Goal: Task Accomplishment & Management: Manage account settings

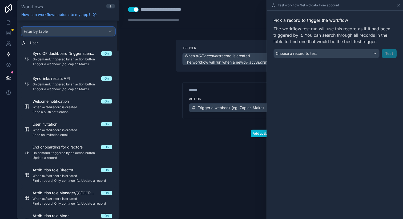
click at [80, 30] on div "Filter by table" at bounding box center [68, 31] width 93 height 9
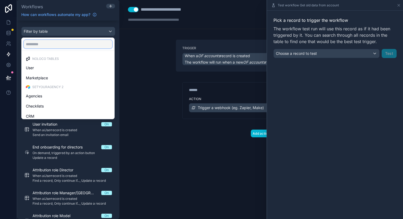
click at [56, 44] on input "text" at bounding box center [68, 44] width 88 height 9
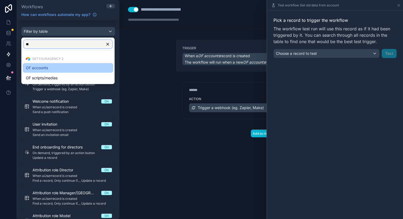
type input "**"
click at [49, 68] on div "OF accounts" at bounding box center [68, 68] width 84 height 6
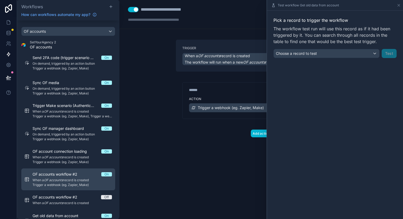
click at [72, 182] on span "When a OF accounts record is created" at bounding box center [72, 180] width 79 height 4
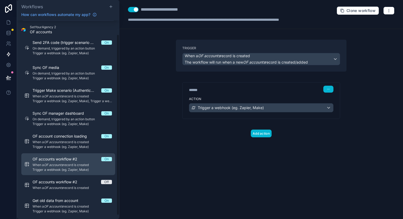
scroll to position [19, 0]
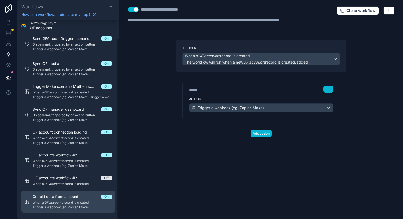
click at [83, 201] on span "When a OF accounts record is created" at bounding box center [72, 203] width 79 height 4
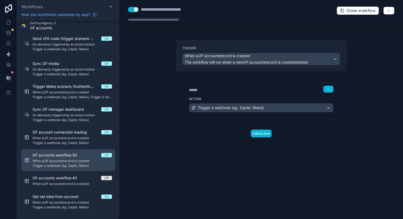
click at [86, 157] on div "OF accounts workflow #2 On" at bounding box center [72, 155] width 79 height 5
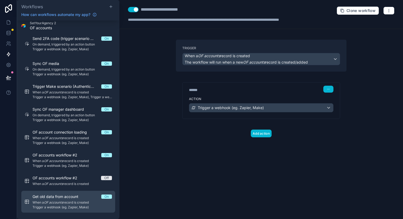
click at [83, 203] on span "When a OF accounts record is created" at bounding box center [72, 203] width 79 height 4
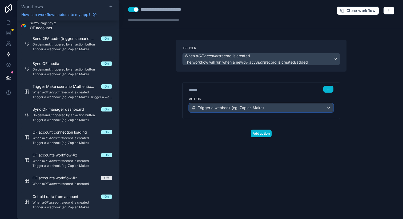
click at [235, 107] on span "Trigger a webhook (eg. Zapier, Make)" at bounding box center [231, 107] width 66 height 5
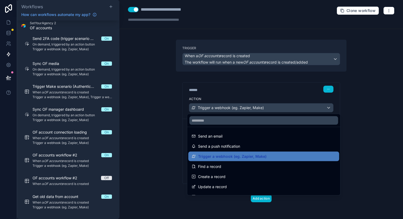
click at [133, 124] on div at bounding box center [201, 109] width 403 height 219
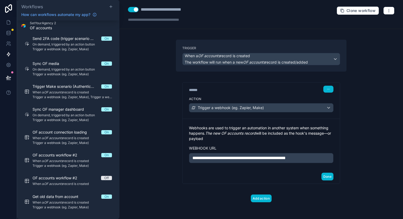
click at [202, 157] on span "**********" at bounding box center [238, 158] width 93 height 4
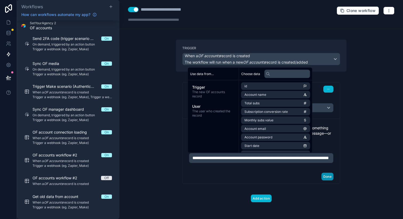
click at [328, 181] on button "Done" at bounding box center [327, 177] width 12 height 8
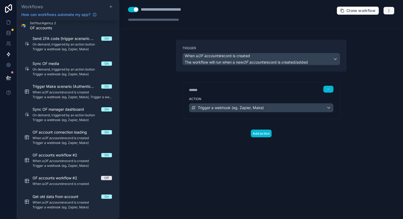
click at [391, 11] on button "button" at bounding box center [388, 11] width 11 height 8
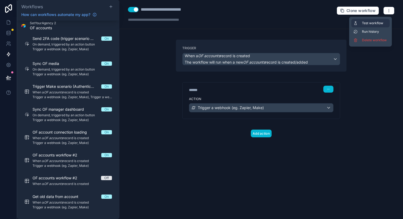
click at [373, 25] on button "Test workflow" at bounding box center [370, 23] width 38 height 9
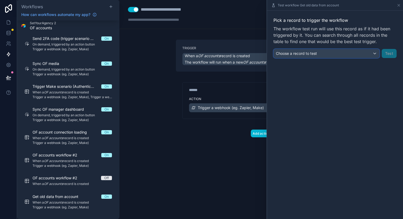
click at [369, 49] on div "Choose a record to test" at bounding box center [327, 53] width 106 height 9
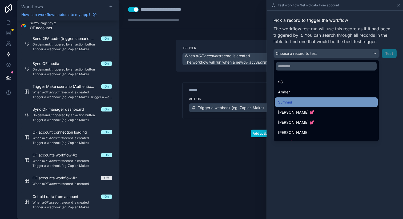
click at [293, 103] on div "Summer" at bounding box center [326, 102] width 96 height 6
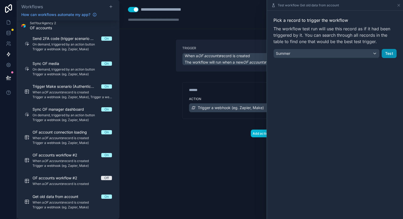
click at [394, 55] on button "Test" at bounding box center [389, 53] width 15 height 9
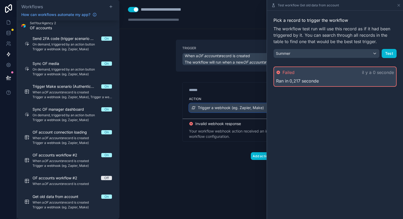
click at [226, 105] on div "Trigger a webhook (eg. Zapier, Make)" at bounding box center [261, 108] width 144 height 9
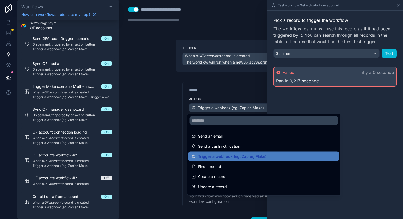
click at [164, 124] on div at bounding box center [201, 109] width 403 height 219
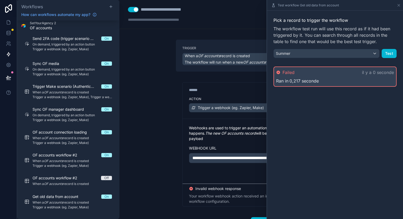
click at [201, 159] on span "**********" at bounding box center [260, 158] width 136 height 4
click at [390, 52] on button "Test" at bounding box center [389, 53] width 15 height 9
click at [390, 53] on button "Test" at bounding box center [389, 53] width 15 height 9
click at [399, 7] on icon at bounding box center [398, 5] width 4 height 4
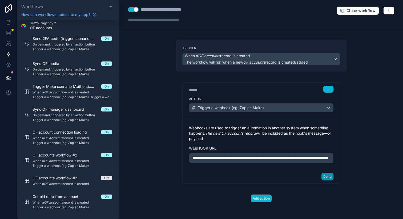
click at [322, 181] on button "Done" at bounding box center [327, 177] width 12 height 8
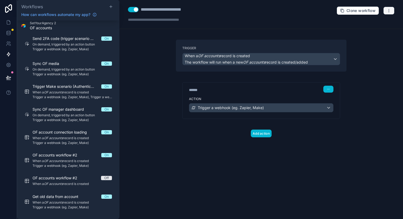
click at [390, 9] on icon "button" at bounding box center [389, 11] width 4 height 4
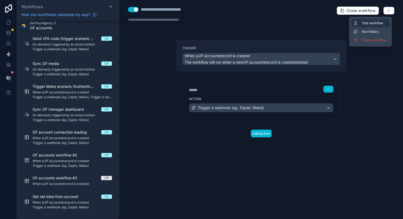
click at [379, 24] on span "Test workflow" at bounding box center [375, 23] width 26 height 4
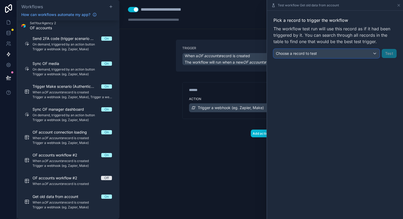
click at [361, 52] on div "Choose a record to test" at bounding box center [327, 53] width 106 height 9
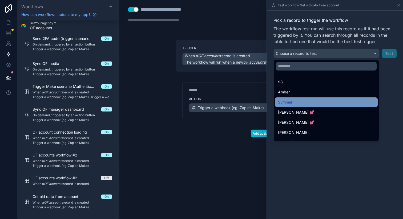
click at [296, 101] on div "Summer" at bounding box center [326, 102] width 96 height 6
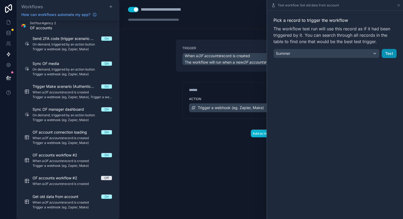
click at [387, 54] on button "Test" at bounding box center [389, 53] width 15 height 9
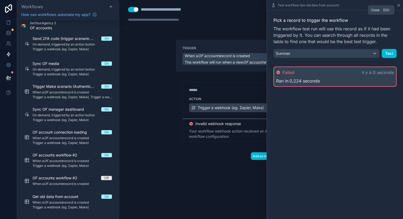
click at [399, 4] on icon at bounding box center [398, 5] width 4 height 4
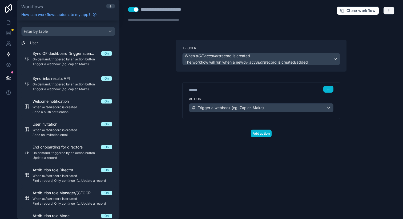
click at [387, 7] on button "button" at bounding box center [388, 11] width 11 height 8
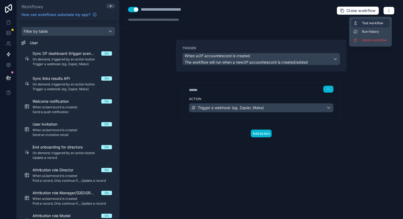
click at [375, 21] on span "Test workflow" at bounding box center [375, 23] width 26 height 4
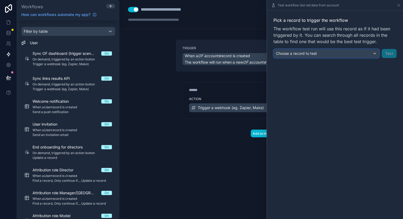
click at [343, 51] on div "Choose a record to test" at bounding box center [327, 53] width 106 height 9
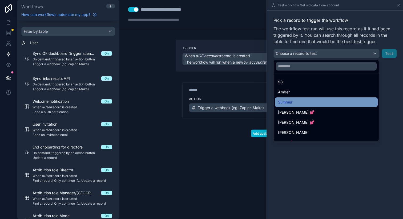
click at [291, 99] on span "Summer" at bounding box center [285, 102] width 14 height 6
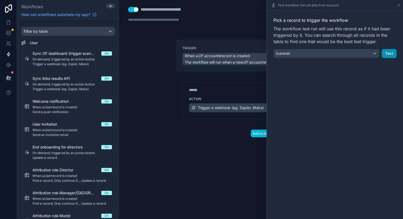
click at [387, 51] on button "Test" at bounding box center [389, 53] width 15 height 9
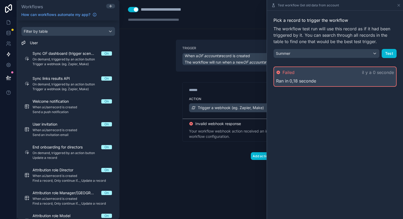
click at [232, 94] on div "****** Step 1" at bounding box center [261, 89] width 157 height 12
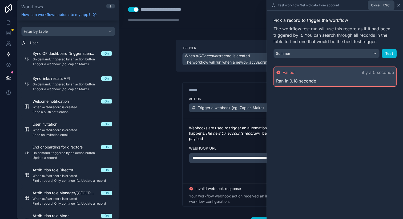
click at [398, 5] on icon at bounding box center [398, 5] width 4 height 4
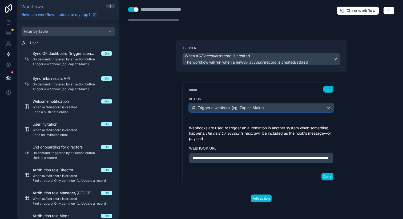
click at [302, 108] on div "Trigger a webhook (eg. Zapier, Make)" at bounding box center [261, 108] width 144 height 9
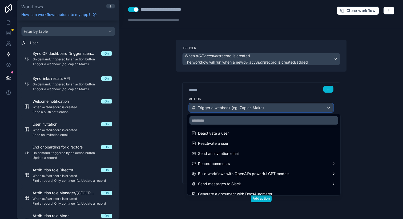
scroll to position [99, 0]
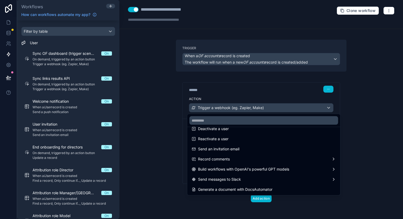
click at [152, 119] on div at bounding box center [201, 109] width 403 height 219
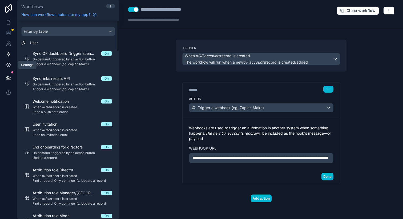
click at [9, 64] on icon at bounding box center [8, 64] width 1 height 1
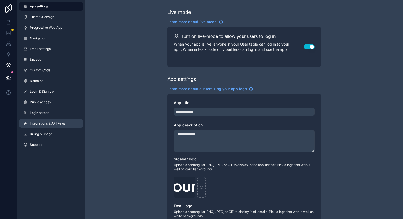
click at [47, 124] on span "Integrations & API Keys" at bounding box center [47, 124] width 35 height 4
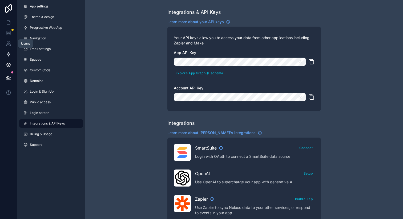
click at [8, 52] on icon at bounding box center [8, 54] width 5 height 5
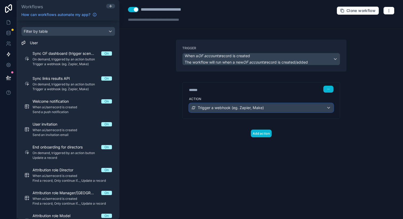
click at [225, 110] on span "Trigger a webhook (eg. Zapier, Make)" at bounding box center [231, 107] width 66 height 5
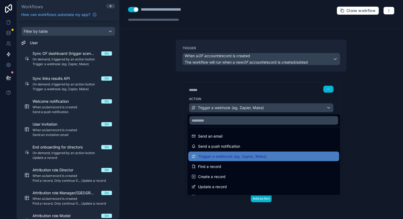
click at [132, 110] on div at bounding box center [201, 109] width 403 height 219
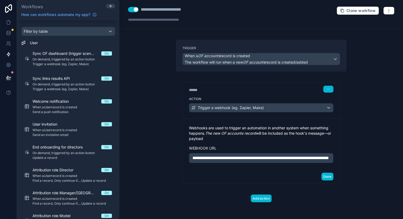
click at [203, 160] on span "**********" at bounding box center [260, 158] width 136 height 4
click at [323, 174] on button "Done" at bounding box center [327, 177] width 12 height 8
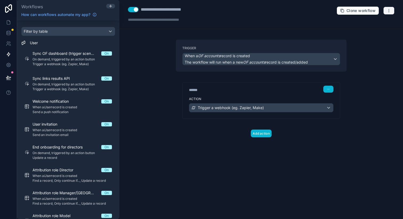
click at [389, 8] on button "button" at bounding box center [388, 11] width 11 height 8
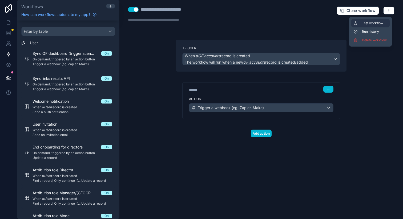
click at [377, 22] on span "Test workflow" at bounding box center [375, 23] width 26 height 4
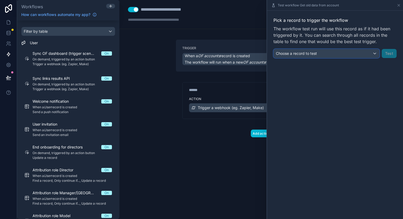
click at [318, 51] on div "Choose a record to test" at bounding box center [327, 53] width 106 height 9
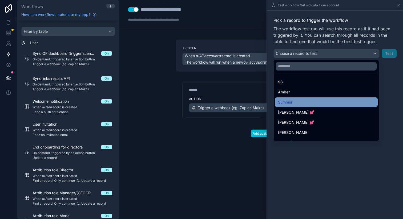
click at [297, 100] on div "Summer" at bounding box center [326, 102] width 96 height 6
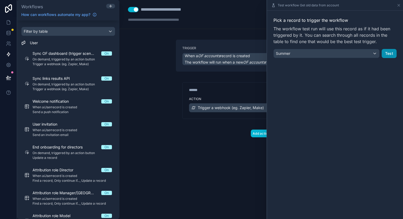
click at [392, 52] on button "Test" at bounding box center [389, 53] width 15 height 9
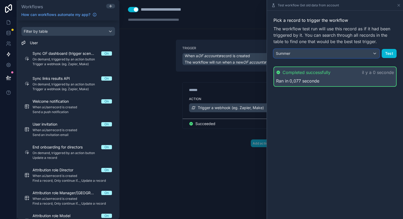
click at [335, 52] on div "Summer" at bounding box center [327, 53] width 106 height 9
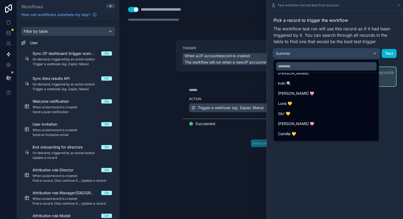
scroll to position [164, 0]
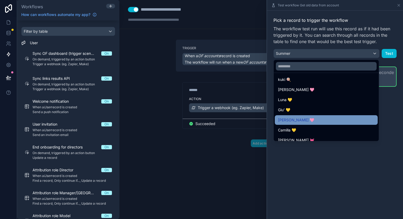
click at [302, 117] on div "[PERSON_NAME] 🩷" at bounding box center [326, 120] width 96 height 6
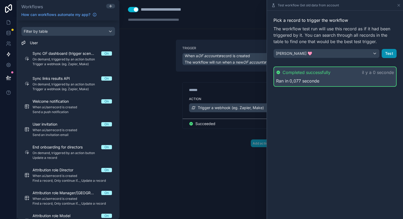
click at [384, 53] on button "Test" at bounding box center [389, 53] width 15 height 9
click at [389, 56] on button "Test" at bounding box center [389, 53] width 15 height 9
click at [292, 53] on div "[PERSON_NAME] 🩷" at bounding box center [327, 53] width 106 height 9
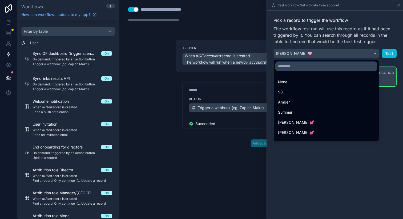
click at [295, 69] on input "text" at bounding box center [326, 66] width 101 height 9
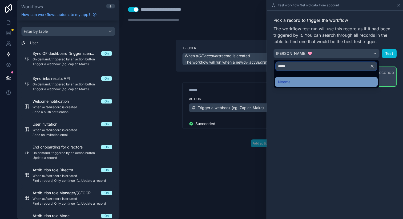
type input "*****"
click at [292, 87] on div at bounding box center [335, 109] width 136 height 219
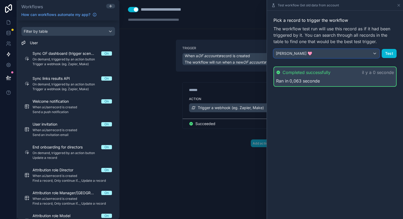
click at [298, 58] on button "[PERSON_NAME] 🩷" at bounding box center [326, 53] width 106 height 9
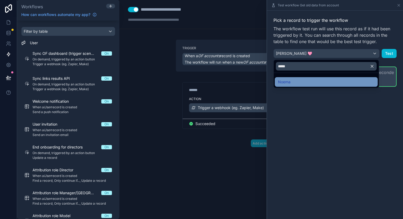
click at [294, 81] on div "Noema" at bounding box center [326, 82] width 96 height 6
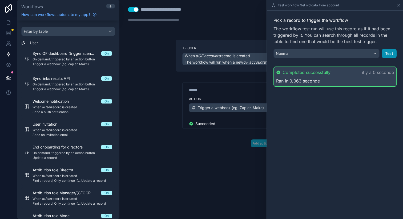
click at [391, 54] on button "Test" at bounding box center [389, 53] width 15 height 9
click at [140, 52] on div "**********" at bounding box center [261, 109] width 284 height 219
click at [162, 37] on div "**********" at bounding box center [261, 109] width 284 height 219
click at [399, 4] on icon at bounding box center [398, 5] width 4 height 4
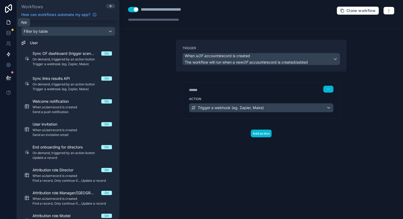
click at [5, 21] on link at bounding box center [8, 22] width 17 height 11
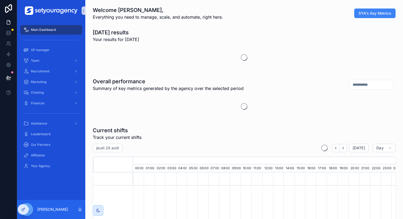
scroll to position [0, 1807]
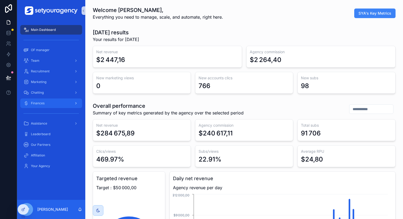
click at [46, 107] on div "Finances" at bounding box center [50, 103] width 55 height 9
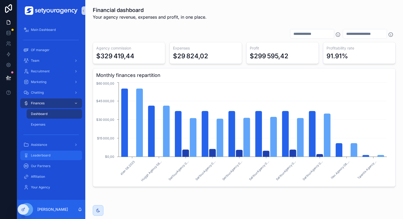
click at [44, 151] on div "Leaderboard" at bounding box center [50, 155] width 55 height 9
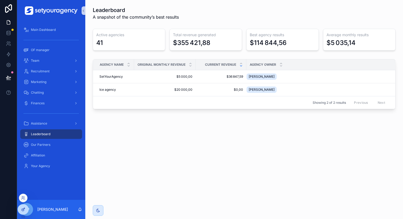
click at [26, 209] on div at bounding box center [23, 210] width 11 height 10
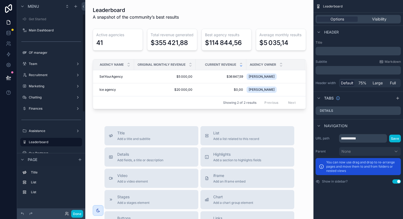
scroll to position [30, 0]
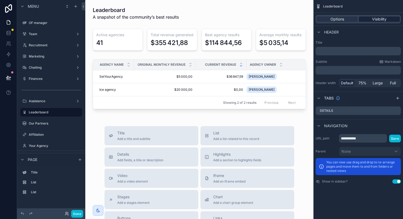
click at [378, 17] on span "Visibility" at bounding box center [379, 19] width 14 height 5
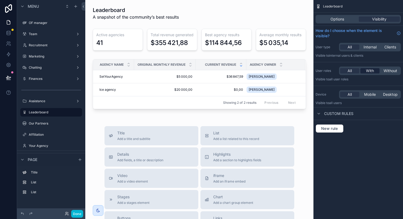
click at [368, 68] on span "With" at bounding box center [370, 70] width 8 height 5
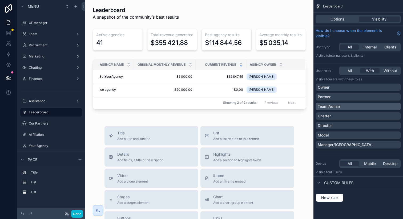
click at [337, 103] on div "Team Admin" at bounding box center [357, 106] width 85 height 7
click at [73, 211] on button "Done" at bounding box center [77, 214] width 12 height 8
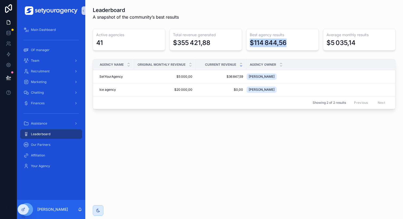
drag, startPoint x: 249, startPoint y: 43, endPoint x: 293, endPoint y: 43, distance: 44.2
click at [293, 43] on div "Best agency results $114 844,56" at bounding box center [282, 40] width 72 height 22
click at [293, 43] on div "$114 844,56" at bounding box center [283, 43] width 66 height 9
click at [44, 104] on div "Finances" at bounding box center [50, 103] width 55 height 9
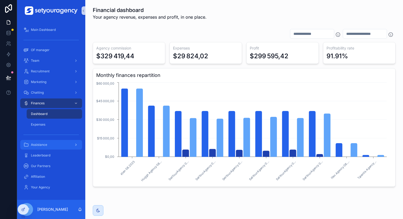
click at [33, 144] on span "Assistance" at bounding box center [39, 145] width 16 height 4
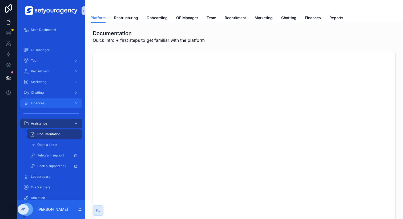
click at [44, 107] on div "Finances" at bounding box center [50, 103] width 55 height 9
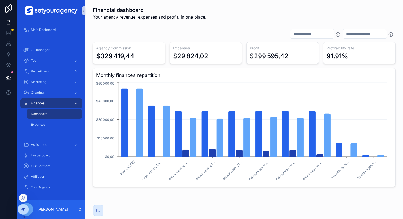
click at [23, 210] on icon at bounding box center [24, 209] width 2 height 2
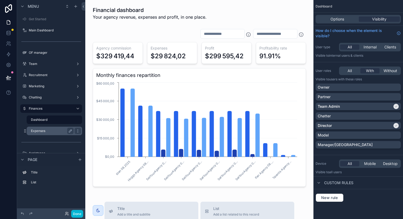
click at [53, 131] on label "Expenses" at bounding box center [51, 131] width 41 height 4
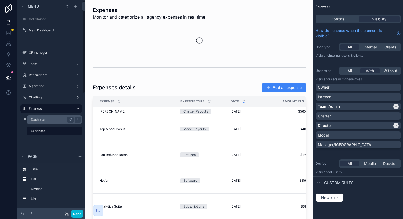
click at [56, 119] on label "Dashboard" at bounding box center [51, 120] width 41 height 4
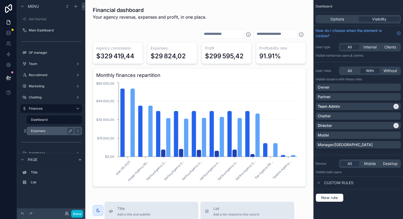
click at [55, 129] on div "Expenses" at bounding box center [52, 131] width 43 height 6
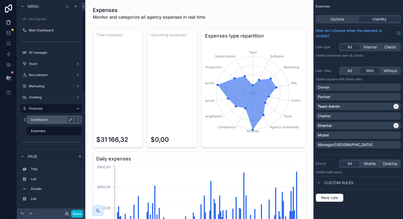
click at [53, 119] on label "Dashboard" at bounding box center [51, 120] width 41 height 4
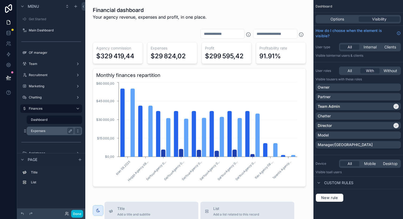
click at [52, 130] on label "Expenses" at bounding box center [51, 131] width 41 height 4
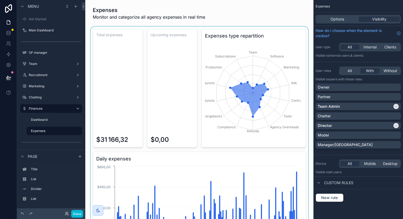
click at [118, 73] on div "scrollable content" at bounding box center [200, 150] width 220 height 246
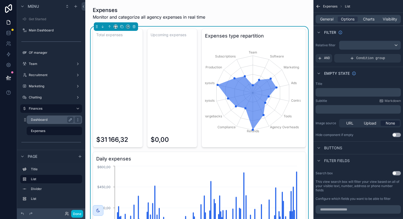
click at [48, 120] on label "Dashboard" at bounding box center [51, 120] width 41 height 4
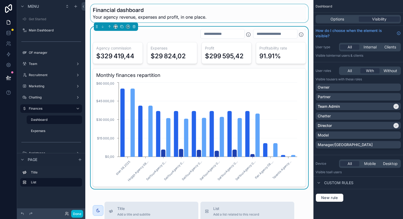
click at [179, 15] on div "scrollable content" at bounding box center [200, 13] width 220 height 18
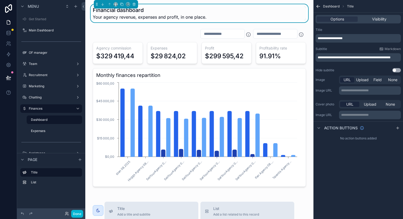
click at [363, 60] on p "**********" at bounding box center [359, 57] width 82 height 4
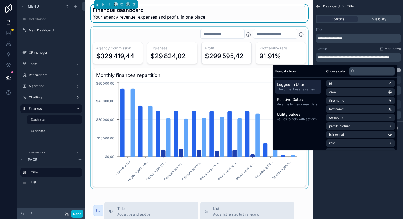
click at [179, 72] on div "scrollable content" at bounding box center [200, 108] width 220 height 163
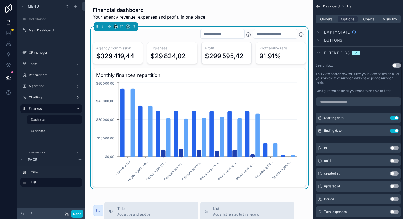
scroll to position [49, 0]
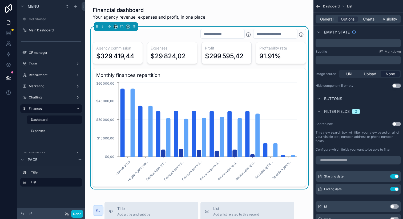
click at [288, 80] on div "Monthly finances repartition Klen 08.2025 Huggs Agency 08... SetYourAgency 0...…" at bounding box center [199, 127] width 213 height 119
click at [168, 45] on div "Expenses $29 824,02" at bounding box center [172, 53] width 50 height 22
click at [137, 57] on div "$329 419,44" at bounding box center [117, 56] width 43 height 9
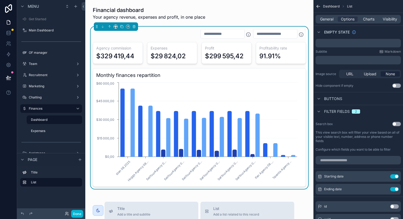
click at [137, 57] on div "$329 419,44" at bounding box center [117, 56] width 43 height 9
click at [114, 57] on div "$329 419,44" at bounding box center [115, 56] width 38 height 9
click at [117, 57] on div "$329 419,44" at bounding box center [115, 56] width 38 height 9
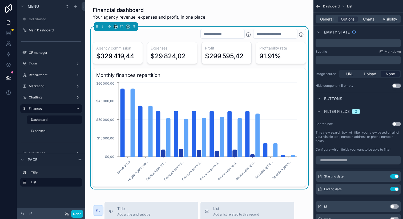
click at [117, 57] on div "$329 419,44" at bounding box center [115, 56] width 38 height 9
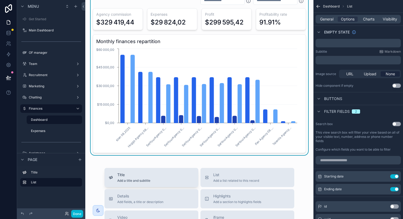
scroll to position [0, 0]
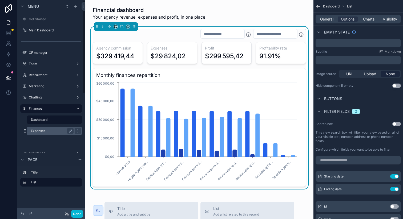
click at [42, 130] on label "Expenses" at bounding box center [51, 131] width 41 height 4
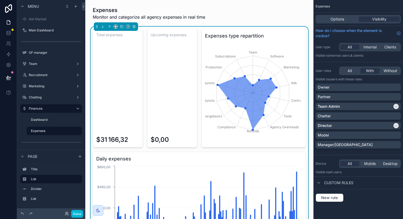
click at [131, 100] on div "$31 166,32" at bounding box center [117, 92] width 43 height 106
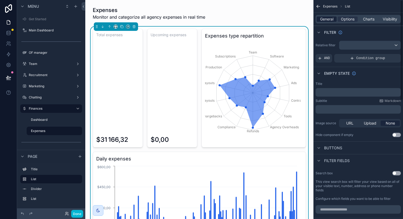
click at [330, 20] on span "General" at bounding box center [326, 19] width 13 height 5
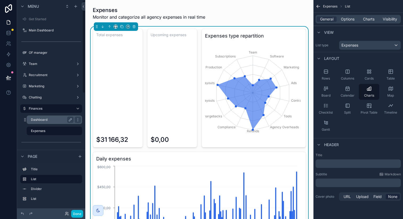
click at [41, 118] on label "Dashboard" at bounding box center [51, 120] width 41 height 4
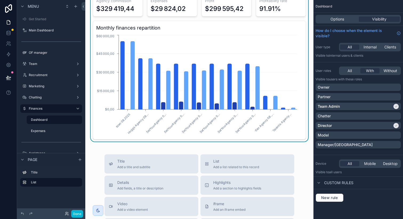
scroll to position [88, 0]
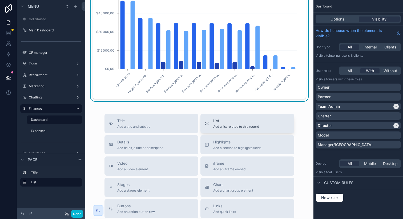
click at [225, 124] on div "List Add a list related to this record" at bounding box center [236, 123] width 46 height 11
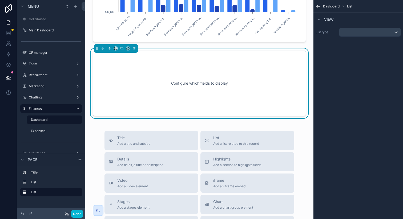
scroll to position [149, 0]
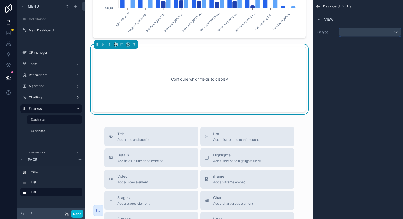
click at [358, 29] on div "scrollable content" at bounding box center [369, 32] width 61 height 9
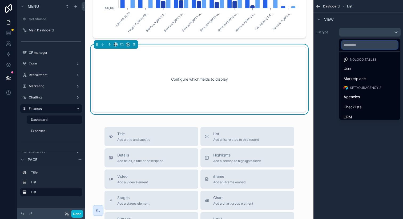
click at [356, 45] on input "text" at bounding box center [369, 45] width 56 height 9
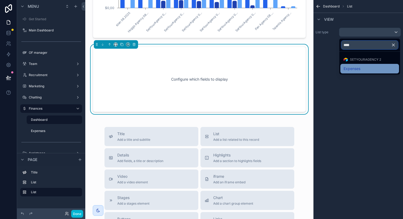
type input "****"
click at [358, 67] on span "Expenses" at bounding box center [351, 69] width 17 height 6
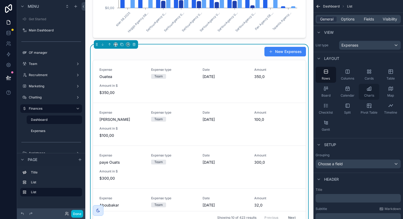
click at [371, 87] on icon "scrollable content" at bounding box center [368, 88] width 5 height 5
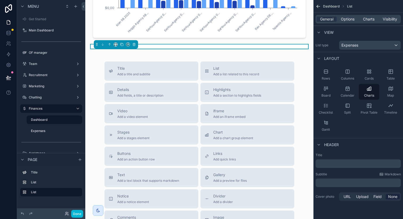
click at [344, 160] on div "﻿" at bounding box center [357, 164] width 85 height 9
click at [344, 162] on p "﻿" at bounding box center [359, 163] width 82 height 5
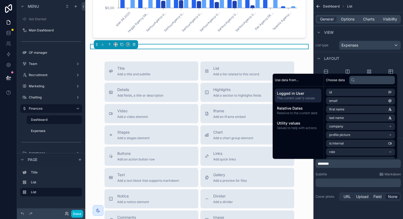
click at [351, 172] on div "Title ******** Subtitle Markdown ﻿ Cover photo URL Upload Field None" at bounding box center [358, 177] width 90 height 53
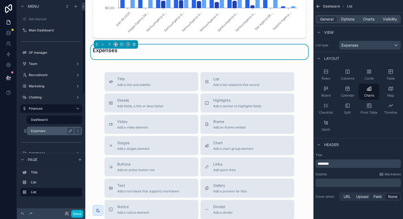
click at [49, 132] on label "Expenses" at bounding box center [51, 131] width 41 height 4
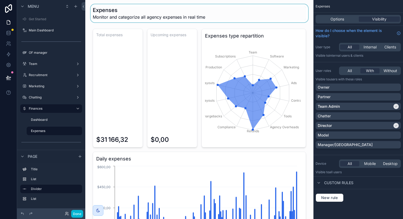
click at [133, 17] on div "scrollable content" at bounding box center [200, 13] width 220 height 18
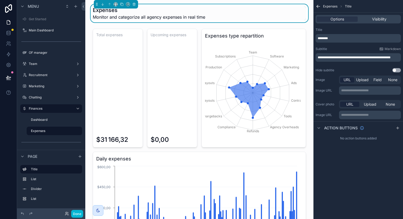
click at [366, 60] on p "**********" at bounding box center [359, 57] width 82 height 4
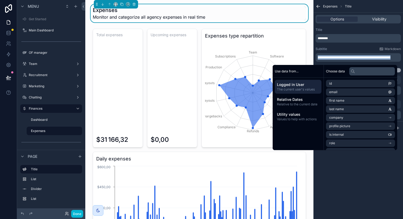
copy span "**********"
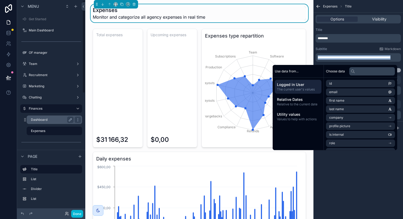
click at [47, 117] on div "Dashboard" at bounding box center [52, 120] width 43 height 6
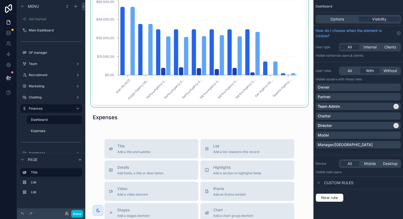
scroll to position [158, 0]
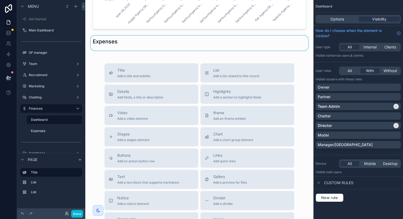
click at [160, 44] on div "scrollable content" at bounding box center [200, 43] width 220 height 15
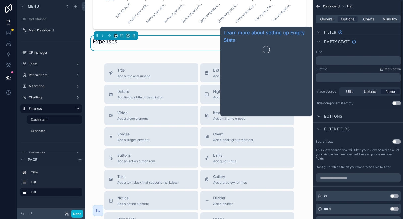
scroll to position [2, 0]
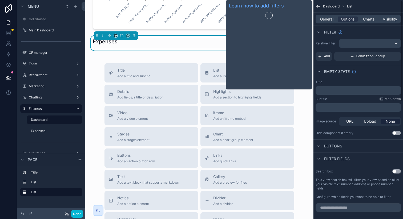
click at [325, 15] on div "General Options Charts Visibility" at bounding box center [357, 19] width 85 height 9
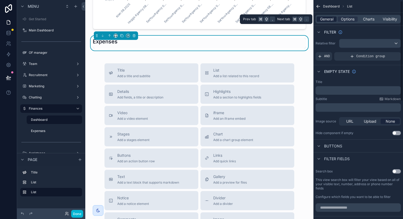
click at [325, 17] on span "General" at bounding box center [326, 19] width 13 height 5
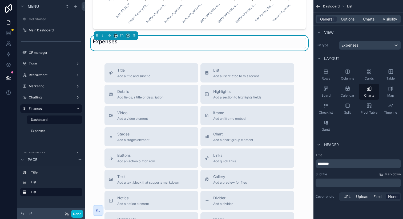
click at [336, 181] on p "﻿" at bounding box center [359, 182] width 82 height 5
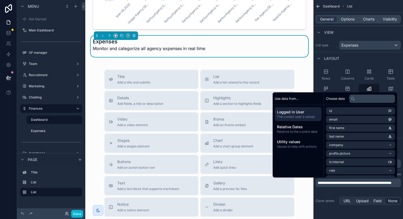
click at [330, 213] on div "**********" at bounding box center [358, 109] width 90 height 219
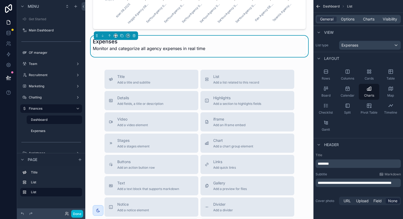
click at [187, 51] on span "Monitor and categorize all agency expenses in real time" at bounding box center [149, 48] width 112 height 6
click at [371, 17] on span "Charts" at bounding box center [368, 19] width 11 height 5
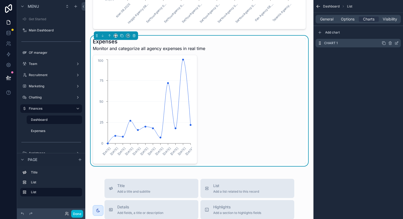
click at [396, 45] on icon "scrollable content" at bounding box center [396, 43] width 4 height 4
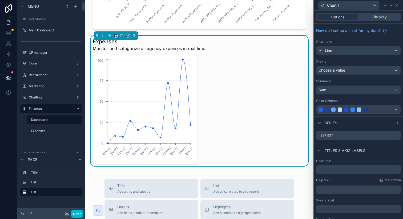
click at [337, 55] on div "How do I set up a chart for my data? Chart type Line X-axis Choose a value Summ…" at bounding box center [358, 70] width 89 height 93
click at [337, 53] on div "Line" at bounding box center [358, 50] width 84 height 9
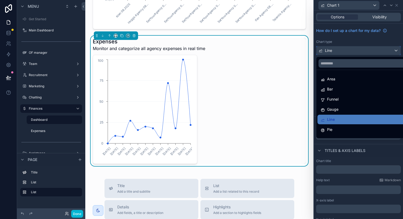
scroll to position [38, 0]
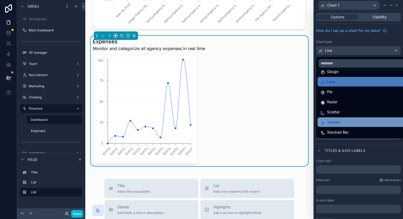
click at [337, 121] on span "Statistic" at bounding box center [334, 122] width 14 height 6
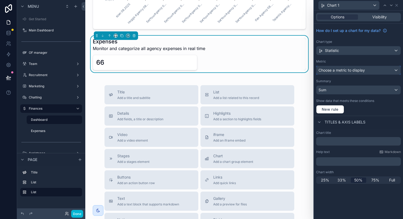
click at [346, 71] on span "Choose a metric to display" at bounding box center [341, 70] width 46 height 5
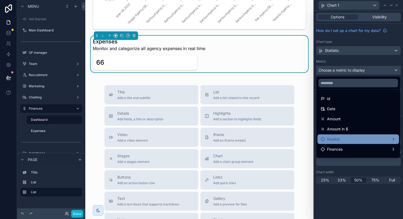
scroll to position [6, 0]
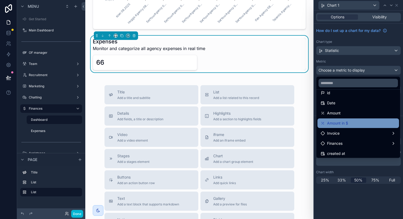
click at [348, 122] on div "Amount in $" at bounding box center [358, 123] width 75 height 6
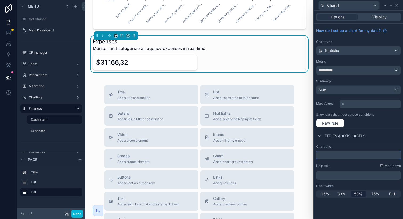
click at [333, 155] on input "text" at bounding box center [358, 155] width 85 height 9
type input "**********"
click at [369, 145] on div "Chart title" at bounding box center [358, 147] width 85 height 4
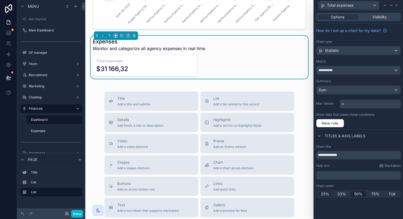
click at [330, 193] on div "25%" at bounding box center [325, 194] width 16 height 5
click at [396, 5] on icon at bounding box center [396, 5] width 4 height 4
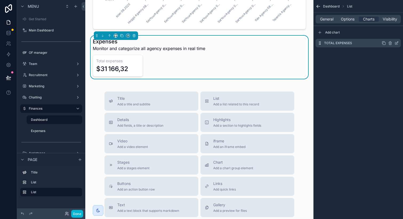
click at [384, 44] on icon "scrollable content" at bounding box center [384, 43] width 4 height 4
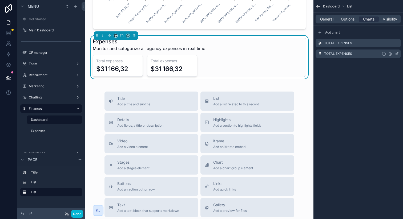
click at [398, 53] on icon "scrollable content" at bounding box center [397, 53] width 2 height 2
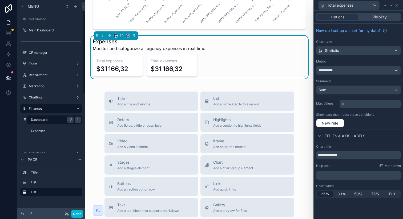
click at [45, 129] on label "Expenses" at bounding box center [56, 131] width 50 height 4
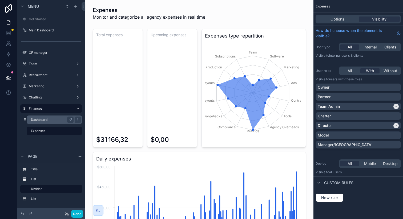
click at [45, 118] on label "Dashboard" at bounding box center [51, 120] width 41 height 4
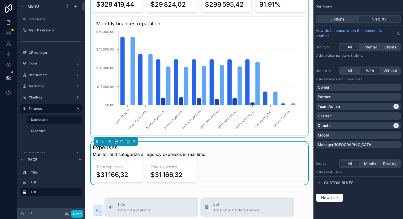
scroll to position [77, 0]
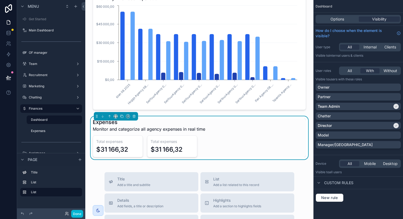
click at [263, 151] on div "Total expenses $31 166,32 Total expenses $31 166,32" at bounding box center [199, 147] width 213 height 22
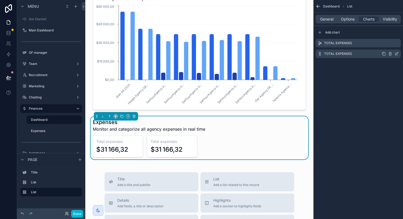
click at [399, 55] on div "Total expenses" at bounding box center [357, 54] width 85 height 9
click at [396, 55] on icon "scrollable content" at bounding box center [396, 54] width 4 height 4
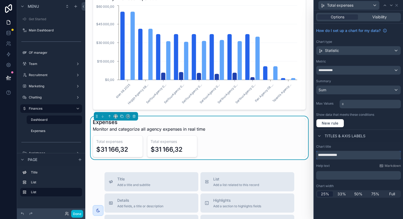
click at [318, 156] on input "**********" at bounding box center [358, 155] width 85 height 9
click at [319, 156] on input "**********" at bounding box center [358, 155] width 85 height 9
type input "**********"
click at [332, 123] on span "New rule" at bounding box center [329, 123] width 21 height 5
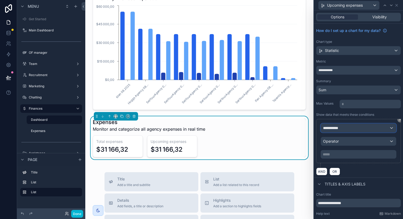
click at [346, 128] on div "**********" at bounding box center [358, 128] width 75 height 9
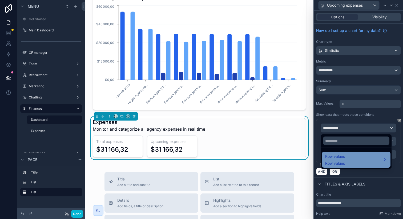
click at [340, 159] on span "Row values" at bounding box center [335, 156] width 20 height 6
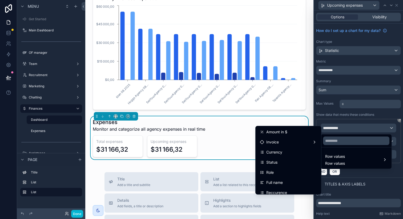
scroll to position [51, 0]
click at [278, 159] on div "Status" at bounding box center [288, 162] width 63 height 10
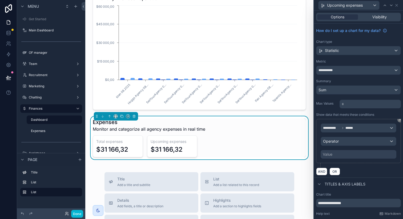
click at [336, 153] on div "Value" at bounding box center [359, 154] width 76 height 9
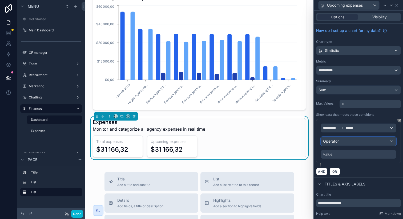
click at [340, 144] on div "Operator" at bounding box center [358, 141] width 75 height 9
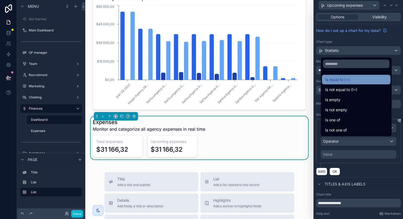
click at [339, 79] on span "Is equal to (=)" at bounding box center [337, 79] width 24 height 6
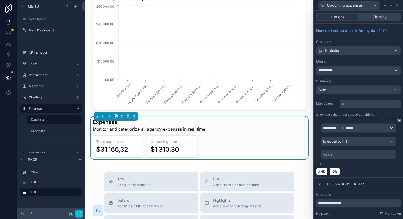
click at [336, 155] on div "Value" at bounding box center [359, 154] width 76 height 9
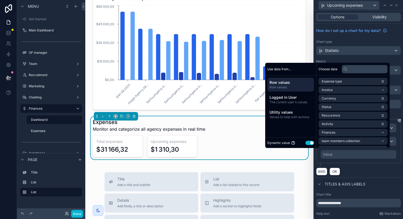
click at [306, 143] on button "Use setting" at bounding box center [309, 143] width 9 height 4
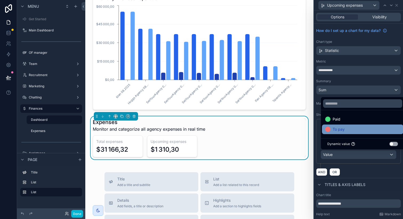
click at [342, 127] on span "To pay" at bounding box center [339, 129] width 12 height 6
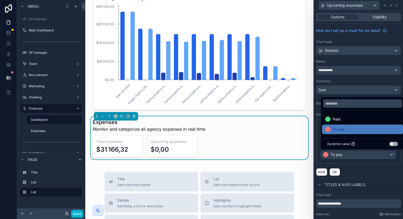
click at [285, 138] on div "Total expenses $31 166,32 Upcoming expenses $0,00" at bounding box center [199, 147] width 213 height 22
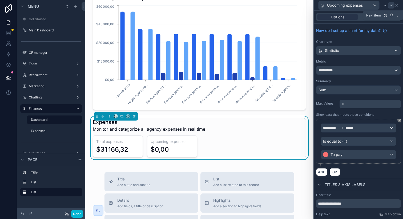
click at [394, 6] on div at bounding box center [391, 5] width 6 height 6
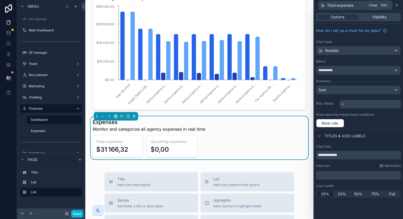
click at [396, 6] on icon at bounding box center [396, 5] width 4 height 4
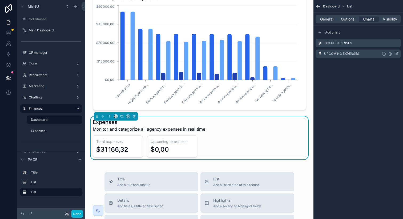
click at [384, 53] on icon "scrollable content" at bounding box center [384, 54] width 2 height 2
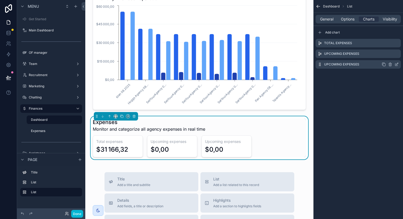
click at [396, 65] on icon "scrollable content" at bounding box center [397, 64] width 2 height 2
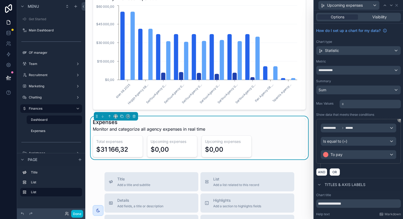
scroll to position [29, 0]
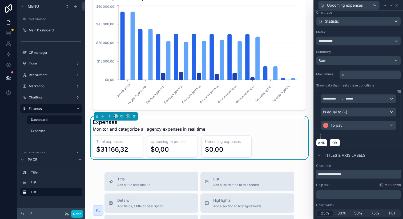
click at [328, 173] on input "**********" at bounding box center [358, 174] width 85 height 9
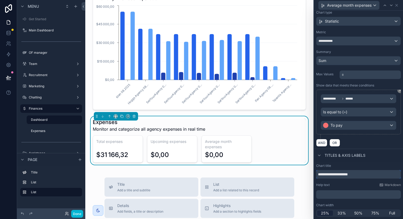
click at [344, 175] on input "**********" at bounding box center [358, 174] width 85 height 9
type input "**********"
click at [370, 159] on div "Titles & Axis labels" at bounding box center [358, 155] width 89 height 13
click at [398, 91] on icon at bounding box center [399, 90] width 3 height 3
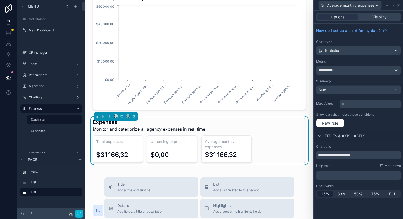
scroll to position [0, 0]
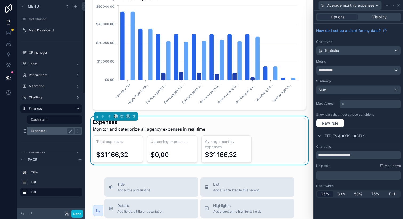
click at [46, 132] on label "Expenses" at bounding box center [51, 131] width 41 height 4
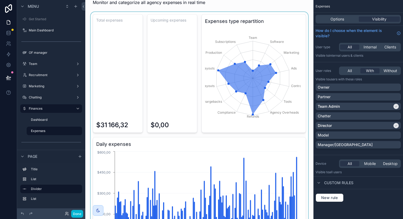
scroll to position [13, 0]
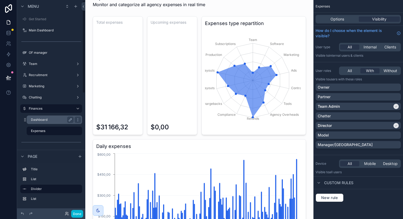
click at [57, 121] on label "Dashboard" at bounding box center [51, 120] width 41 height 4
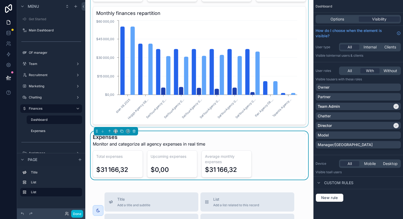
scroll to position [74, 0]
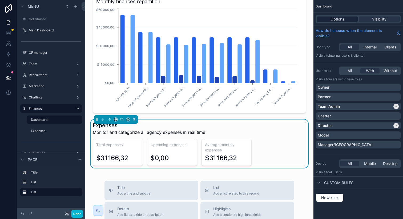
click at [343, 17] on span "Options" at bounding box center [337, 19] width 14 height 5
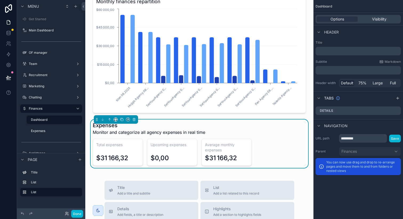
click at [270, 140] on div "Total expenses $31 166,32 Upcoming expenses $0,00 Average monthly expenses $31 …" at bounding box center [199, 152] width 213 height 27
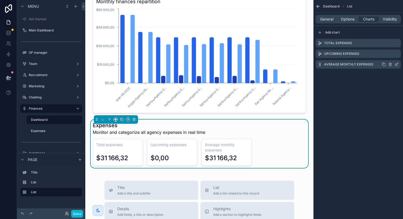
click at [395, 63] on icon "scrollable content" at bounding box center [396, 64] width 4 height 4
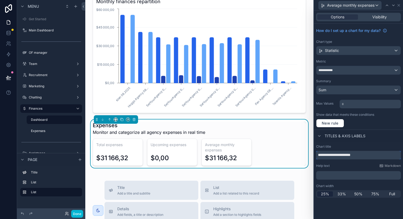
click at [333, 153] on input "**********" at bounding box center [358, 155] width 85 height 9
type input "**********"
click at [372, 140] on div "Titles & Axis labels" at bounding box center [358, 136] width 89 height 13
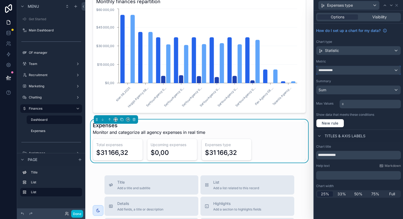
click at [348, 69] on div "**********" at bounding box center [358, 70] width 84 height 9
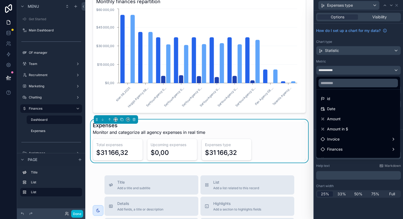
click at [348, 69] on div at bounding box center [358, 109] width 89 height 219
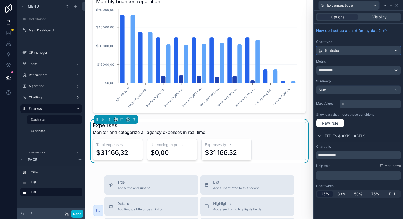
click at [344, 54] on div "Statistic" at bounding box center [358, 50] width 84 height 9
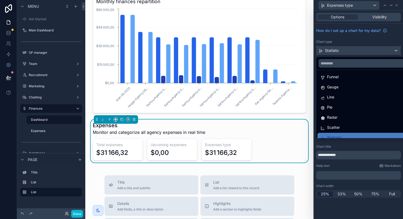
scroll to position [24, 0]
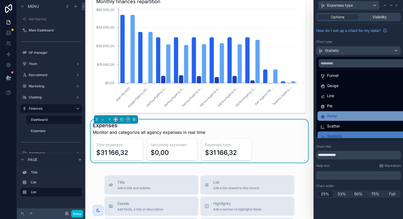
click at [336, 115] on span "Radar" at bounding box center [332, 116] width 10 height 6
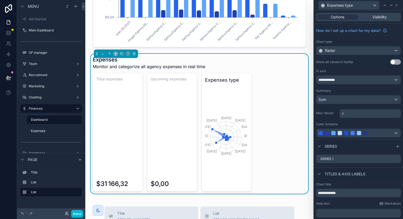
scroll to position [19, 0]
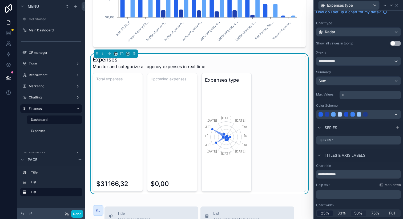
click at [354, 212] on span "50%" at bounding box center [358, 213] width 8 height 5
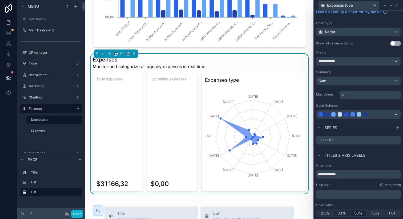
click at [339, 213] on span "33%" at bounding box center [341, 213] width 9 height 5
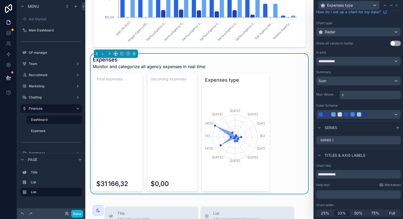
click at [349, 212] on div "25% 33% 50% 75% Full" at bounding box center [358, 213] width 85 height 7
click at [356, 212] on span "50%" at bounding box center [358, 213] width 8 height 5
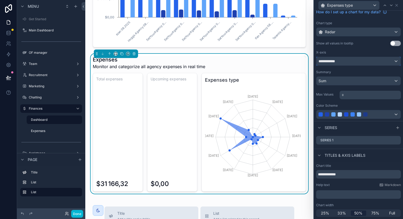
click at [339, 62] on div "**********" at bounding box center [358, 61] width 84 height 9
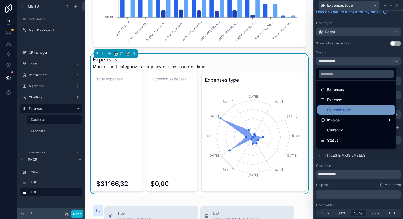
click at [339, 106] on div "Expense type" at bounding box center [356, 110] width 78 height 10
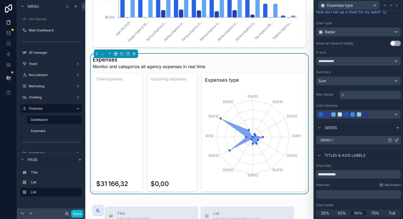
click at [395, 140] on icon at bounding box center [396, 141] width 2 height 2
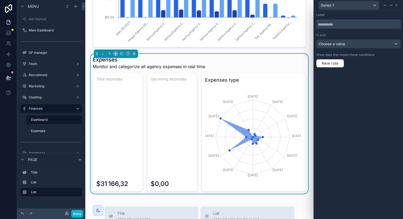
click at [332, 26] on input "text" at bounding box center [358, 24] width 85 height 9
type input "******"
click at [341, 44] on span "Choose a value" at bounding box center [331, 44] width 27 height 5
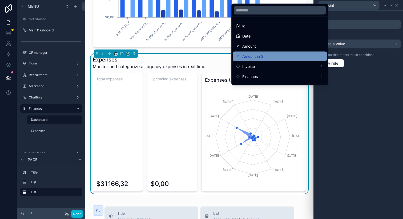
click at [278, 53] on div "Amount in $" at bounding box center [280, 56] width 88 height 6
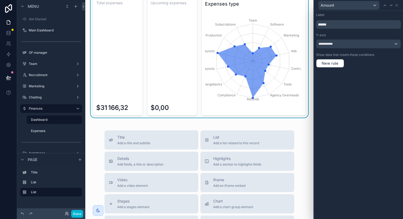
scroll to position [231, 0]
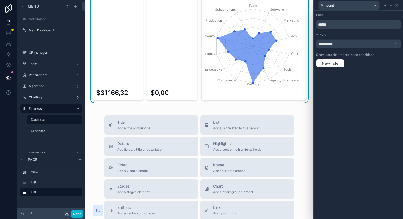
click at [195, 90] on div "Total expenses $31 166,32 Upcoming expenses $0,00 Expenses type Team Software M…" at bounding box center [199, 41] width 213 height 119
click at [55, 129] on label "Expenses" at bounding box center [51, 131] width 41 height 4
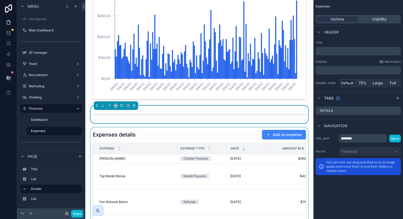
scroll to position [168, 0]
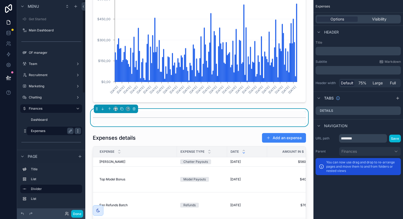
click at [77, 132] on icon "scrollable content" at bounding box center [78, 131] width 4 height 4
click at [94, 134] on button "Remove" at bounding box center [98, 134] width 21 height 5
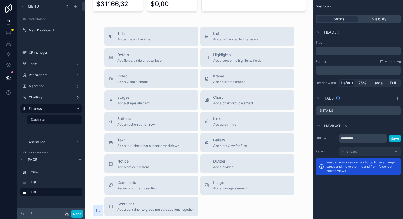
scroll to position [346, 0]
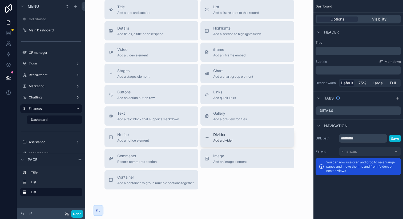
click at [214, 131] on button "Divider Add a divider" at bounding box center [247, 137] width 94 height 19
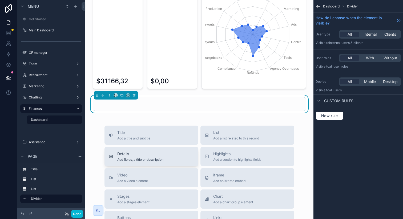
scroll to position [237, 0]
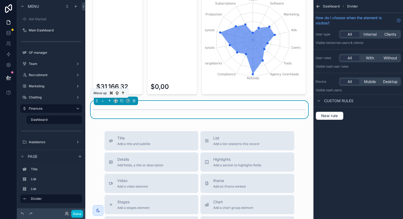
click at [111, 102] on icon "scrollable content" at bounding box center [110, 101] width 4 height 4
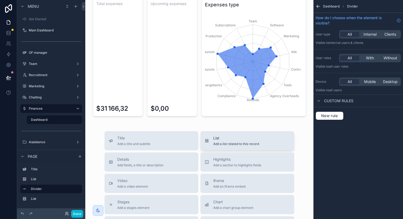
click at [214, 136] on span "List" at bounding box center [236, 138] width 46 height 5
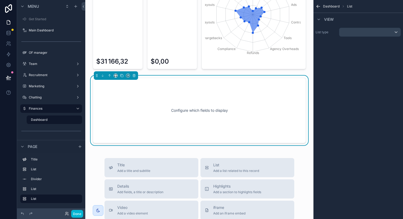
scroll to position [285, 0]
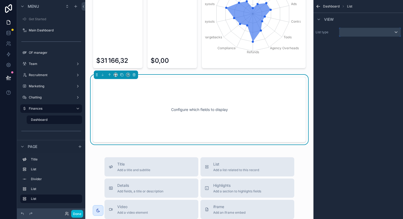
click at [367, 30] on div "scrollable content" at bounding box center [369, 32] width 61 height 9
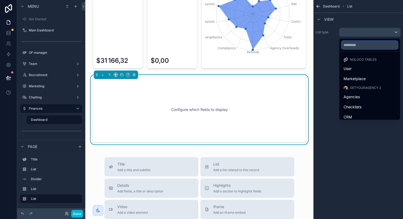
click at [357, 43] on input "text" at bounding box center [369, 45] width 56 height 9
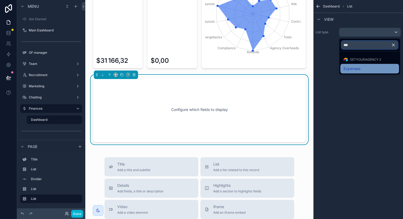
type input "***"
click at [364, 67] on div "Expenses" at bounding box center [369, 69] width 52 height 6
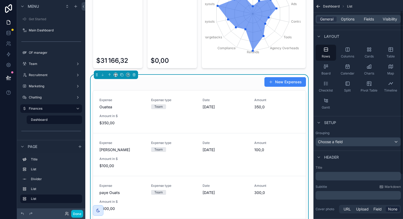
scroll to position [30, 0]
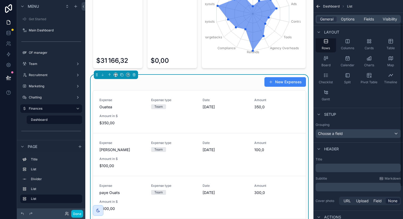
click at [332, 168] on p "﻿" at bounding box center [359, 167] width 82 height 5
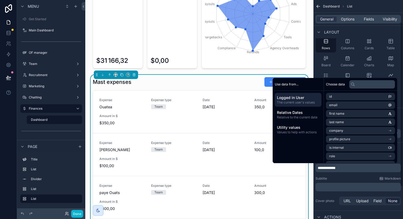
click at [335, 175] on div "**********" at bounding box center [358, 181] width 90 height 53
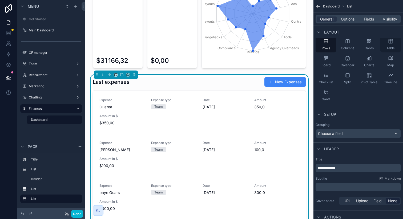
click at [388, 42] on icon "scrollable content" at bounding box center [390, 41] width 5 height 5
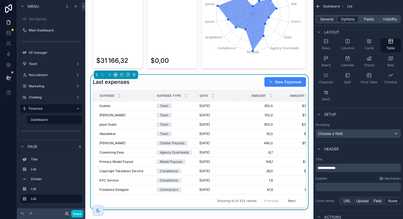
click at [354, 20] on span "Options" at bounding box center [348, 19] width 14 height 5
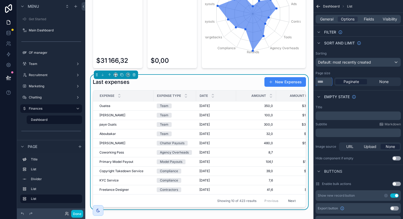
click at [327, 82] on input "**" at bounding box center [323, 82] width 17 height 9
type input "*"
type input "**"
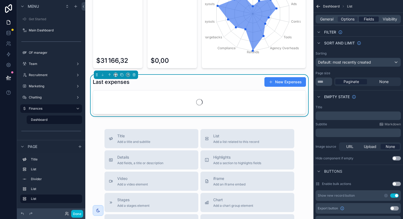
click at [368, 20] on span "Fields" at bounding box center [369, 19] width 10 height 5
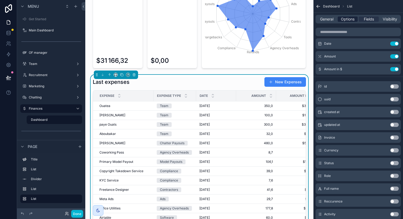
click at [351, 19] on span "Options" at bounding box center [348, 19] width 14 height 5
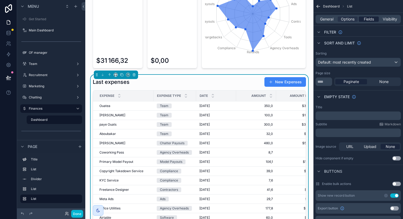
click at [367, 21] on span "Fields" at bounding box center [369, 19] width 10 height 5
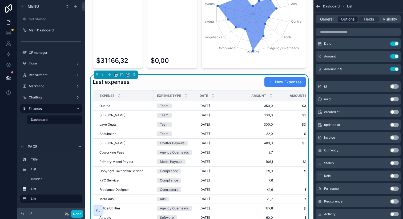
click at [353, 21] on span "Options" at bounding box center [348, 19] width 14 height 5
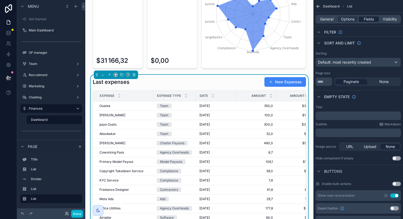
click at [362, 21] on div "Fields" at bounding box center [369, 19] width 20 height 5
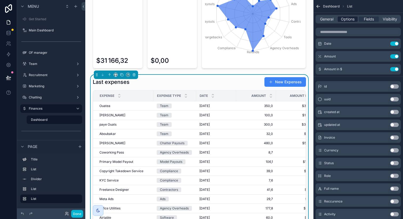
click at [346, 21] on span "Options" at bounding box center [348, 19] width 14 height 5
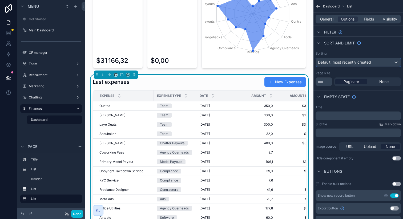
click at [357, 60] on span "Default: most recently created" at bounding box center [344, 62] width 53 height 5
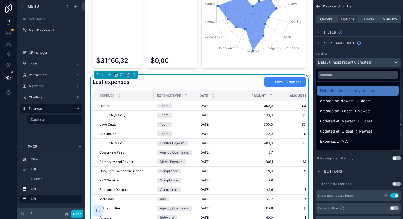
click at [366, 19] on div "scrollable content" at bounding box center [201, 109] width 403 height 219
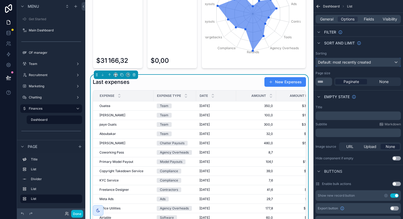
click at [359, 61] on span "Default: most recently created" at bounding box center [344, 62] width 53 height 5
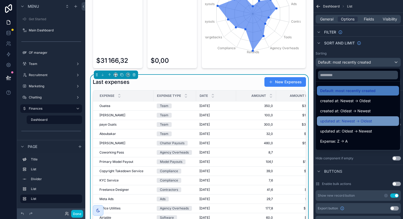
click at [351, 120] on span "updated at: Newest -> Oldest" at bounding box center [346, 121] width 52 height 6
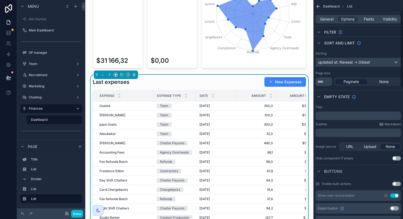
click at [349, 66] on div "updated at: Newest -> Oldest" at bounding box center [358, 62] width 85 height 9
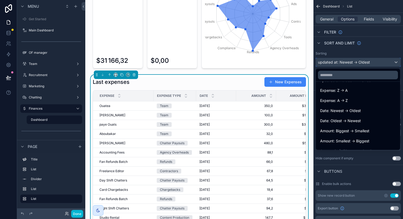
scroll to position [51, 0]
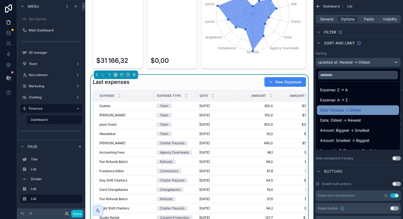
click at [345, 109] on span "Date: Newest -> Oldest" at bounding box center [340, 110] width 41 height 6
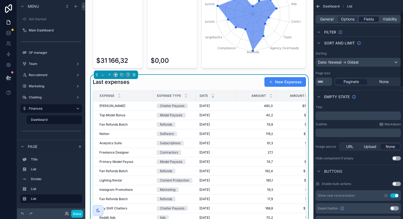
click at [370, 19] on span "Fields" at bounding box center [369, 19] width 10 height 5
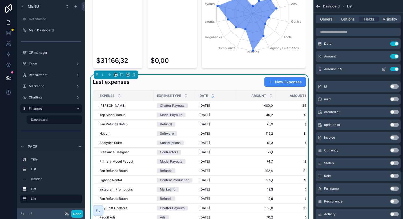
scroll to position [0, 0]
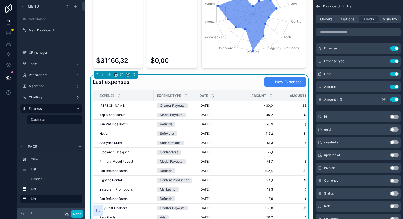
click at [392, 86] on button "Use setting" at bounding box center [394, 87] width 9 height 4
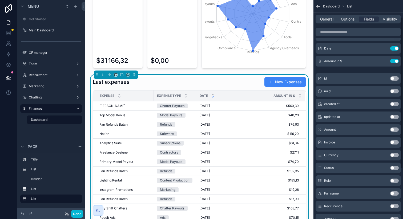
scroll to position [28, 0]
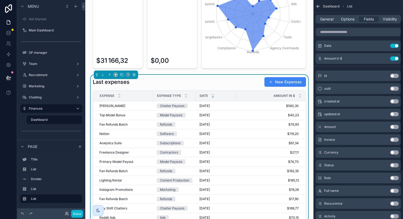
click at [395, 140] on button "Use setting" at bounding box center [394, 140] width 9 height 4
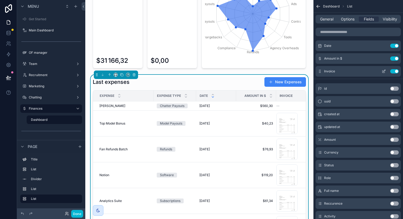
click at [382, 71] on icon "scrollable content" at bounding box center [384, 71] width 4 height 4
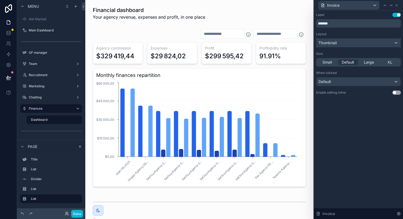
scroll to position [28, 0]
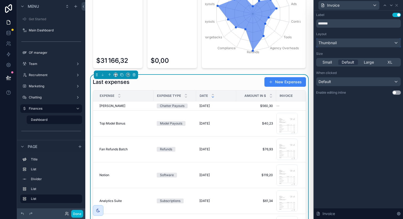
click at [346, 42] on div "Thumbnail" at bounding box center [358, 43] width 84 height 9
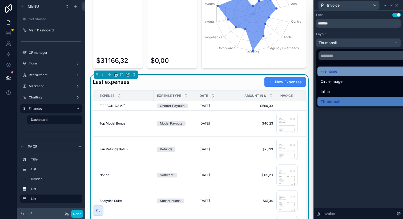
click at [337, 76] on div "File name" at bounding box center [364, 72] width 94 height 10
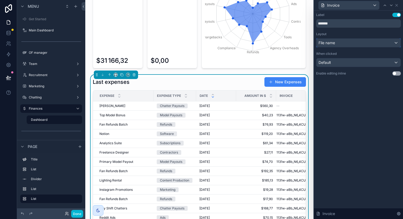
click at [334, 47] on div "File name" at bounding box center [358, 43] width 84 height 9
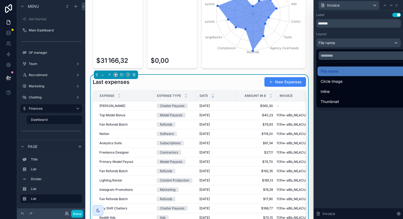
click at [341, 136] on div at bounding box center [358, 109] width 89 height 219
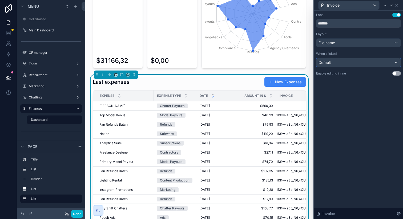
click at [335, 65] on div "Default" at bounding box center [358, 62] width 84 height 9
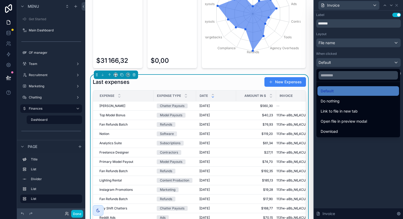
click at [335, 65] on div at bounding box center [358, 109] width 89 height 219
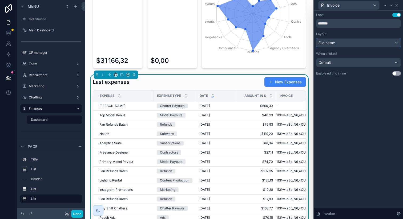
click at [335, 39] on div "File name" at bounding box center [358, 43] width 84 height 9
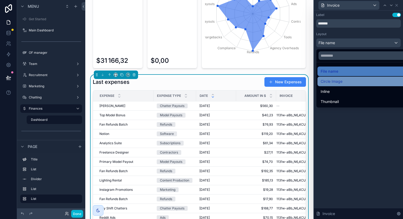
click at [333, 81] on span "Circle Image" at bounding box center [332, 81] width 22 height 6
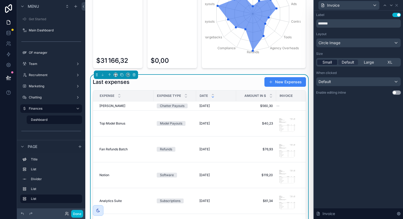
click at [329, 63] on span "Small" at bounding box center [326, 62] width 9 height 5
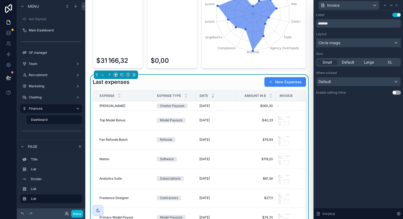
click at [342, 42] on div "Circle Image" at bounding box center [358, 43] width 84 height 9
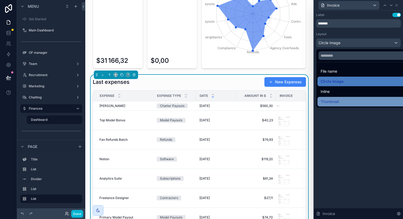
click at [330, 99] on span "Thumbnail" at bounding box center [330, 102] width 18 height 6
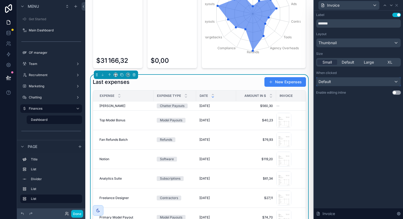
click at [381, 83] on div "Default" at bounding box center [358, 82] width 84 height 9
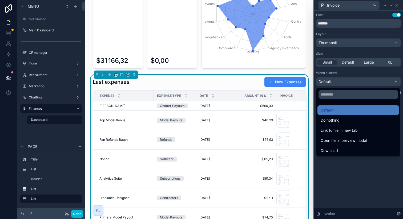
click at [344, 184] on div at bounding box center [358, 109] width 89 height 219
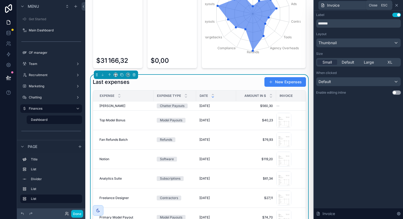
click at [397, 5] on icon at bounding box center [396, 5] width 4 height 4
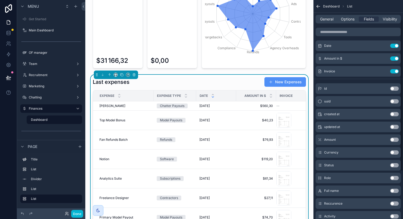
click at [287, 80] on button "New Expenses" at bounding box center [285, 82] width 42 height 10
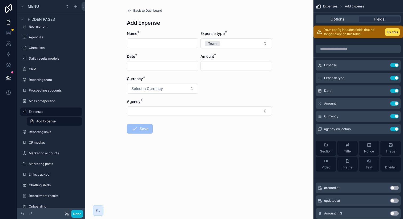
click at [136, 8] on div "Back to Dashboard Add Expense Name * Expense type * Team Date * Amount * Curren…" at bounding box center [199, 84] width 153 height 168
click at [139, 9] on span "Back to Dashboard" at bounding box center [147, 11] width 29 height 4
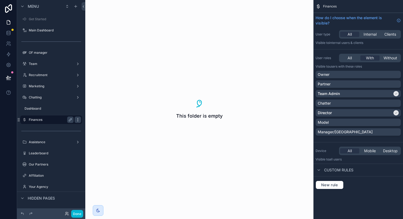
click at [77, 119] on icon "scrollable content" at bounding box center [78, 120] width 4 height 4
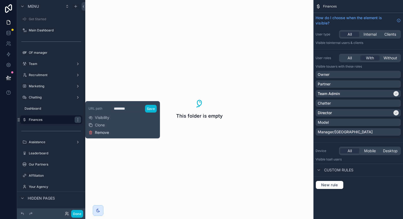
click at [91, 131] on icon at bounding box center [90, 133] width 4 height 4
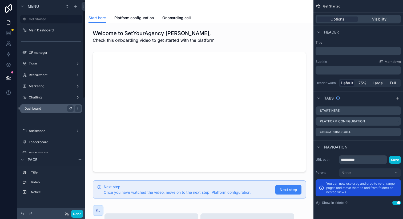
click at [69, 108] on icon "scrollable content" at bounding box center [70, 109] width 4 height 4
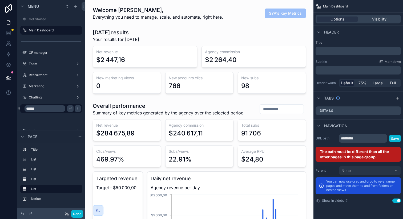
scroll to position [0, 1181]
type input "********"
click at [76, 109] on icon "scrollable content" at bounding box center [78, 109] width 4 height 4
click at [68, 107] on button "scrollable content" at bounding box center [70, 109] width 6 height 6
click at [23, 108] on div "scrollable content" at bounding box center [22, 109] width 2 height 2
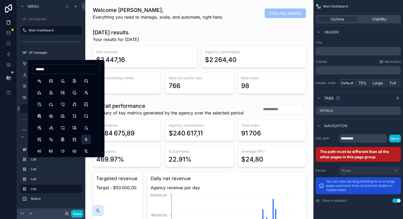
type input "******"
click at [85, 142] on button "CurrencyDollar" at bounding box center [86, 140] width 10 height 10
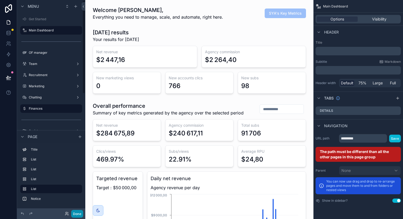
click at [76, 212] on button "Done" at bounding box center [77, 214] width 12 height 8
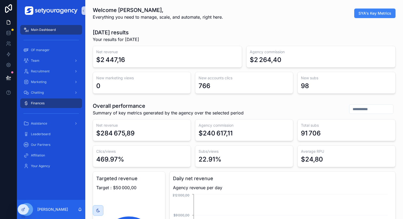
scroll to position [0, 1807]
click at [40, 101] on span "Finances" at bounding box center [38, 103] width 14 height 4
click at [50, 50] on div "OF manager" at bounding box center [50, 50] width 55 height 9
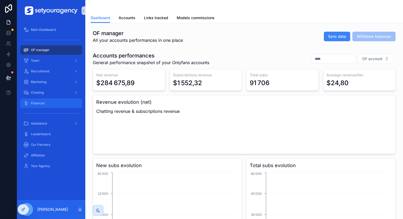
click at [40, 107] on div "Finances" at bounding box center [50, 103] width 55 height 9
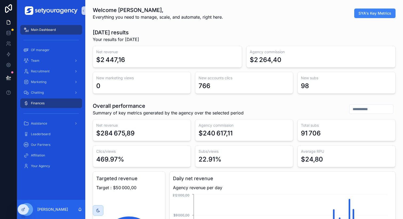
click at [54, 103] on div "Finances" at bounding box center [50, 103] width 55 height 9
click at [24, 208] on icon at bounding box center [23, 210] width 4 height 4
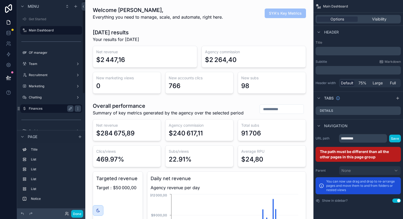
scroll to position [0, 1181]
click at [52, 107] on label "Finances" at bounding box center [50, 109] width 43 height 4
click at [51, 98] on label "Chatting" at bounding box center [50, 97] width 43 height 4
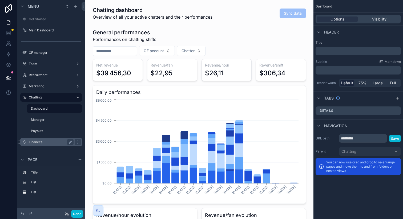
click at [40, 143] on label "Finances" at bounding box center [50, 142] width 43 height 4
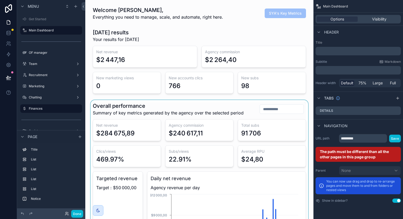
scroll to position [0, 1181]
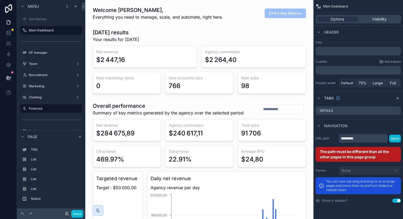
click at [349, 137] on input "*********" at bounding box center [363, 138] width 48 height 9
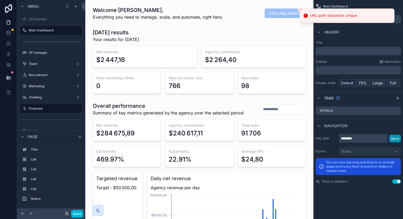
type input "********"
click at [396, 138] on button "Save" at bounding box center [395, 139] width 12 height 8
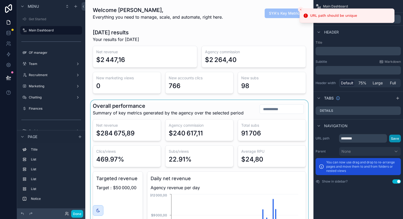
scroll to position [0, 1181]
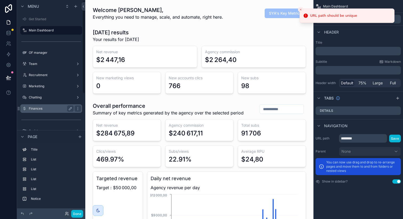
click at [51, 107] on label "Finances" at bounding box center [50, 109] width 43 height 4
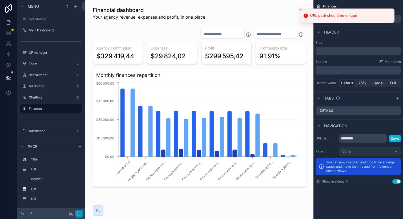
click at [76, 213] on button "button" at bounding box center [79, 214] width 8 height 8
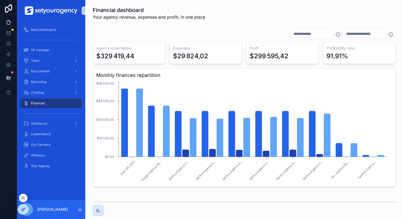
click at [28, 209] on div at bounding box center [23, 210] width 11 height 10
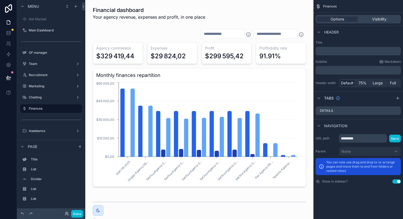
scroll to position [127, 0]
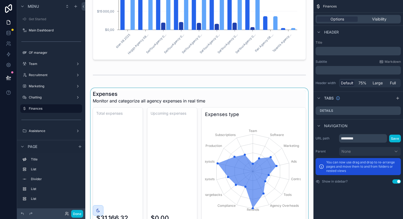
click at [220, 100] on div "scrollable content" at bounding box center [200, 158] width 220 height 140
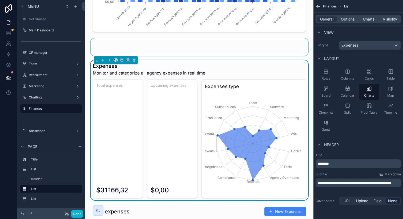
scroll to position [172, 0]
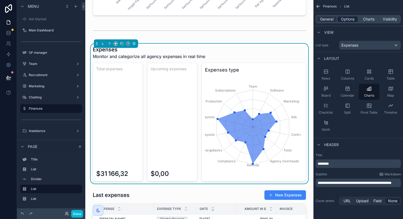
click at [350, 21] on span "Options" at bounding box center [348, 19] width 14 height 5
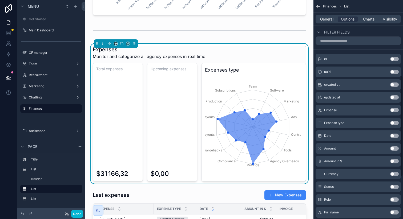
scroll to position [179, 0]
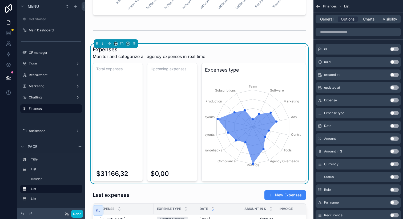
click at [393, 126] on button "Use setting" at bounding box center [394, 126] width 9 height 4
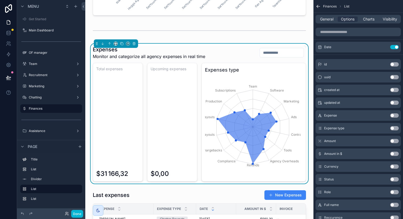
click at [393, 128] on button "Use setting" at bounding box center [394, 128] width 9 height 4
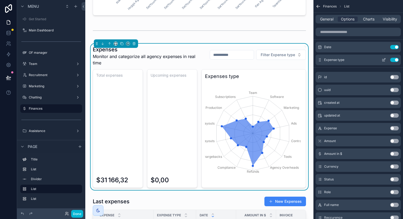
click at [383, 59] on icon "scrollable content" at bounding box center [384, 60] width 4 height 4
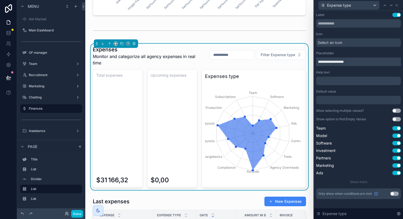
click at [332, 60] on input "**********" at bounding box center [358, 62] width 85 height 9
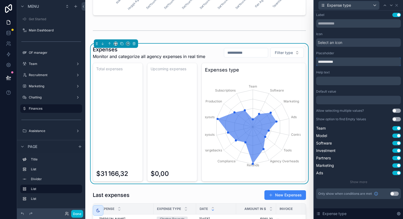
click at [350, 59] on input "**********" at bounding box center [358, 62] width 85 height 9
click at [329, 62] on input "**********" at bounding box center [358, 62] width 85 height 9
click at [352, 59] on input "**********" at bounding box center [358, 62] width 85 height 9
type input "**********"
click at [74, 213] on button "Done" at bounding box center [77, 214] width 12 height 8
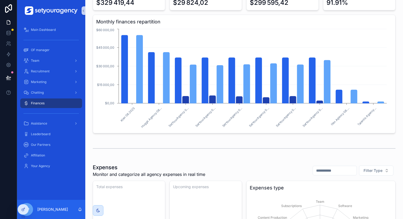
scroll to position [0, 0]
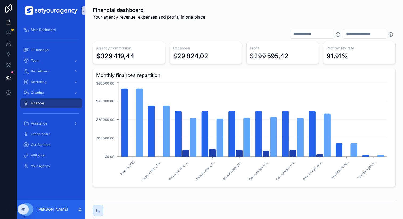
click at [140, 31] on div "scrollable content" at bounding box center [244, 34] width 303 height 10
click at [55, 50] on div "OF manager" at bounding box center [50, 50] width 55 height 9
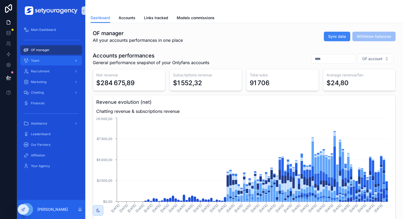
click at [58, 61] on div "Team" at bounding box center [50, 60] width 55 height 9
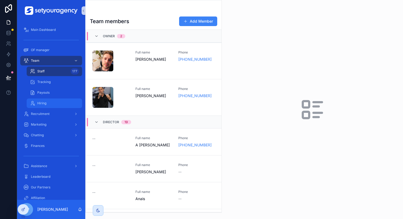
click at [50, 102] on div "Hiring" at bounding box center [54, 103] width 49 height 9
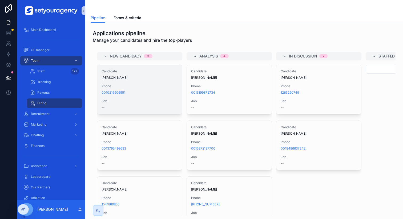
click at [164, 86] on span "Phone" at bounding box center [140, 86] width 76 height 4
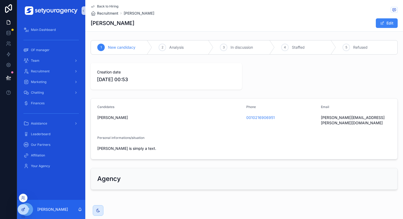
click at [22, 212] on div at bounding box center [23, 210] width 11 height 10
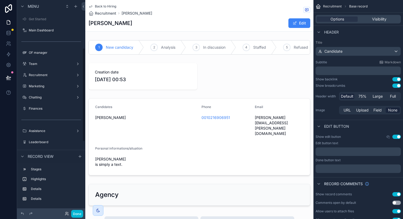
scroll to position [109, 0]
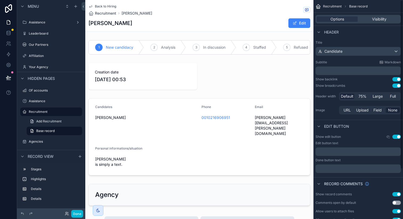
click at [396, 85] on button "Use setting" at bounding box center [396, 86] width 9 height 4
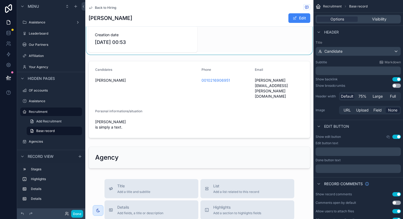
scroll to position [58, 0]
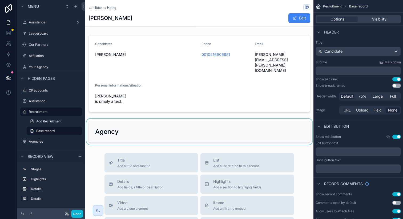
click at [211, 124] on div "scrollable content" at bounding box center [199, 132] width 228 height 26
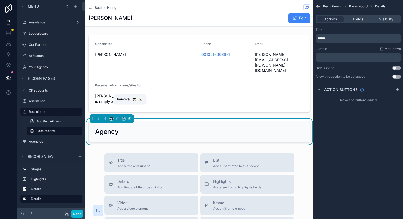
click at [128, 117] on icon "scrollable content" at bounding box center [130, 119] width 4 height 4
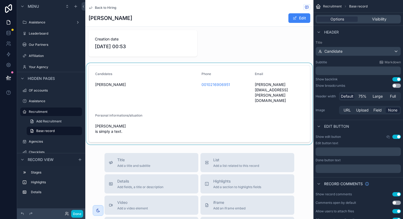
click at [184, 118] on div "scrollable content" at bounding box center [199, 104] width 228 height 82
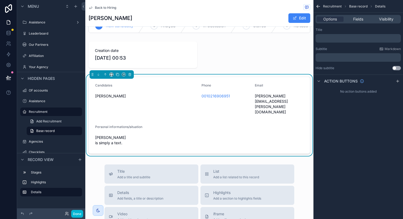
scroll to position [16, 0]
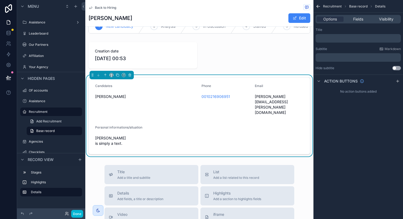
click at [358, 22] on div "Options Fields Visibility" at bounding box center [357, 19] width 85 height 9
click at [358, 20] on span "Fields" at bounding box center [358, 19] width 10 height 5
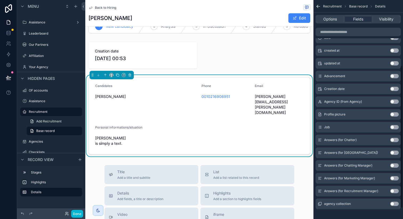
scroll to position [117, 0]
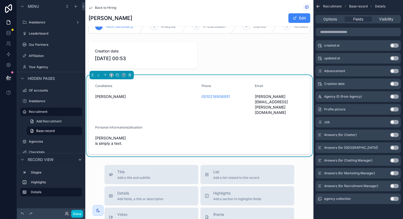
click at [394, 123] on button "Use setting" at bounding box center [394, 122] width 9 height 4
click at [395, 134] on button "Use setting" at bounding box center [394, 135] width 9 height 4
click at [394, 146] on button "Use setting" at bounding box center [394, 148] width 9 height 4
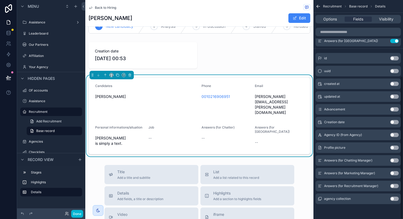
click at [394, 159] on button "Use setting" at bounding box center [394, 161] width 9 height 4
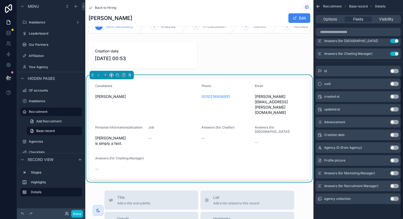
click at [394, 174] on button "Use setting" at bounding box center [394, 173] width 9 height 4
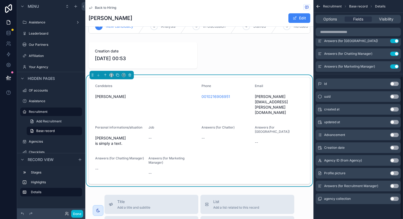
click at [394, 185] on button "Use setting" at bounding box center [394, 186] width 9 height 4
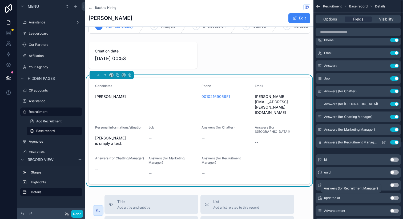
scroll to position [0, 0]
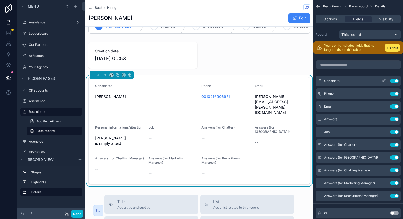
click at [383, 81] on icon "scrollable content" at bounding box center [384, 81] width 4 height 4
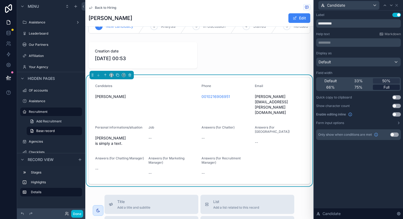
click at [389, 89] on div "Full" at bounding box center [386, 87] width 27 height 5
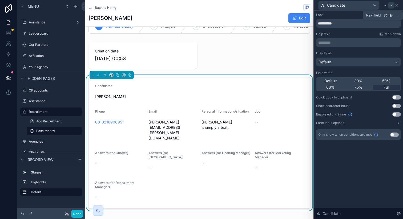
click at [390, 6] on icon at bounding box center [391, 5] width 4 height 4
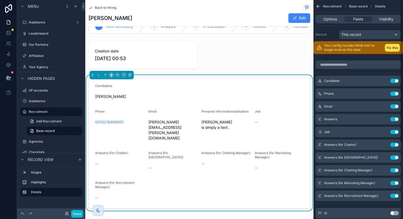
click at [390, 6] on div "Recruitment Base record Details" at bounding box center [358, 6] width 90 height 13
click at [393, 119] on button "Use setting" at bounding box center [394, 119] width 9 height 4
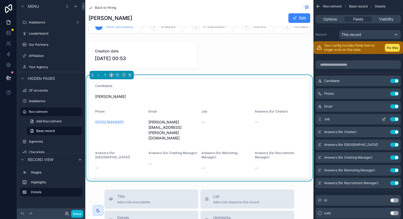
click at [383, 119] on icon "scrollable content" at bounding box center [384, 119] width 4 height 4
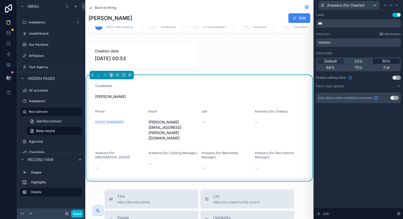
click at [378, 61] on div "50%" at bounding box center [386, 61] width 27 height 5
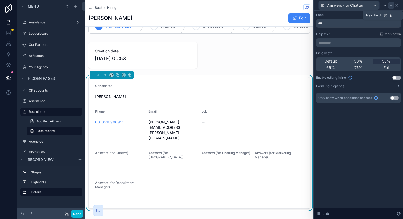
click at [391, 6] on icon at bounding box center [391, 5] width 4 height 4
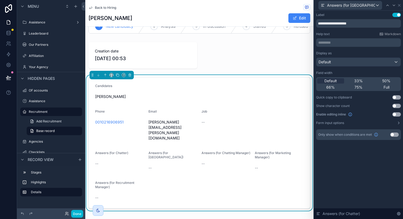
click at [392, 134] on button "Use setting" at bounding box center [394, 135] width 9 height 4
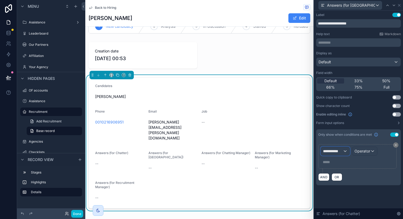
click at [342, 149] on span "**********" at bounding box center [333, 151] width 20 height 5
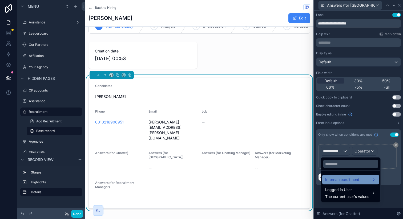
click at [341, 180] on span "Internal recruitment" at bounding box center [342, 180] width 34 height 6
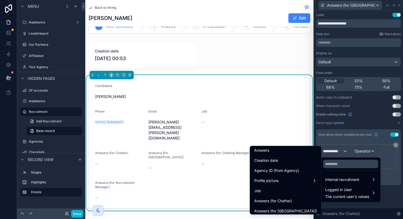
scroll to position [97, 0]
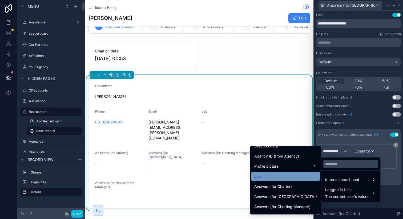
click at [270, 180] on div "Job" at bounding box center [285, 177] width 69 height 10
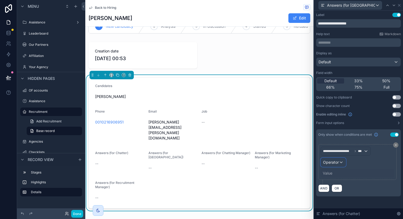
click at [325, 164] on span "Operator" at bounding box center [331, 162] width 16 height 5
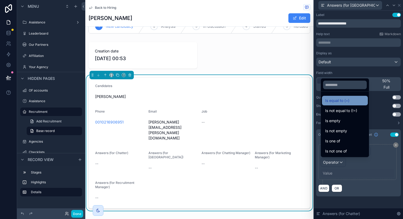
click at [338, 98] on span "Is equal to (=)" at bounding box center [337, 101] width 24 height 6
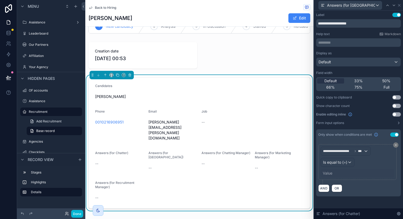
click at [330, 171] on div "Value" at bounding box center [358, 173] width 74 height 9
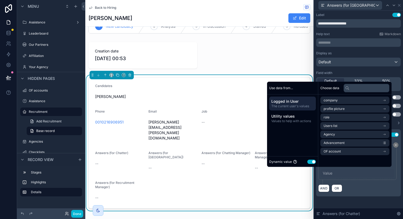
click at [307, 161] on button "Use setting" at bounding box center [311, 162] width 9 height 4
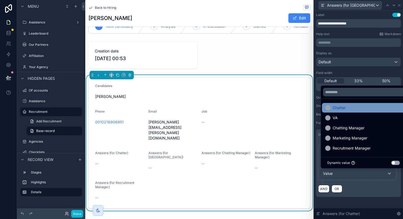
click at [352, 106] on div "Chatter" at bounding box center [363, 108] width 77 height 6
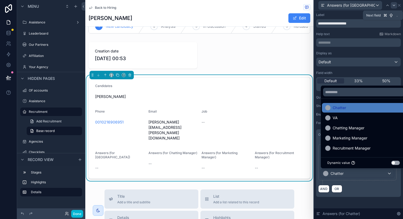
click at [392, 4] on icon at bounding box center [394, 5] width 4 height 4
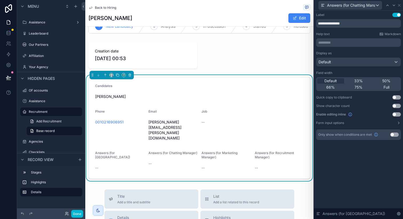
click at [393, 133] on button "Use setting" at bounding box center [394, 135] width 9 height 4
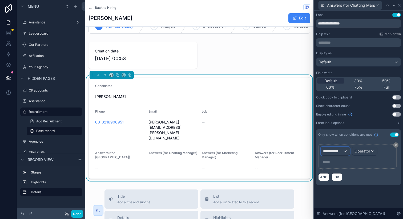
click at [343, 148] on div "**********" at bounding box center [335, 151] width 29 height 9
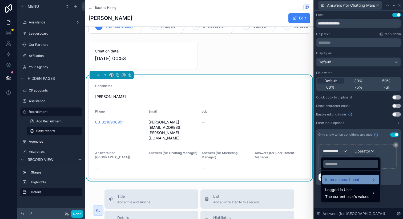
click at [339, 177] on span "Internal recruitment" at bounding box center [342, 180] width 34 height 6
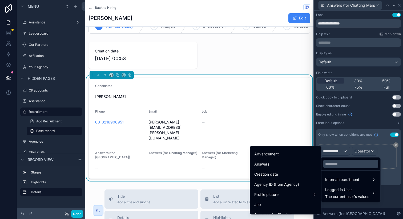
scroll to position [73, 0]
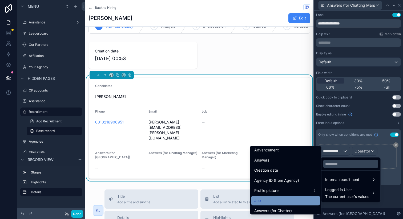
click at [270, 198] on div "Job" at bounding box center [285, 201] width 63 height 6
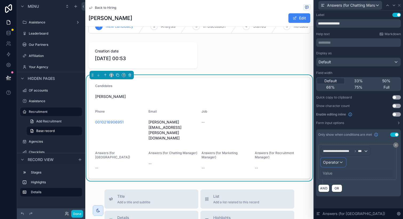
click at [335, 163] on span "Operator" at bounding box center [331, 162] width 16 height 5
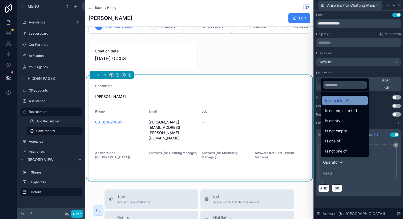
click at [340, 99] on span "Is equal to (=)" at bounding box center [337, 101] width 24 height 6
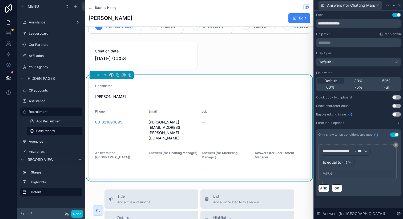
click at [328, 173] on div "Value" at bounding box center [328, 173] width 10 height 5
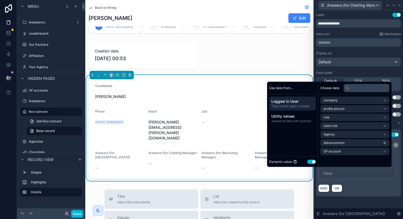
click at [310, 160] on button "Use setting" at bounding box center [311, 162] width 9 height 4
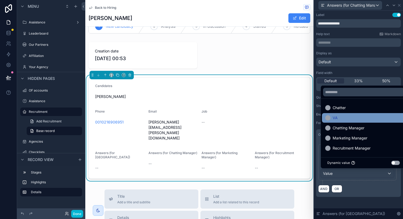
click at [349, 118] on div "VA" at bounding box center [363, 118] width 77 height 6
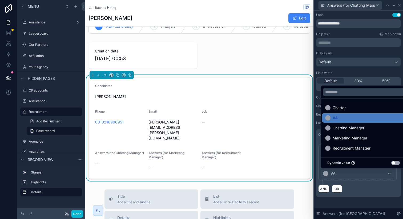
click at [359, 187] on div "AND OR" at bounding box center [358, 189] width 80 height 8
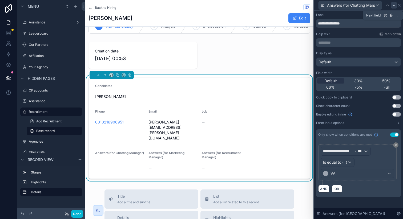
click at [392, 5] on icon at bounding box center [394, 5] width 4 height 4
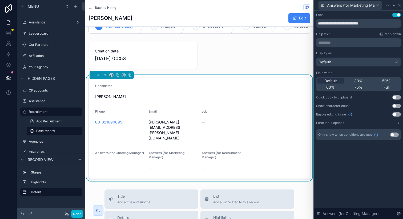
click at [395, 133] on button "Use setting" at bounding box center [394, 135] width 9 height 4
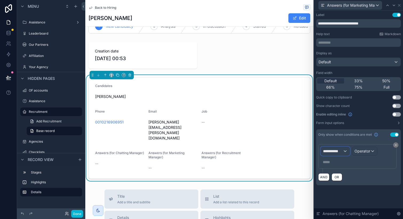
click at [337, 149] on span "**********" at bounding box center [333, 151] width 20 height 5
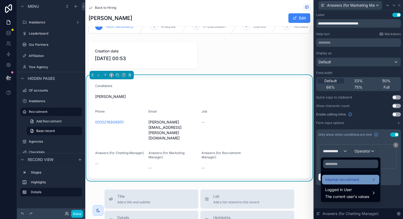
click at [337, 176] on div "Internal recruitment" at bounding box center [350, 180] width 57 height 10
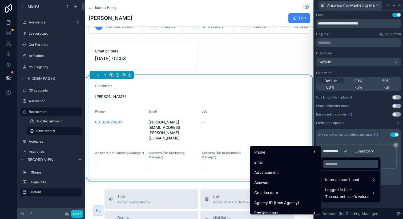
scroll to position [69, 0]
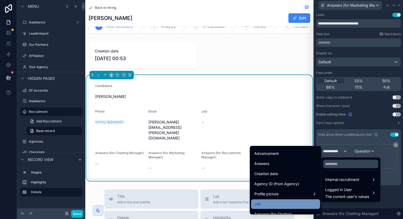
click at [269, 202] on div "Job" at bounding box center [285, 204] width 63 height 6
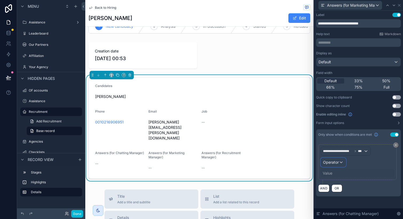
click at [336, 161] on span "Operator" at bounding box center [331, 162] width 16 height 5
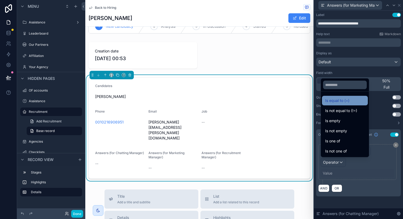
click at [344, 101] on span "Is equal to (=)" at bounding box center [337, 101] width 24 height 6
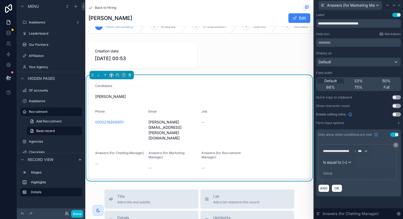
click at [333, 170] on div "Value" at bounding box center [358, 173] width 74 height 9
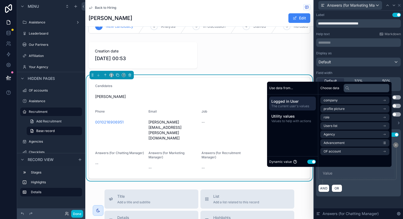
click at [309, 161] on button "Use setting" at bounding box center [311, 162] width 9 height 4
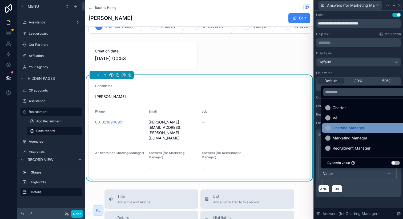
click at [352, 128] on span "Chatting Manager" at bounding box center [349, 128] width 32 height 6
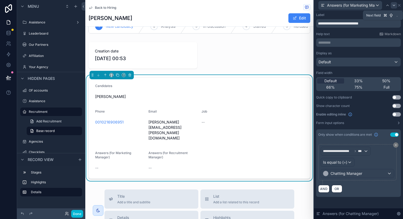
click at [395, 5] on icon at bounding box center [394, 5] width 2 height 1
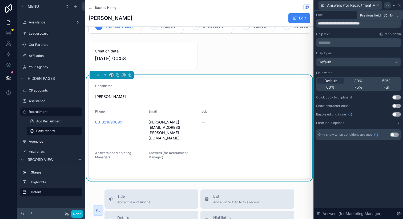
click at [387, 6] on icon at bounding box center [387, 5] width 4 height 4
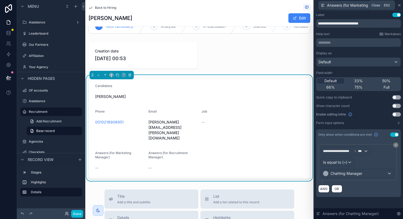
click at [399, 4] on icon at bounding box center [399, 5] width 4 height 4
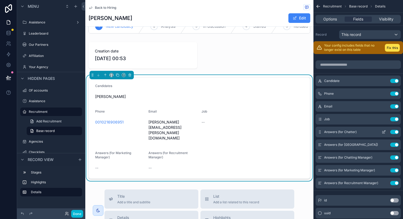
click at [383, 132] on icon "scrollable content" at bounding box center [384, 132] width 4 height 4
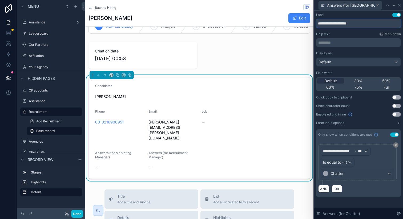
click at [345, 23] on input "**********" at bounding box center [358, 23] width 85 height 9
type input "**********"
click at [358, 34] on div "Help text Markdown" at bounding box center [358, 34] width 85 height 4
click at [341, 175] on span "Chatter" at bounding box center [336, 173] width 13 height 5
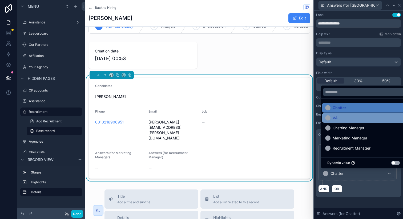
click at [342, 121] on div "VA" at bounding box center [363, 118] width 77 height 6
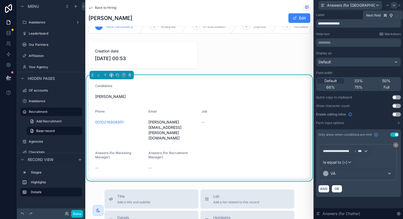
click at [392, 6] on icon at bounding box center [394, 5] width 4 height 4
click at [343, 172] on div "VA" at bounding box center [357, 173] width 73 height 9
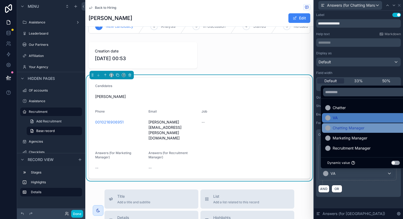
click at [355, 129] on span "Chatting Manager" at bounding box center [349, 128] width 32 height 6
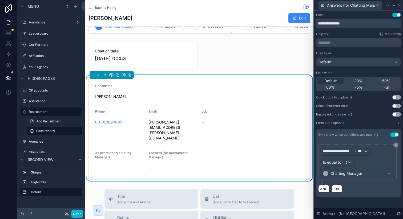
click at [343, 22] on input "**********" at bounding box center [358, 23] width 85 height 9
type input "**********"
click at [362, 18] on div "**********" at bounding box center [358, 20] width 85 height 15
click at [393, 6] on icon at bounding box center [394, 5] width 4 height 4
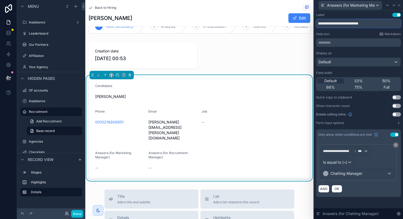
click at [350, 25] on input "**********" at bounding box center [358, 23] width 85 height 9
type input "**********"
click at [351, 175] on span "Chatting Manager" at bounding box center [346, 173] width 32 height 5
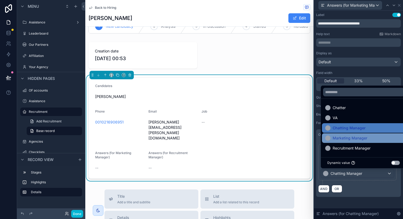
click at [351, 141] on span "Marketing Manager" at bounding box center [350, 138] width 35 height 6
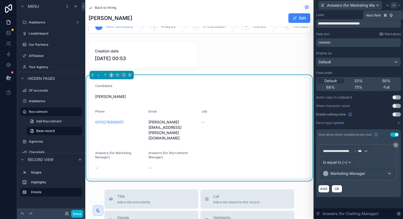
click at [393, 6] on icon at bounding box center [394, 5] width 4 height 4
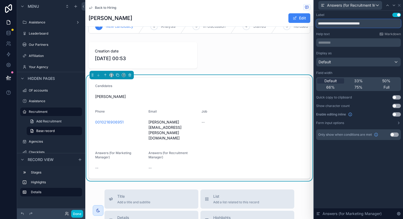
click at [349, 23] on input "**********" at bounding box center [358, 23] width 85 height 9
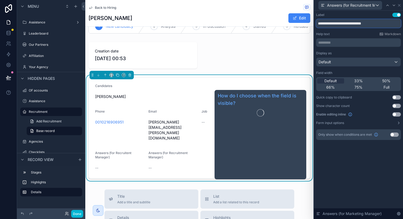
type input "**********"
click at [351, 182] on div "**********" at bounding box center [358, 115] width 89 height 209
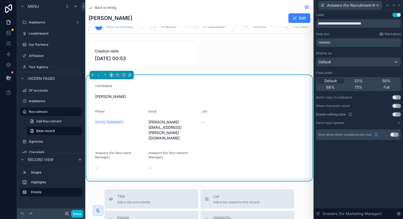
click at [395, 134] on button "Use setting" at bounding box center [394, 135] width 9 height 4
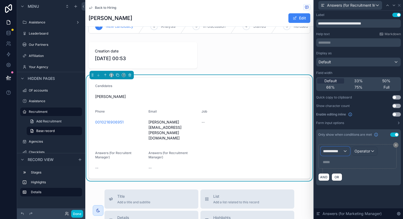
click at [342, 151] on span "**********" at bounding box center [333, 151] width 20 height 5
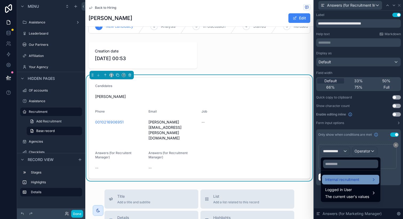
click at [337, 181] on span "Internal recruitment" at bounding box center [342, 180] width 34 height 6
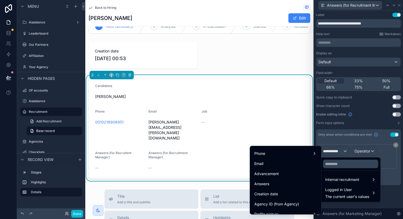
scroll to position [63, 0]
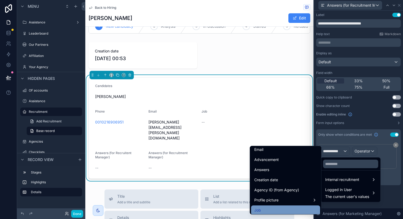
click at [258, 209] on div "Job" at bounding box center [285, 210] width 63 height 6
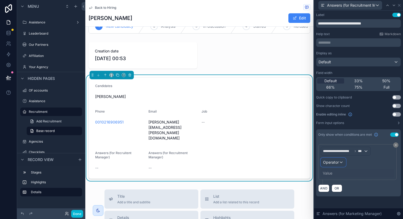
click at [338, 163] on span "Operator" at bounding box center [331, 162] width 16 height 5
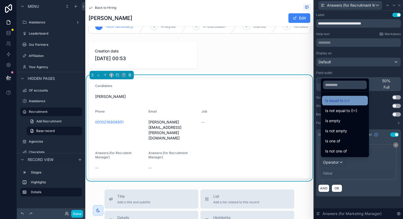
click at [338, 98] on span "Is equal to (=)" at bounding box center [337, 101] width 24 height 6
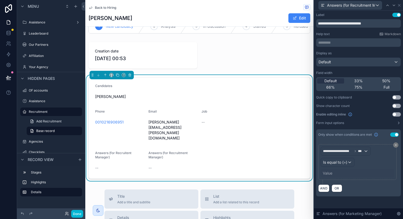
click at [330, 173] on div "Value" at bounding box center [328, 173] width 10 height 5
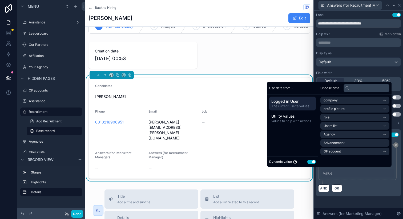
click at [310, 162] on button "Use setting" at bounding box center [311, 162] width 9 height 4
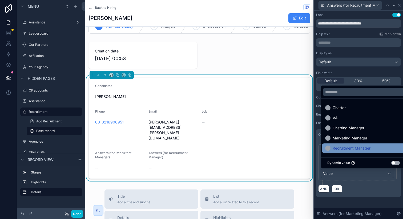
click at [349, 146] on span "Recruitment Manager" at bounding box center [352, 148] width 38 height 6
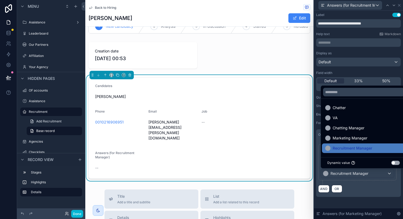
click at [377, 190] on div "AND OR" at bounding box center [358, 189] width 80 height 8
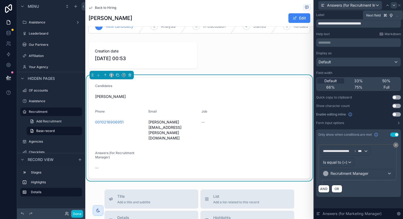
click at [392, 6] on icon at bounding box center [394, 5] width 4 height 4
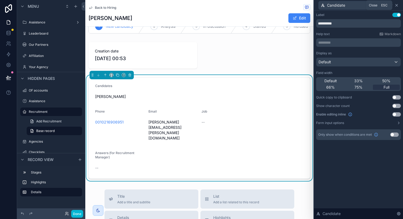
click at [396, 5] on icon at bounding box center [396, 5] width 4 height 4
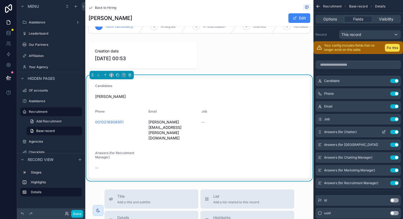
click at [382, 132] on icon "scrollable content" at bounding box center [383, 132] width 2 height 2
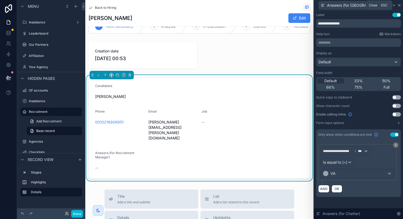
click at [398, 6] on icon at bounding box center [399, 5] width 4 height 4
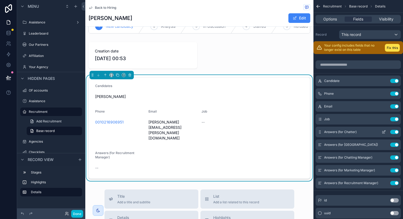
click at [383, 131] on icon "scrollable content" at bounding box center [384, 132] width 4 height 4
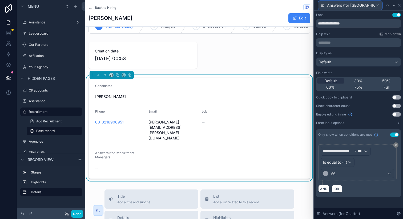
click at [358, 5] on div "Answers (for VA)" at bounding box center [349, 5] width 63 height 9
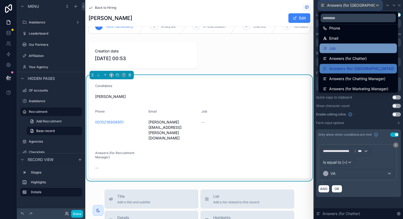
scroll to position [20, 0]
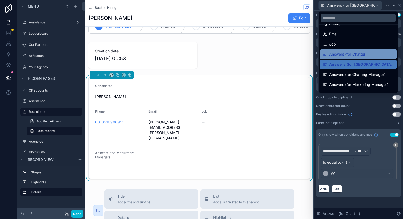
click at [355, 56] on span "Answers (for Chatter)" at bounding box center [348, 54] width 38 height 6
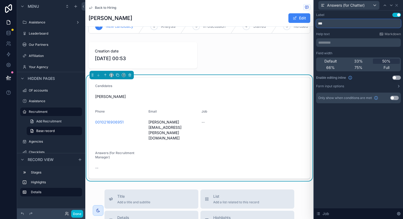
click at [351, 25] on input "***" at bounding box center [358, 23] width 85 height 9
click at [193, 153] on form "Candidates Jesus Gutierrez Phone 0010216906951 Email spena@dawson.info Job -- A…" at bounding box center [199, 128] width 221 height 101
click at [293, 16] on span "scrollable content" at bounding box center [295, 18] width 4 height 4
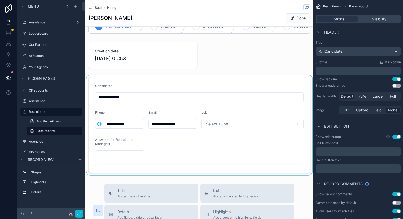
click at [225, 129] on div "scrollable content" at bounding box center [199, 125] width 228 height 100
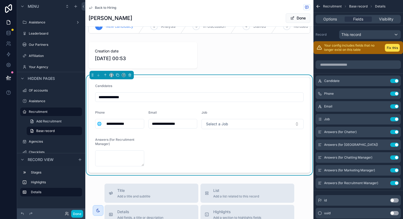
click at [217, 159] on form "**********" at bounding box center [199, 125] width 221 height 95
click at [292, 20] on button "Done" at bounding box center [298, 18] width 25 height 10
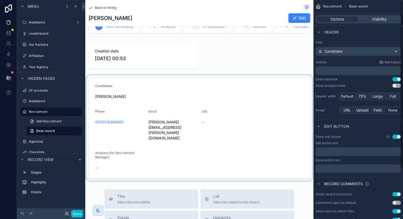
click at [256, 141] on div "scrollable content" at bounding box center [199, 128] width 228 height 106
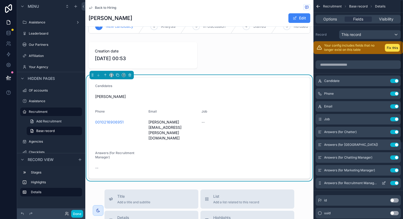
click at [382, 184] on icon "scrollable content" at bounding box center [384, 183] width 4 height 4
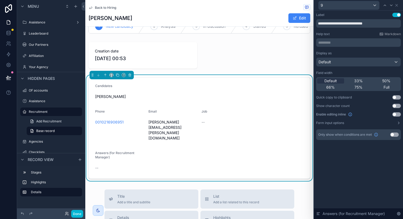
click at [394, 136] on button "Use setting" at bounding box center [394, 135] width 9 height 4
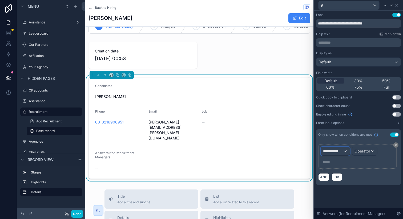
click at [338, 153] on span "**********" at bounding box center [333, 151] width 20 height 5
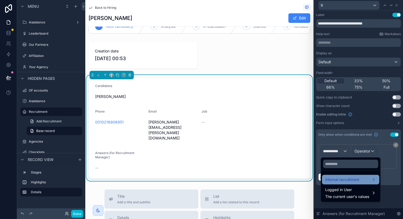
click at [345, 178] on span "Internal recruitment" at bounding box center [342, 180] width 34 height 6
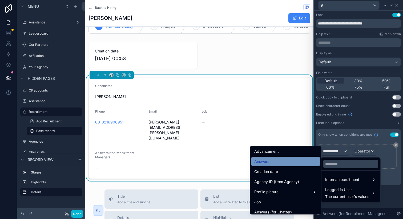
scroll to position [90, 0]
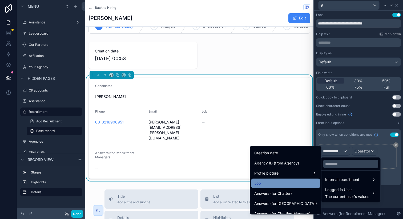
click at [264, 188] on div "Job" at bounding box center [285, 184] width 69 height 10
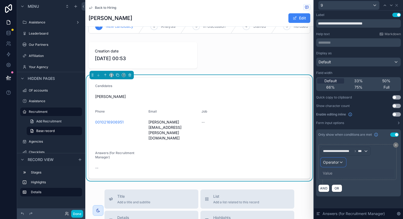
click at [332, 163] on span "Operator" at bounding box center [331, 162] width 16 height 5
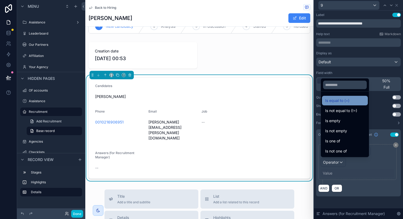
click at [344, 100] on span "Is equal to (=)" at bounding box center [337, 101] width 24 height 6
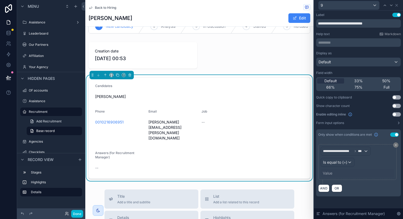
click at [331, 171] on div "Value" at bounding box center [328, 173] width 10 height 5
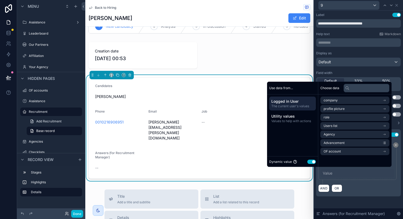
click at [309, 161] on button "Use setting" at bounding box center [311, 162] width 9 height 4
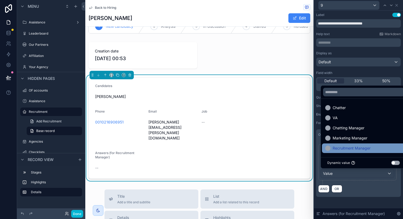
click at [358, 149] on span "Recruitment Manager" at bounding box center [352, 148] width 38 height 6
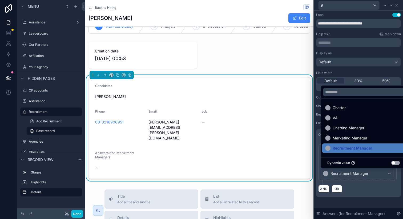
click at [355, 194] on div "**********" at bounding box center [358, 168] width 85 height 57
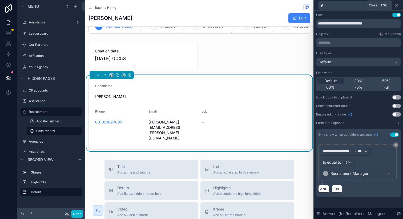
click at [397, 5] on icon at bounding box center [396, 5] width 4 height 4
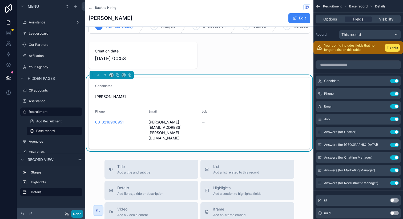
click at [79, 213] on button "Done" at bounding box center [77, 214] width 12 height 8
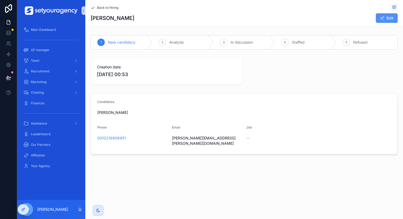
click at [382, 20] on span "scrollable content" at bounding box center [382, 18] width 4 height 4
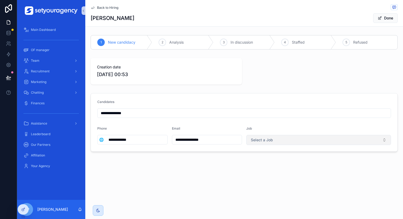
click at [271, 139] on span "Select a Job" at bounding box center [262, 139] width 22 height 5
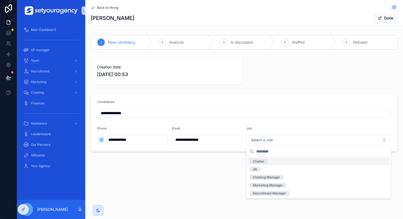
click at [263, 162] on div "Chatter" at bounding box center [258, 161] width 11 height 5
click at [380, 18] on span "scrollable content" at bounding box center [380, 18] width 4 height 4
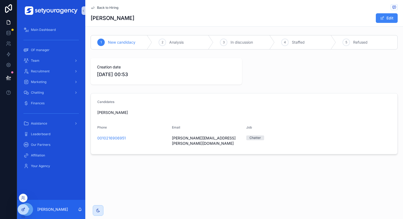
click at [25, 209] on icon at bounding box center [23, 210] width 4 height 4
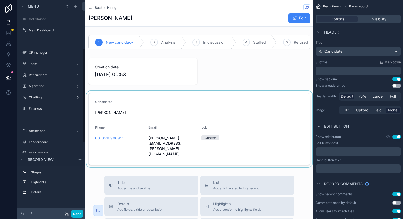
scroll to position [109, 0]
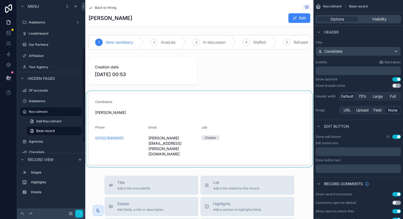
click at [262, 137] on div "scrollable content" at bounding box center [199, 129] width 228 height 76
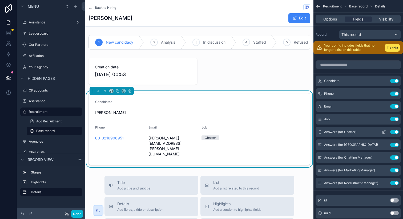
click at [383, 130] on icon "scrollable content" at bounding box center [384, 132] width 4 height 4
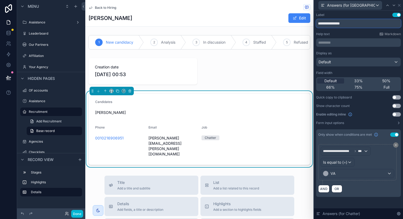
click at [344, 23] on input "**********" at bounding box center [358, 23] width 85 height 9
type input "**********"
click at [346, 10] on div "Answers (for VA)" at bounding box center [358, 5] width 85 height 10
click at [343, 174] on div "VA" at bounding box center [357, 173] width 73 height 9
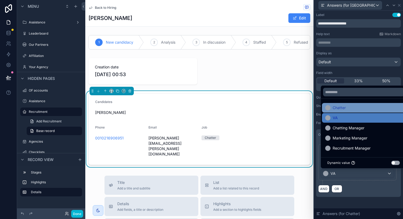
click at [344, 109] on span "Chatter" at bounding box center [339, 108] width 13 height 6
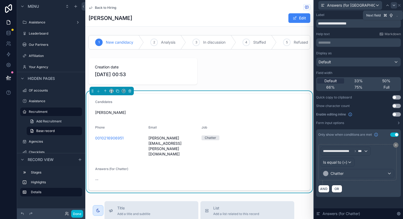
click at [392, 7] on icon at bounding box center [394, 5] width 4 height 4
click at [400, 5] on icon at bounding box center [399, 5] width 4 height 4
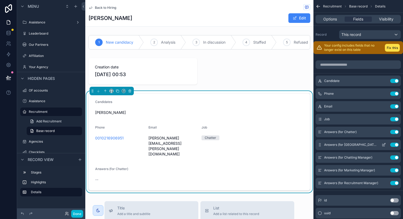
click at [381, 145] on button "scrollable content" at bounding box center [383, 145] width 9 height 4
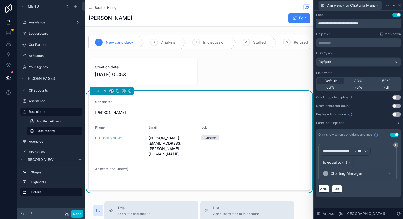
click at [349, 24] on input "**********" at bounding box center [358, 23] width 85 height 9
drag, startPoint x: 349, startPoint y: 24, endPoint x: 361, endPoint y: 24, distance: 12.5
click at [361, 24] on input "**********" at bounding box center [358, 23] width 85 height 9
type input "**********"
click at [348, 174] on span "Chatting Manager" at bounding box center [346, 173] width 32 height 5
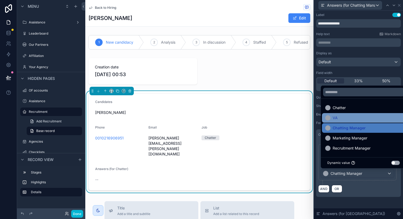
click at [344, 118] on div "VA" at bounding box center [363, 118] width 77 height 6
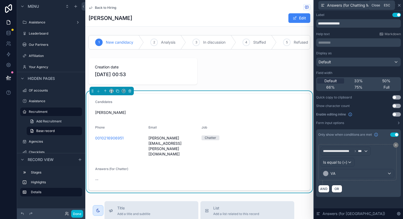
click at [398, 6] on icon at bounding box center [399, 5] width 4 height 4
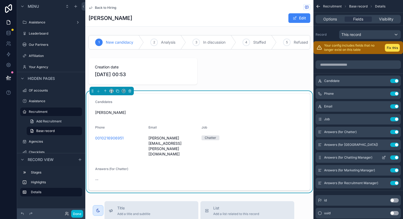
click at [383, 157] on icon "scrollable content" at bounding box center [384, 158] width 4 height 4
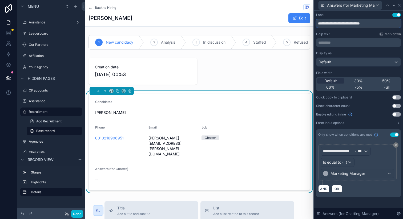
click at [350, 25] on input "**********" at bounding box center [358, 23] width 85 height 9
click at [351, 25] on input "**********" at bounding box center [358, 23] width 85 height 9
click at [400, 7] on icon at bounding box center [399, 5] width 4 height 4
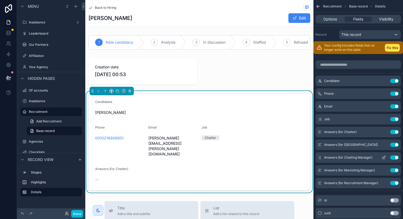
click at [384, 157] on icon "scrollable content" at bounding box center [384, 157] width 2 height 2
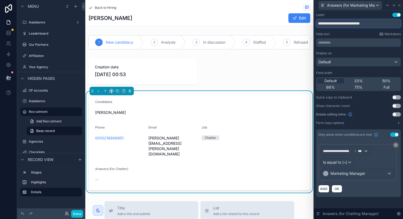
click at [349, 23] on input "**********" at bounding box center [358, 23] width 85 height 9
type input "**********"
click at [343, 177] on div "Marketing Manager" at bounding box center [357, 173] width 73 height 9
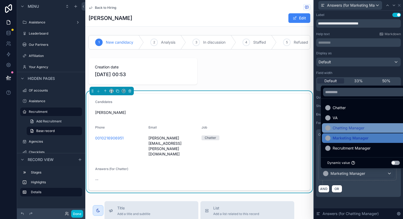
click at [350, 131] on span "Chatting Manager" at bounding box center [349, 128] width 32 height 6
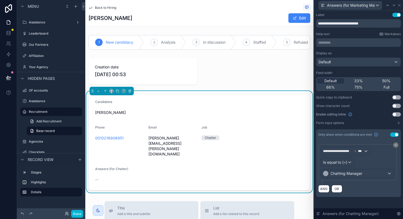
click at [400, 7] on div "Answers (for Marketing Manager)" at bounding box center [358, 5] width 85 height 10
click at [400, 7] on icon at bounding box center [399, 5] width 4 height 4
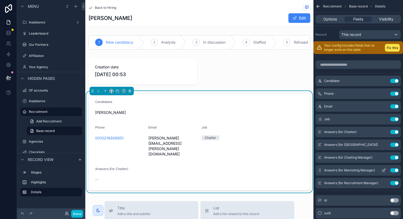
click at [382, 169] on icon "scrollable content" at bounding box center [384, 170] width 4 height 4
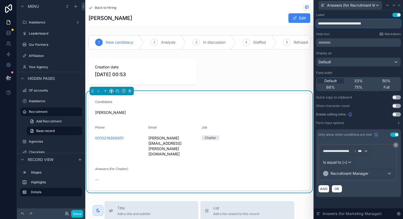
click at [354, 24] on input "**********" at bounding box center [358, 23] width 85 height 9
type input "**********"
click at [340, 177] on div "Recruitment Manager" at bounding box center [357, 173] width 73 height 9
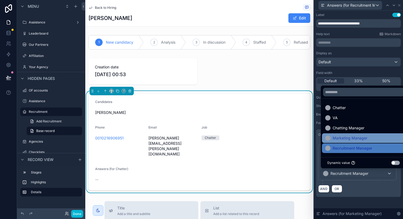
click at [348, 140] on span "Marketing Manager" at bounding box center [350, 138] width 35 height 6
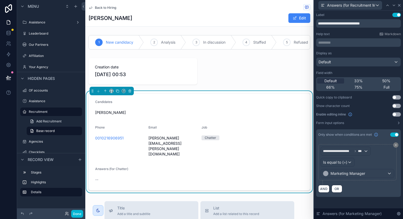
click at [399, 7] on icon at bounding box center [399, 5] width 4 height 4
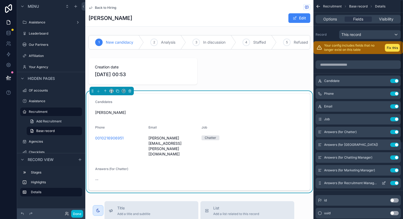
click at [384, 183] on icon "scrollable content" at bounding box center [384, 183] width 4 height 4
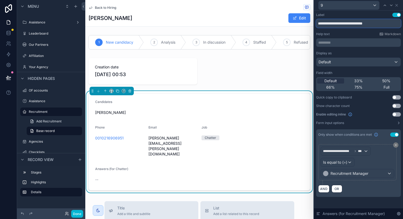
click at [354, 25] on input "**********" at bounding box center [358, 23] width 85 height 9
click at [395, 7] on icon at bounding box center [396, 5] width 4 height 4
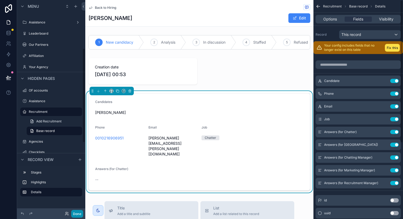
click at [80, 214] on button "Done" at bounding box center [77, 214] width 12 height 8
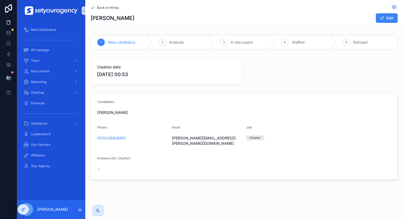
click at [112, 8] on span "Back to Hiring" at bounding box center [107, 8] width 21 height 4
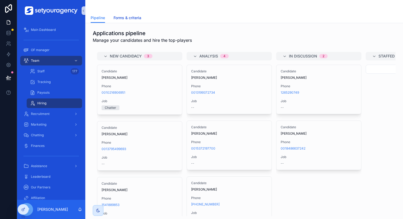
click at [131, 19] on span "Forms & criteria" at bounding box center [128, 17] width 28 height 5
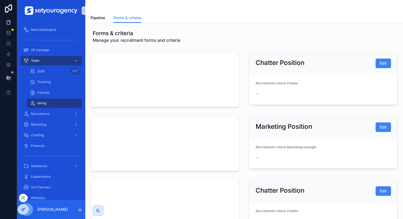
click at [24, 206] on div at bounding box center [23, 210] width 11 height 10
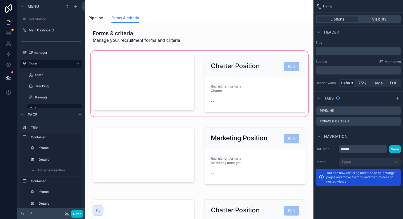
click at [183, 64] on div "scrollable content" at bounding box center [200, 84] width 220 height 68
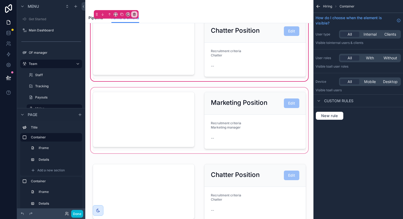
click at [197, 137] on div "scrollable content" at bounding box center [200, 121] width 220 height 68
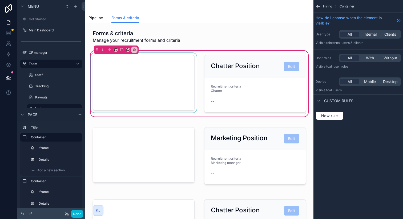
click at [180, 76] on div "scrollable content" at bounding box center [144, 84] width 108 height 62
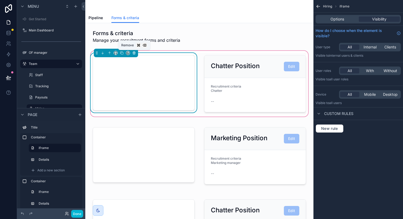
click at [133, 53] on icon "scrollable content" at bounding box center [134, 53] width 2 height 2
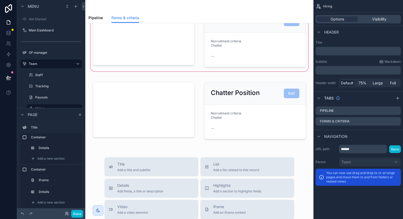
click at [211, 65] on div "scrollable content" at bounding box center [200, 39] width 220 height 68
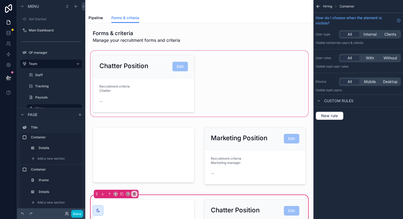
click at [214, 99] on div "scrollable content" at bounding box center [200, 84] width 220 height 68
click at [196, 67] on div "scrollable content" at bounding box center [200, 84] width 220 height 68
click at [191, 64] on div "scrollable content" at bounding box center [200, 84] width 220 height 68
click at [165, 77] on div "scrollable content" at bounding box center [200, 84] width 220 height 68
click at [147, 79] on div "scrollable content" at bounding box center [200, 84] width 220 height 68
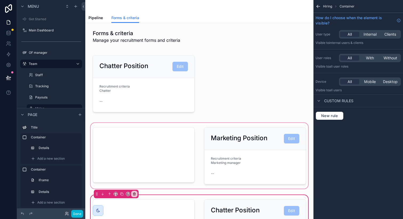
click at [161, 163] on div "scrollable content" at bounding box center [200, 156] width 220 height 68
click at [78, 213] on button "Done" at bounding box center [77, 214] width 12 height 8
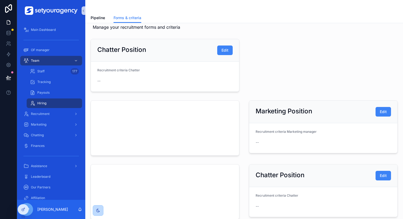
scroll to position [122, 0]
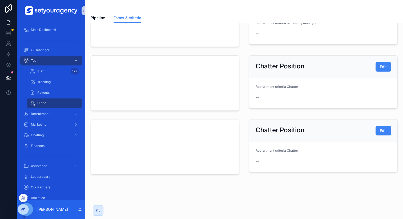
click at [25, 207] on div at bounding box center [23, 210] width 11 height 10
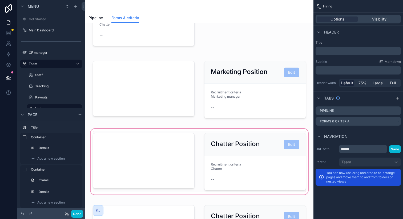
scroll to position [0, 0]
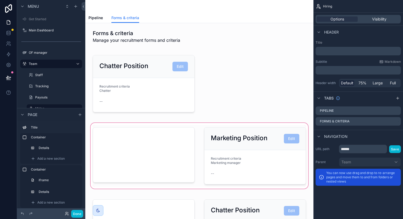
click at [198, 135] on div "scrollable content" at bounding box center [200, 156] width 220 height 68
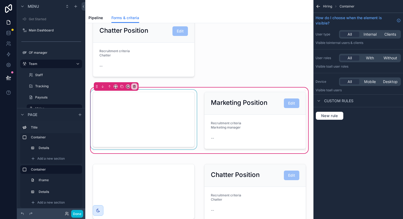
click at [134, 120] on div "scrollable content" at bounding box center [144, 121] width 108 height 62
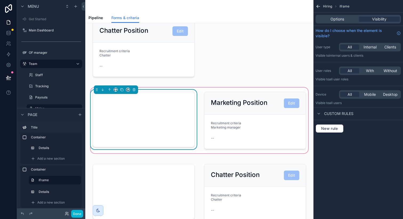
scroll to position [190, 0]
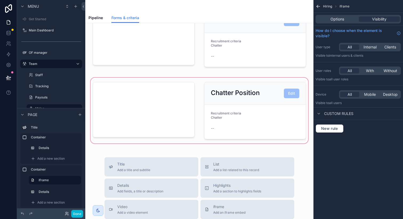
click at [192, 86] on div "scrollable content" at bounding box center [200, 111] width 220 height 68
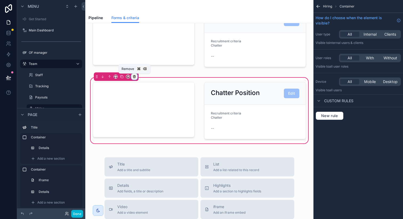
click at [134, 75] on icon "scrollable content" at bounding box center [134, 75] width 1 height 1
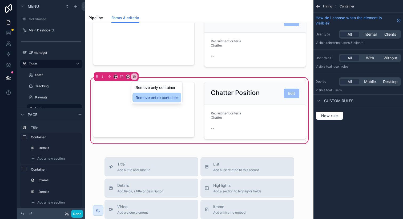
click at [161, 94] on div "Remove entire container" at bounding box center [156, 98] width 49 height 10
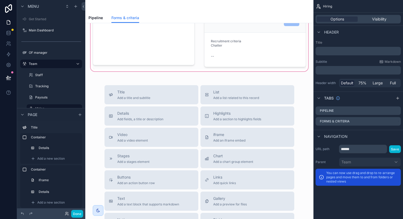
click at [194, 61] on div "Forms & criteria Manage your recruitment forms and criteria Chatter Position Ed…" at bounding box center [199, 75] width 228 height 484
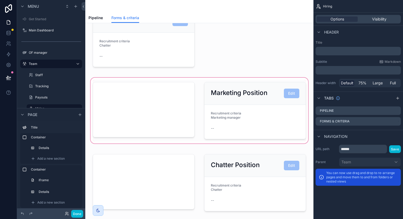
click at [196, 104] on div "scrollable content" at bounding box center [200, 111] width 220 height 68
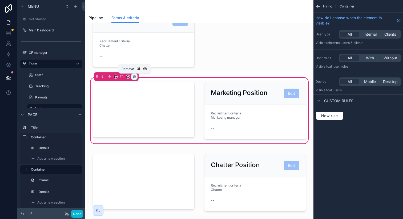
click at [134, 77] on icon "scrollable content" at bounding box center [134, 77] width 4 height 4
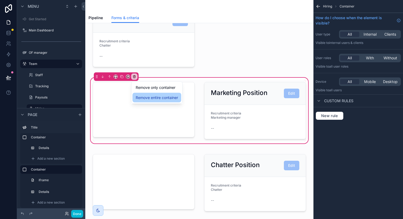
click at [146, 95] on span "Remove entire container" at bounding box center [157, 98] width 42 height 6
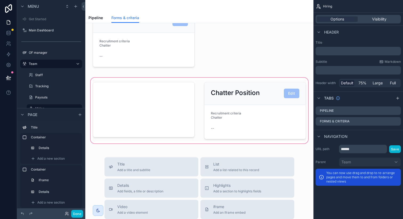
click at [194, 103] on div "scrollable content" at bounding box center [200, 111] width 220 height 68
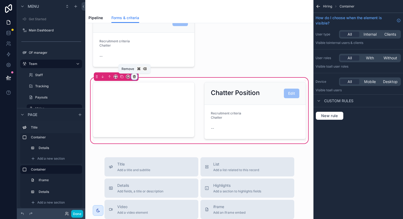
click at [133, 75] on icon "scrollable content" at bounding box center [134, 77] width 4 height 4
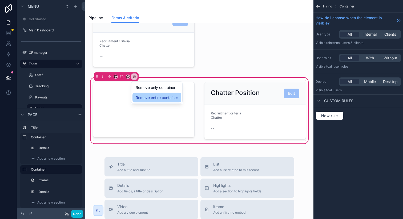
click at [145, 96] on span "Remove entire container" at bounding box center [157, 98] width 42 height 6
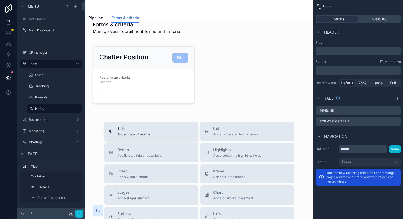
scroll to position [0, 0]
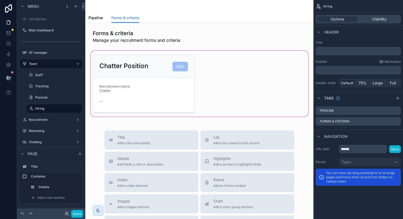
click at [207, 90] on div "scrollable content" at bounding box center [200, 84] width 220 height 68
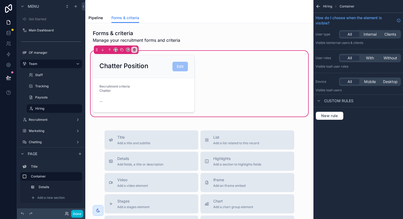
click at [200, 78] on div "Chatter Position Edit Recruitment criteria Chatter --" at bounding box center [200, 84] width 220 height 62
click at [153, 88] on div "scrollable content" at bounding box center [144, 84] width 108 height 62
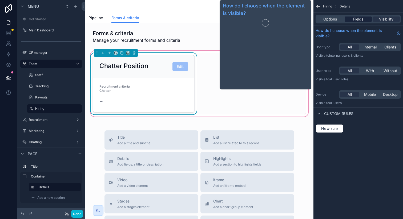
click at [355, 22] on span "Fields" at bounding box center [358, 19] width 10 height 5
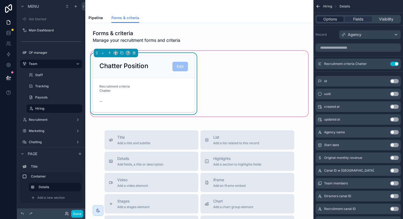
click at [335, 20] on span "Options" at bounding box center [330, 19] width 14 height 5
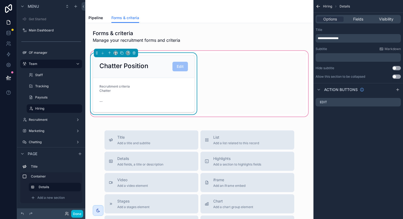
click at [217, 66] on div "Chatter Position Edit Recruitment criteria Chatter --" at bounding box center [200, 84] width 220 height 62
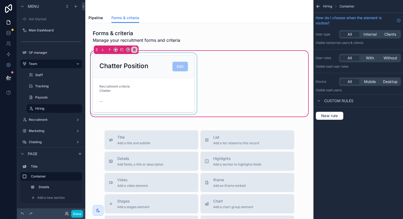
click at [130, 65] on div "scrollable content" at bounding box center [144, 84] width 108 height 62
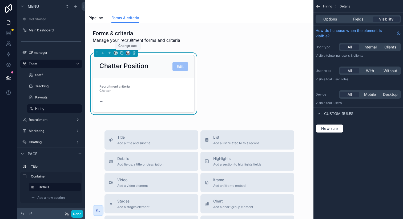
click at [128, 53] on icon "scrollable content" at bounding box center [128, 53] width 4 height 4
click at [121, 54] on div "scrollable content" at bounding box center [201, 109] width 403 height 219
drag, startPoint x: 97, startPoint y: 54, endPoint x: 122, endPoint y: 129, distance: 79.9
click at [122, 129] on div "Forms & criteria Manage your recruitment forms and criteria Chatter Position Ed…" at bounding box center [199, 193] width 228 height 340
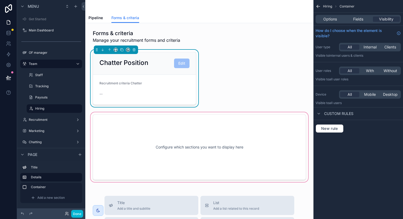
click at [176, 148] on div "scrollable content" at bounding box center [200, 147] width 220 height 72
click at [133, 124] on div "scrollable content" at bounding box center [200, 147] width 220 height 72
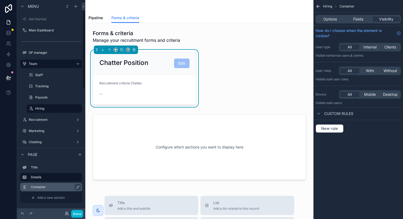
click at [58, 187] on label "Container" at bounding box center [54, 187] width 47 height 4
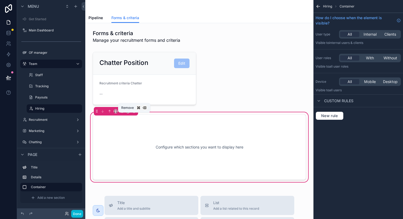
click at [134, 111] on icon "scrollable content" at bounding box center [133, 110] width 1 height 1
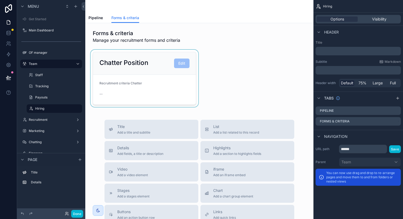
click at [181, 95] on div "scrollable content" at bounding box center [145, 78] width 110 height 57
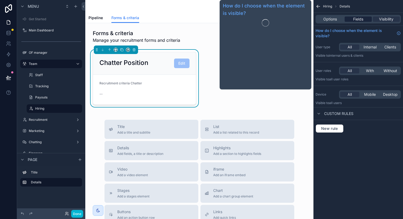
click at [361, 20] on span "Fields" at bounding box center [358, 19] width 10 height 5
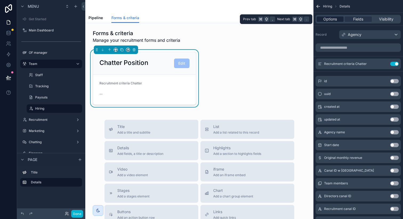
click at [326, 19] on span "Options" at bounding box center [330, 19] width 14 height 5
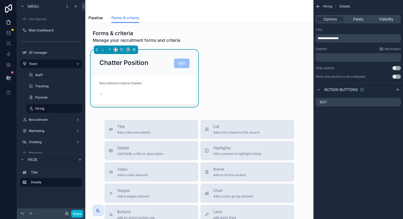
click at [115, 50] on icon "scrollable content" at bounding box center [116, 50] width 4 height 4
click at [126, 63] on div "Default" at bounding box center [126, 60] width 23 height 10
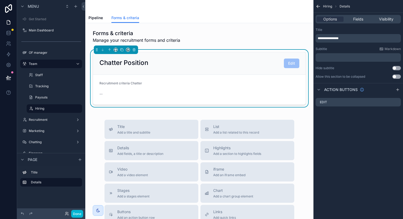
click at [328, 57] on p "﻿" at bounding box center [359, 57] width 82 height 4
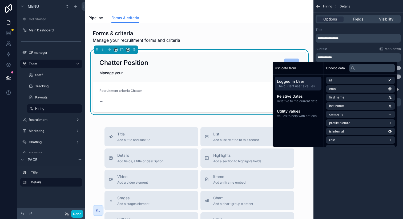
click at [204, 92] on form "Recruitment criteria Chatter --" at bounding box center [199, 97] width 213 height 30
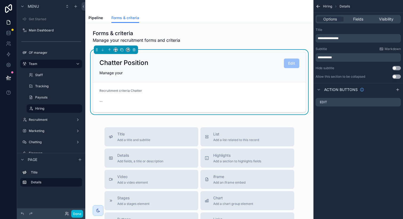
click at [252, 86] on form "Recruitment criteria Chatter --" at bounding box center [199, 97] width 213 height 30
click at [350, 56] on p "**********" at bounding box center [359, 57] width 82 height 4
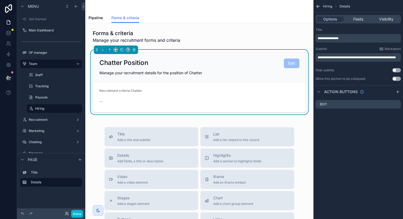
click at [346, 48] on div "Subtitle Markdown" at bounding box center [357, 49] width 85 height 4
click at [396, 80] on button "Use setting" at bounding box center [396, 79] width 9 height 4
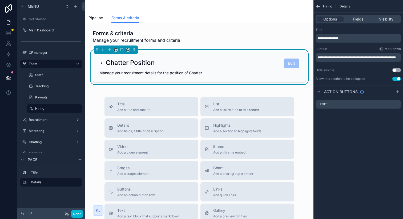
click at [396, 78] on button "Use setting" at bounding box center [396, 79] width 9 height 4
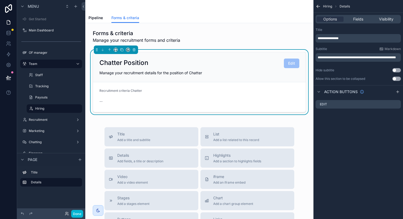
click at [396, 78] on button "Use setting" at bounding box center [396, 79] width 9 height 4
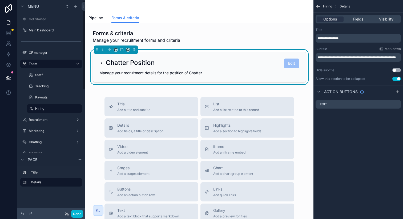
click at [102, 63] on icon "scrollable content" at bounding box center [101, 63] width 1 height 2
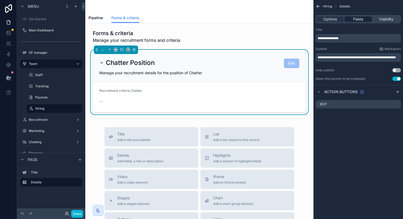
click at [360, 21] on span "Fields" at bounding box center [358, 19] width 10 height 5
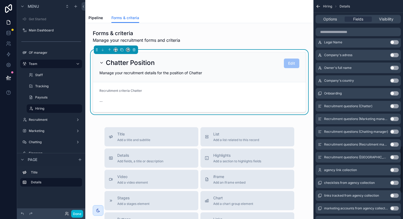
scroll to position [651, 0]
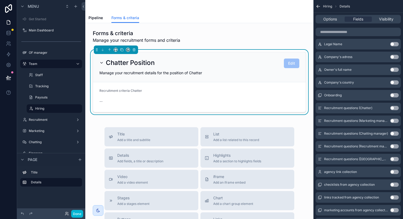
click at [394, 109] on button "Use setting" at bounding box center [394, 108] width 9 height 4
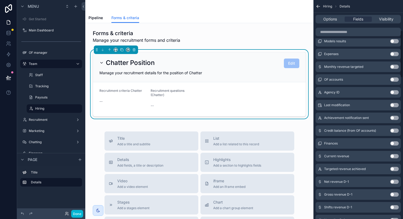
scroll to position [0, 0]
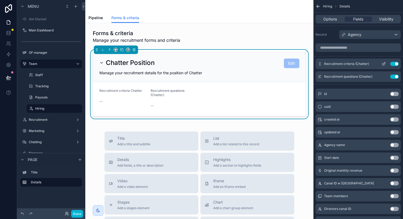
click at [383, 64] on icon "scrollable content" at bounding box center [384, 64] width 4 height 4
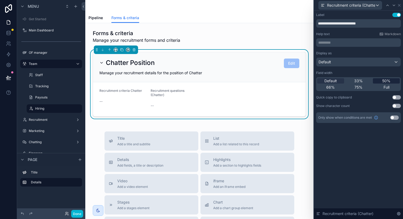
click at [382, 80] on div "50%" at bounding box center [386, 80] width 27 height 5
click at [393, 5] on icon at bounding box center [394, 5] width 4 height 4
click at [388, 80] on span "50%" at bounding box center [386, 80] width 8 height 5
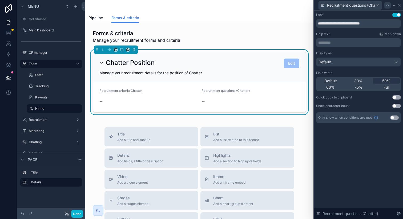
click at [387, 6] on icon at bounding box center [387, 5] width 4 height 4
click at [279, 68] on div "Chatter Position Edit" at bounding box center [199, 64] width 200 height 10
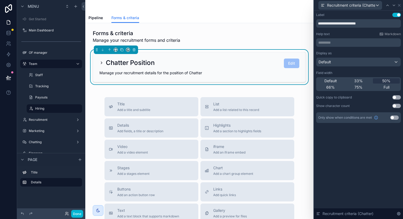
click at [270, 75] on div "Manage your recruitment details for the position of Chatter" at bounding box center [199, 72] width 200 height 5
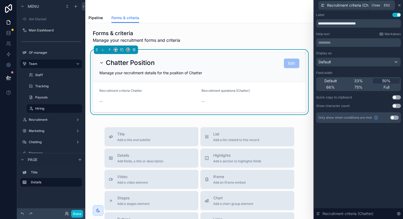
click at [400, 5] on icon at bounding box center [399, 5] width 4 height 4
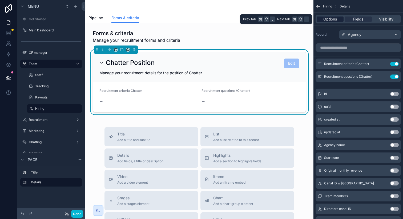
click at [335, 19] on span "Options" at bounding box center [330, 19] width 14 height 5
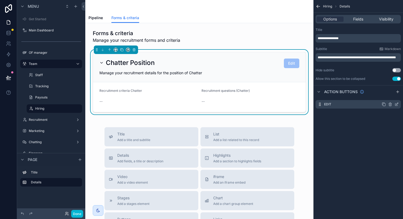
click at [396, 105] on icon "scrollable content" at bounding box center [397, 104] width 2 height 2
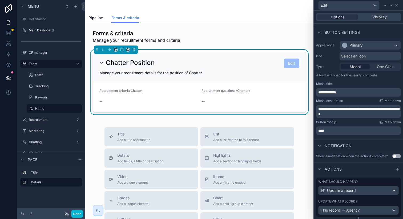
scroll to position [41, 0]
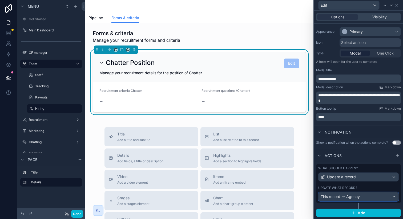
click at [351, 195] on span "Agency" at bounding box center [353, 196] width 14 height 5
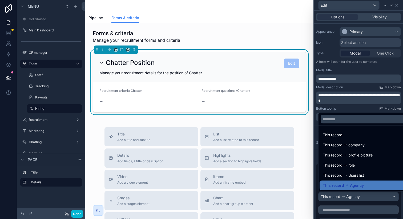
click at [349, 197] on div at bounding box center [358, 109] width 89 height 219
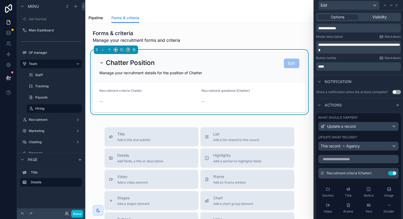
scroll to position [99, 0]
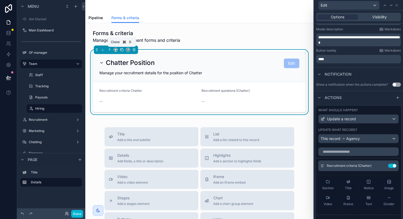
click at [122, 50] on icon "scrollable content" at bounding box center [122, 50] width 4 height 4
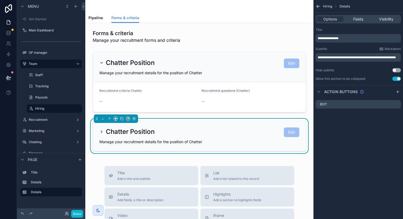
click at [326, 37] on span "**********" at bounding box center [328, 38] width 21 height 3
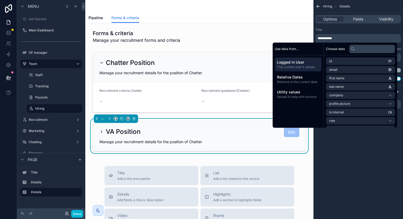
click at [334, 34] on div "**********" at bounding box center [357, 38] width 85 height 9
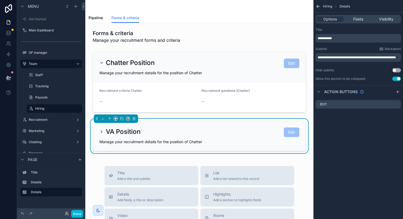
click at [323, 59] on span "**********" at bounding box center [357, 57] width 78 height 3
click at [343, 52] on div "**********" at bounding box center [357, 54] width 85 height 15
click at [396, 103] on icon "scrollable content" at bounding box center [396, 102] width 4 height 4
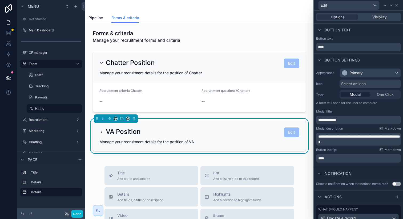
click at [346, 142] on span "**********" at bounding box center [359, 139] width 82 height 9
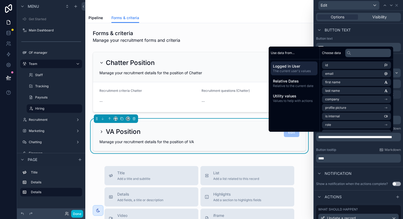
scroll to position [41, 0]
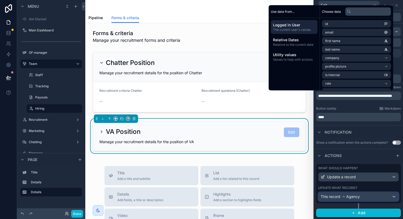
click at [357, 198] on span "Agency" at bounding box center [353, 196] width 14 height 5
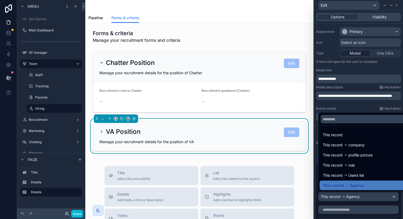
click at [357, 198] on div at bounding box center [358, 109] width 89 height 219
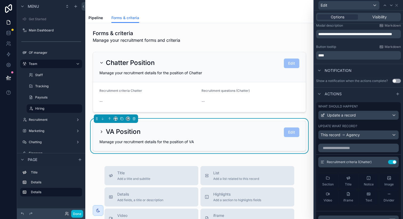
scroll to position [109, 0]
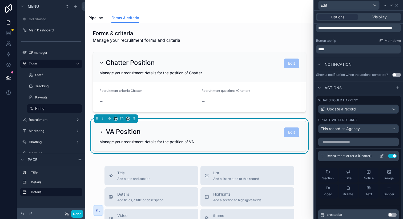
click at [388, 156] on button "Use setting" at bounding box center [392, 156] width 9 height 4
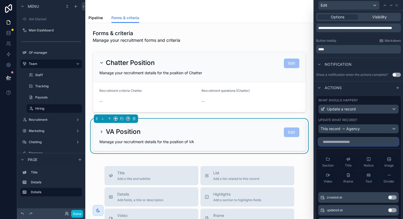
click at [354, 140] on input "text" at bounding box center [358, 142] width 80 height 9
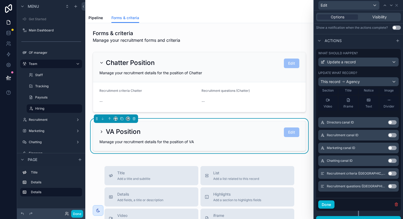
scroll to position [164, 0]
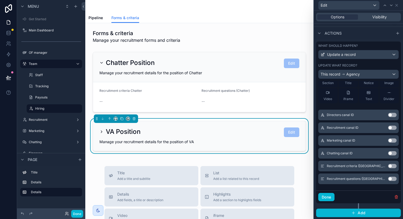
type input "**"
click at [388, 165] on button "Use setting" at bounding box center [392, 166] width 9 height 4
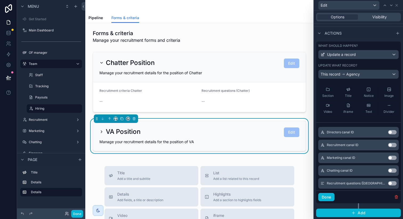
click at [99, 130] on icon "scrollable content" at bounding box center [101, 132] width 4 height 4
click at [184, 131] on div "VA Position Edit" at bounding box center [199, 133] width 200 height 10
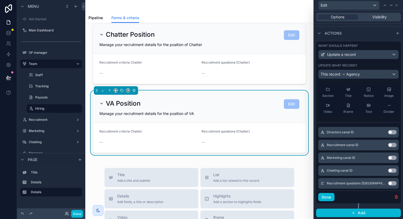
scroll to position [31, 0]
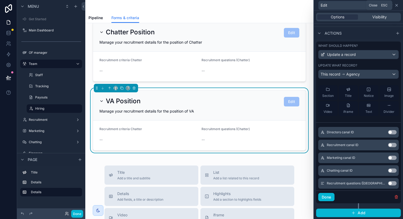
click at [396, 5] on icon at bounding box center [396, 5] width 2 height 2
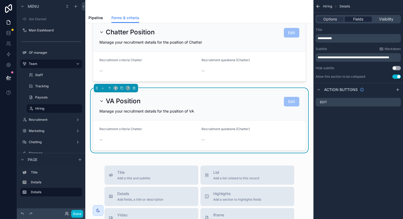
click at [362, 19] on span "Fields" at bounding box center [358, 19] width 10 height 5
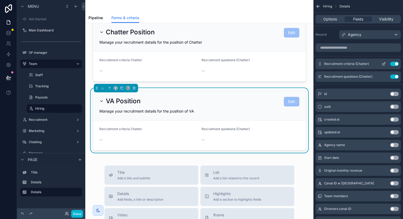
click at [394, 62] on button "Use setting" at bounding box center [394, 64] width 9 height 4
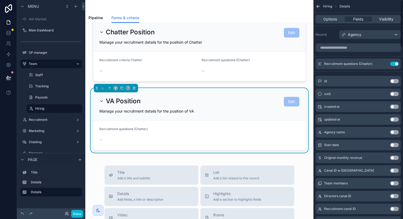
click at [394, 62] on button "Use setting" at bounding box center [394, 64] width 9 height 4
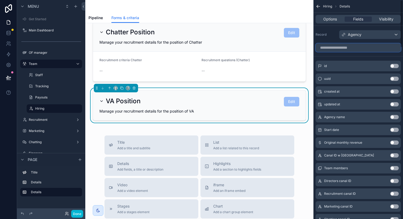
click at [360, 46] on input "scrollable content" at bounding box center [357, 47] width 85 height 9
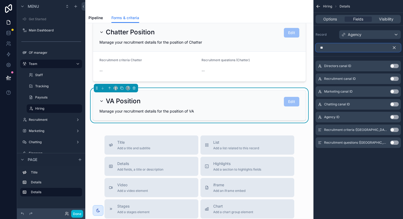
type input "**"
click at [394, 143] on button "Use setting" at bounding box center [394, 143] width 9 height 4
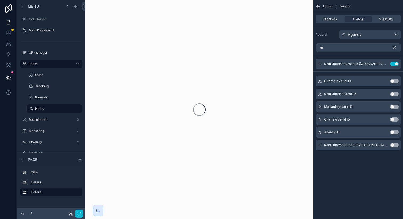
scroll to position [0, 0]
click at [393, 145] on button "Use setting" at bounding box center [394, 145] width 9 height 4
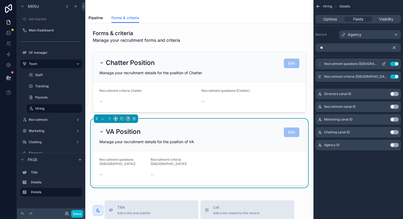
click at [384, 64] on icon "scrollable content" at bounding box center [384, 63] width 2 height 2
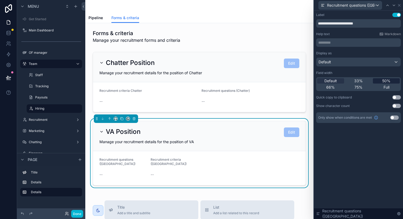
click at [385, 80] on span "50%" at bounding box center [386, 80] width 8 height 5
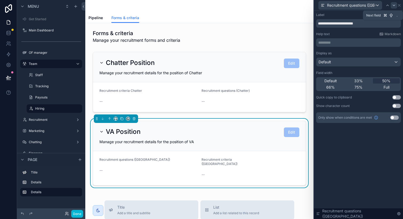
click at [394, 5] on icon at bounding box center [394, 5] width 4 height 4
click at [391, 80] on div "50%" at bounding box center [386, 80] width 27 height 5
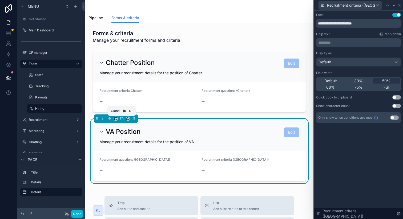
click at [123, 118] on icon "scrollable content" at bounding box center [122, 119] width 4 height 4
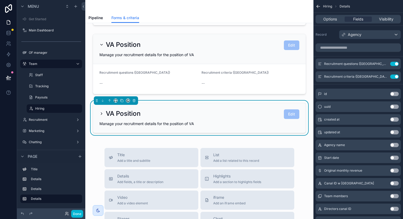
scroll to position [126, 0]
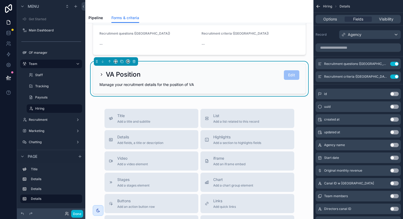
click at [224, 75] on div "VA Position Edit" at bounding box center [199, 75] width 200 height 10
click at [129, 73] on h2 "VA Position" at bounding box center [123, 74] width 35 height 9
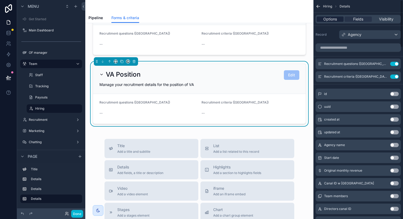
click at [331, 17] on span "Options" at bounding box center [330, 19] width 14 height 5
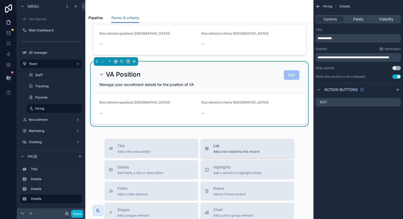
click at [254, 147] on span "List" at bounding box center [236, 145] width 46 height 5
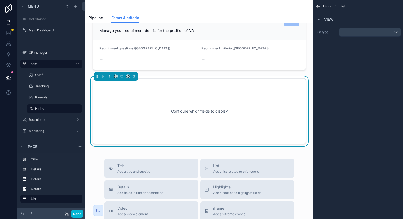
scroll to position [182, 0]
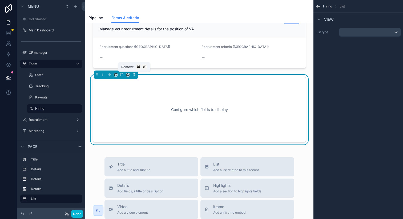
click at [132, 76] on icon "scrollable content" at bounding box center [134, 75] width 4 height 4
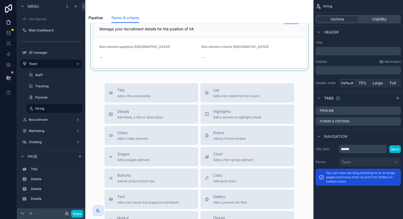
click at [164, 59] on div "scrollable content" at bounding box center [200, 38] width 220 height 65
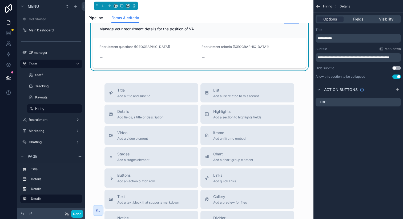
click at [319, 39] on span "**********" at bounding box center [325, 38] width 14 height 3
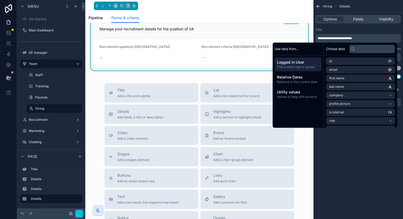
click at [335, 30] on div "Title" at bounding box center [357, 30] width 85 height 4
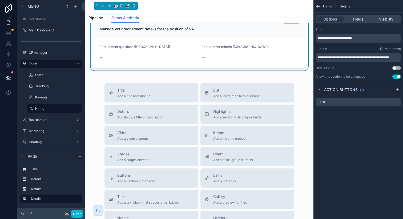
click at [389, 57] on span "**********" at bounding box center [353, 57] width 71 height 3
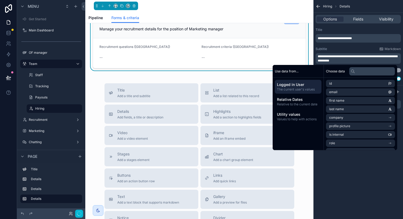
click at [370, 170] on div "**********" at bounding box center [358, 109] width 90 height 219
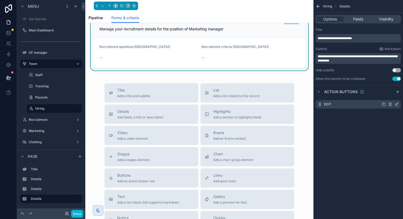
click at [396, 103] on icon "scrollable content" at bounding box center [396, 104] width 4 height 4
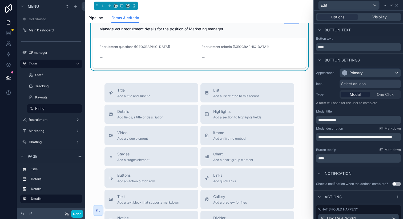
click at [341, 139] on span "**********" at bounding box center [355, 137] width 74 height 4
click at [346, 148] on div "Button tooltip Markdown" at bounding box center [358, 150] width 85 height 4
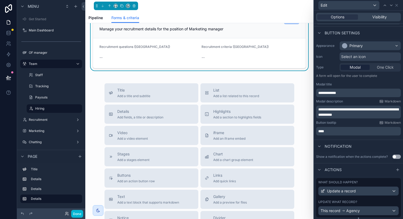
scroll to position [41, 0]
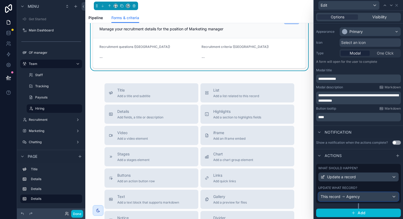
click at [342, 197] on icon at bounding box center [343, 197] width 4 height 4
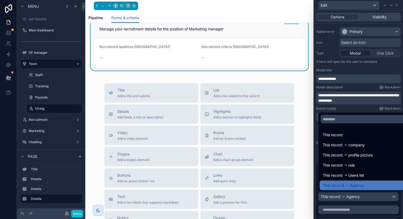
click at [342, 197] on div at bounding box center [358, 109] width 89 height 219
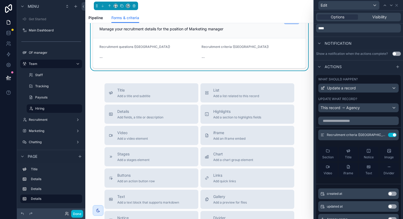
scroll to position [164, 0]
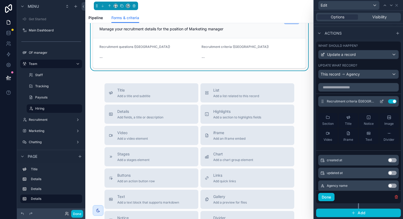
click at [388, 102] on button "Use setting" at bounding box center [392, 101] width 9 height 4
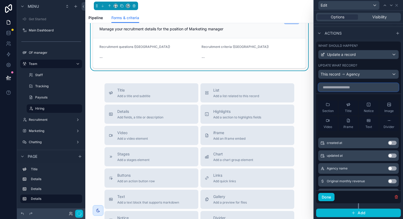
click at [358, 90] on input "text" at bounding box center [358, 87] width 80 height 9
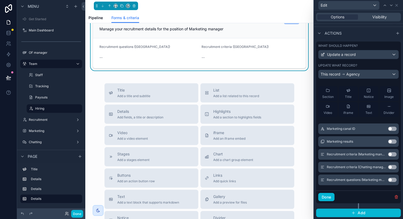
scroll to position [15, 0]
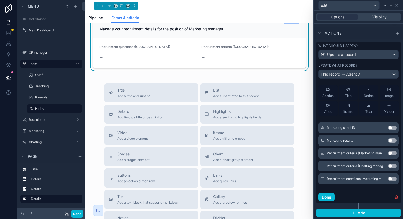
type input "****"
click at [388, 154] on button "Use setting" at bounding box center [392, 153] width 9 height 4
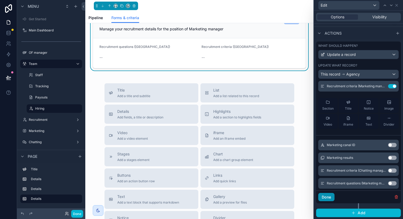
click at [326, 195] on button "Done" at bounding box center [326, 197] width 16 height 9
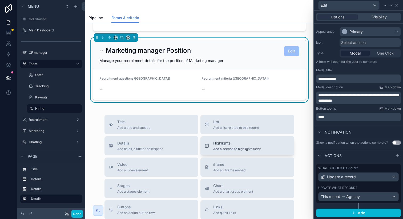
scroll to position [126, 0]
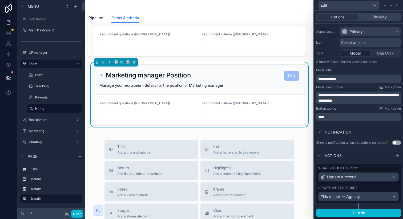
click at [274, 103] on div "Recruitment criteria ([GEOGRAPHIC_DATA])" at bounding box center [250, 104] width 98 height 6
click at [397, 6] on icon at bounding box center [396, 5] width 4 height 4
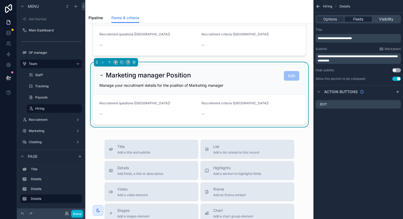
click at [361, 19] on span "Fields" at bounding box center [358, 19] width 10 height 5
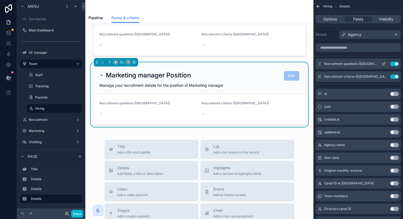
click at [395, 62] on div "Recruitment questions (VA) Use setting" at bounding box center [357, 64] width 85 height 11
click at [395, 62] on button "Use setting" at bounding box center [394, 64] width 9 height 4
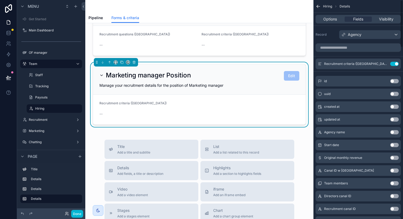
click at [395, 62] on button "Use setting" at bounding box center [394, 64] width 9 height 4
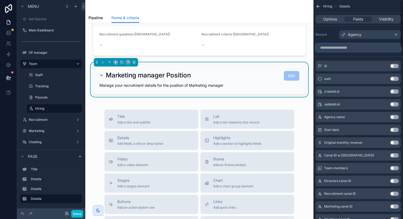
click at [372, 46] on input "scrollable content" at bounding box center [357, 47] width 85 height 9
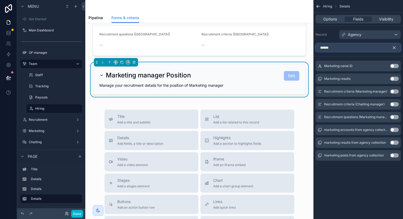
type input "******"
click at [394, 91] on button "Use setting" at bounding box center [394, 92] width 9 height 4
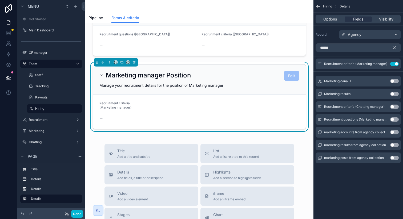
click at [394, 119] on button "Use setting" at bounding box center [394, 120] width 9 height 4
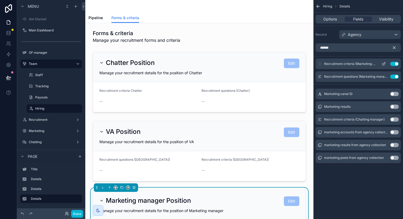
drag, startPoint x: 319, startPoint y: 76, endPoint x: 318, endPoint y: 60, distance: 16.0
click at [318, 60] on div "Recruitment criteria (Marketing manager) Use setting Recruitment questions (Mar…" at bounding box center [358, 70] width 90 height 23
drag, startPoint x: 321, startPoint y: 76, endPoint x: 321, endPoint y: 58, distance: 18.4
click at [321, 58] on div "****** Recruitment criteria (Marketing manager) Use setting Recruitment questio…" at bounding box center [358, 105] width 90 height 128
drag, startPoint x: 394, startPoint y: 48, endPoint x: 381, endPoint y: 54, distance: 14.8
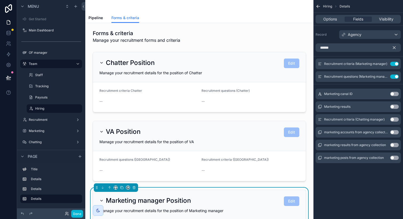
click at [394, 48] on icon "scrollable content" at bounding box center [394, 48] width 2 height 2
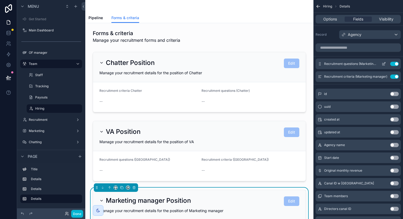
click at [383, 64] on icon "scrollable content" at bounding box center [384, 63] width 2 height 2
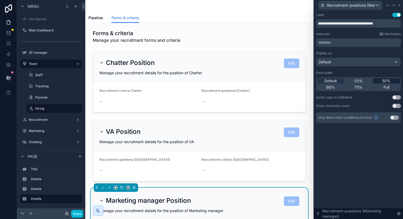
click at [382, 80] on span "50%" at bounding box center [386, 80] width 8 height 5
click at [393, 6] on icon at bounding box center [394, 5] width 4 height 4
click at [388, 82] on span "50%" at bounding box center [386, 80] width 8 height 5
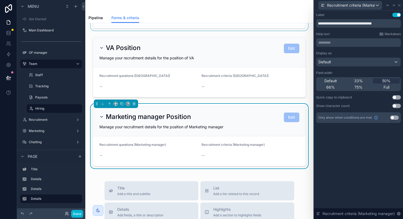
scroll to position [86, 0]
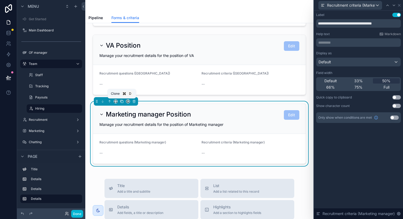
click at [121, 101] on icon "scrollable content" at bounding box center [122, 102] width 4 height 4
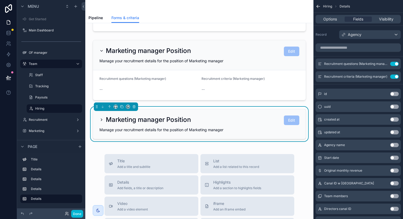
scroll to position [152, 0]
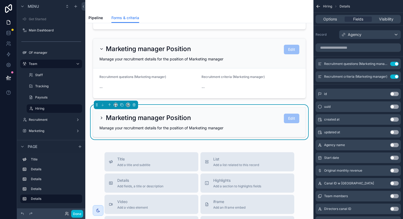
click at [103, 119] on icon "scrollable content" at bounding box center [101, 118] width 4 height 4
click at [101, 117] on icon "scrollable content" at bounding box center [101, 118] width 1 height 2
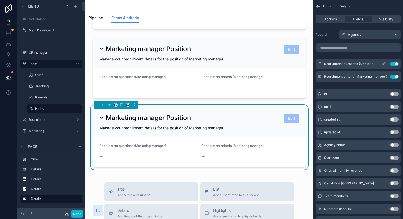
click at [392, 63] on button "Use setting" at bounding box center [394, 64] width 9 height 4
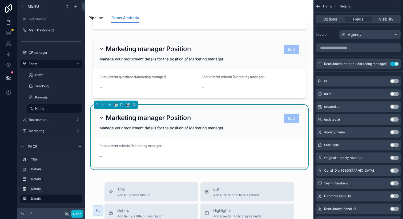
click at [392, 63] on button "Use setting" at bounding box center [394, 64] width 9 height 4
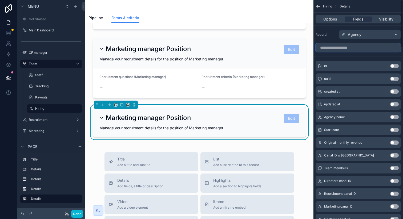
click at [363, 43] on input "scrollable content" at bounding box center [357, 47] width 85 height 9
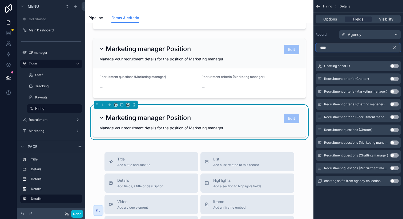
type input "****"
click at [394, 104] on button "Use setting" at bounding box center [394, 104] width 9 height 4
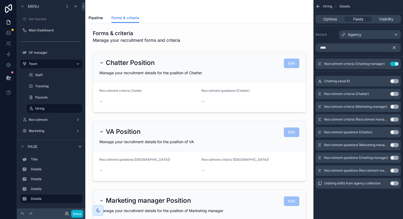
click at [393, 157] on button "Use setting" at bounding box center [394, 158] width 9 height 4
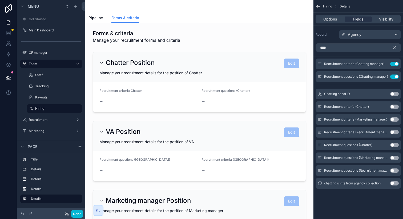
click at [394, 47] on icon "scrollable content" at bounding box center [394, 48] width 2 height 2
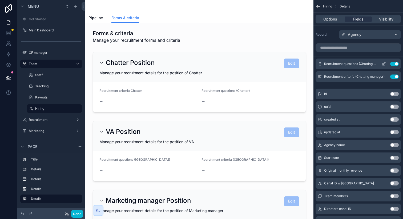
click at [383, 64] on icon "scrollable content" at bounding box center [384, 63] width 2 height 2
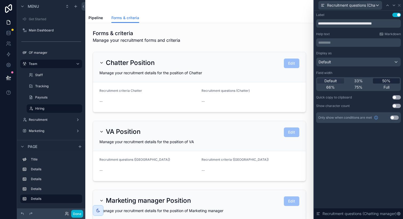
click at [384, 80] on span "50%" at bounding box center [386, 80] width 8 height 5
click at [393, 4] on icon at bounding box center [394, 5] width 4 height 4
click at [385, 82] on span "50%" at bounding box center [386, 80] width 8 height 5
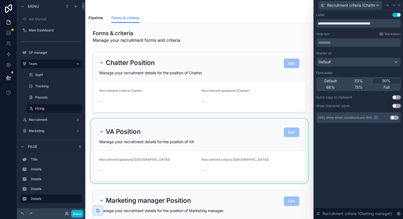
click at [250, 131] on div "scrollable content" at bounding box center [200, 151] width 220 height 65
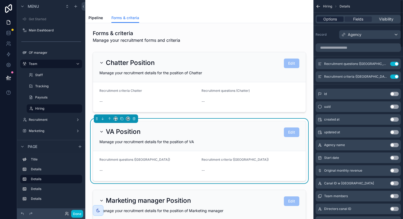
click at [331, 19] on span "Options" at bounding box center [330, 19] width 14 height 5
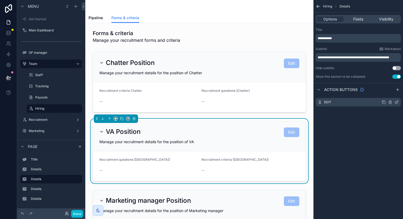
click at [396, 100] on icon "scrollable content" at bounding box center [396, 102] width 4 height 4
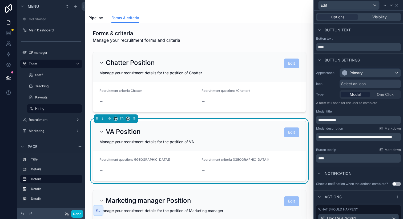
click at [340, 139] on span "**********" at bounding box center [355, 137] width 74 height 4
click at [354, 148] on div "Button tooltip Markdown" at bounding box center [358, 150] width 85 height 4
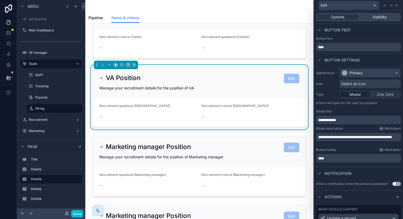
scroll to position [68, 0]
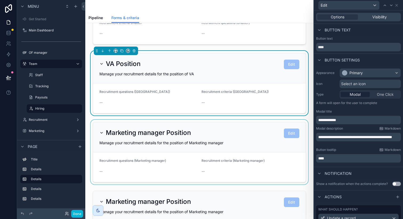
click at [245, 139] on div "scrollable content" at bounding box center [200, 152] width 220 height 65
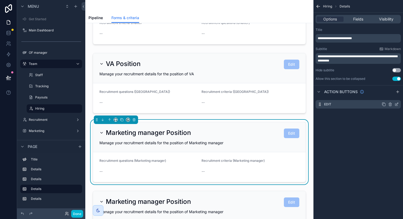
click at [396, 105] on icon "scrollable content" at bounding box center [396, 104] width 4 height 4
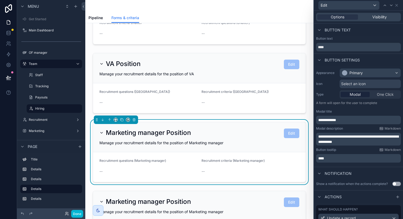
click at [344, 144] on span "**********" at bounding box center [358, 139] width 80 height 9
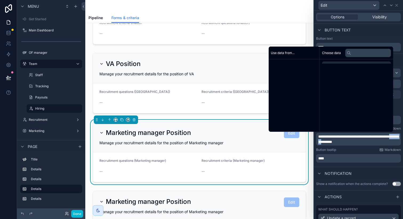
click at [344, 144] on span "**********" at bounding box center [358, 139] width 80 height 9
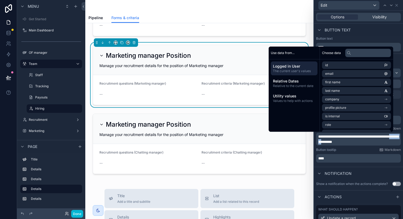
scroll to position [189, 0]
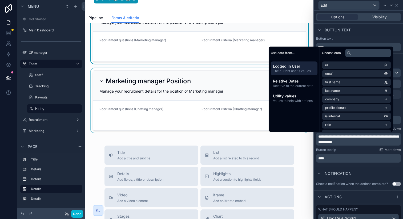
click at [231, 97] on div "scrollable content" at bounding box center [200, 100] width 220 height 65
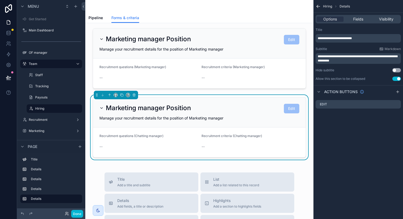
scroll to position [156, 0]
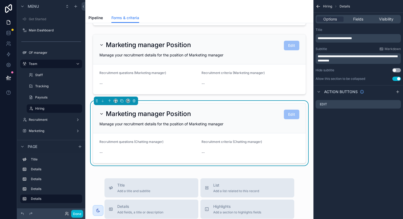
click at [328, 62] on span "**********" at bounding box center [358, 58] width 80 height 7
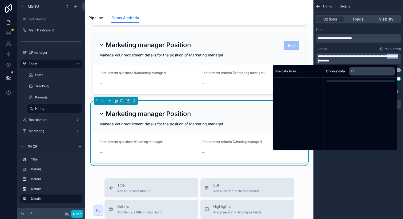
click at [328, 62] on span "**********" at bounding box center [358, 58] width 80 height 7
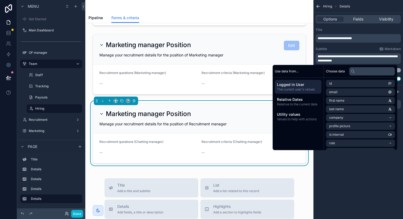
click at [353, 207] on div "**********" at bounding box center [358, 109] width 90 height 219
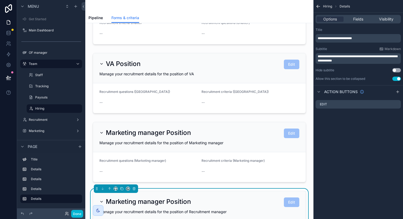
scroll to position [66, 0]
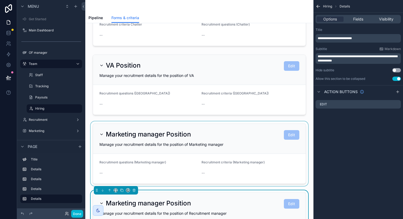
click at [244, 131] on div "scrollable content" at bounding box center [200, 154] width 220 height 65
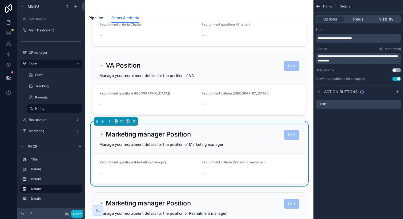
click at [357, 23] on div "Options Fields Visibility" at bounding box center [357, 19] width 85 height 9
click at [357, 20] on span "Fields" at bounding box center [358, 19] width 10 height 5
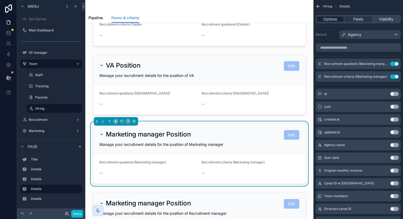
click at [338, 19] on div "Options" at bounding box center [330, 19] width 27 height 5
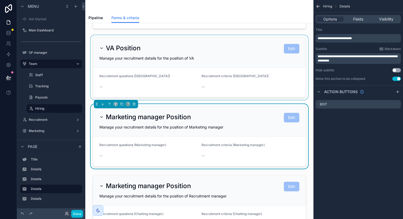
scroll to position [93, 0]
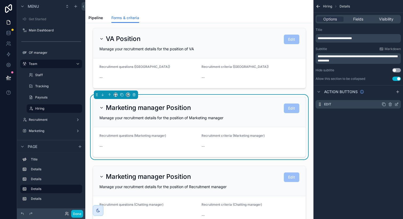
click at [396, 103] on icon "scrollable content" at bounding box center [396, 104] width 4 height 4
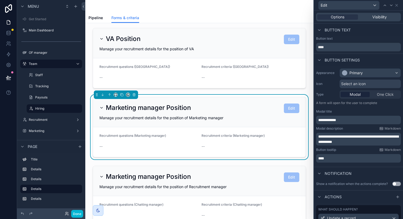
scroll to position [41, 0]
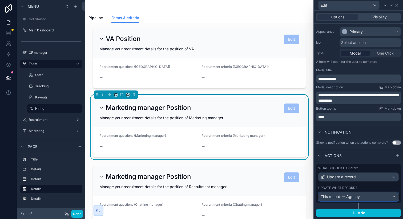
click at [355, 197] on span "Agency" at bounding box center [353, 196] width 14 height 5
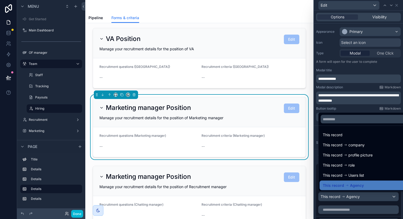
click at [355, 197] on div at bounding box center [358, 109] width 89 height 219
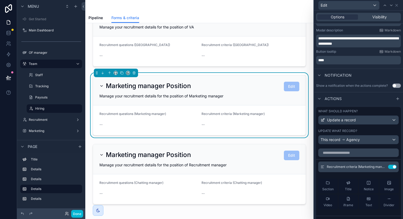
scroll to position [160, 0]
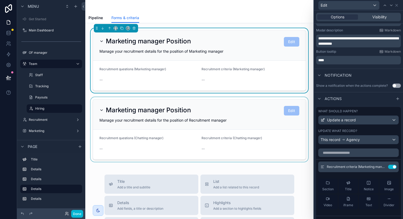
click at [241, 137] on div "scrollable content" at bounding box center [200, 129] width 220 height 65
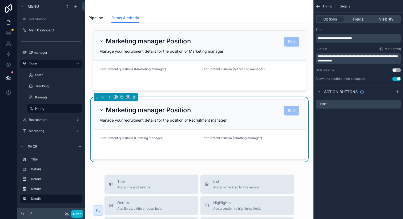
click at [327, 39] on span "**********" at bounding box center [335, 38] width 34 height 3
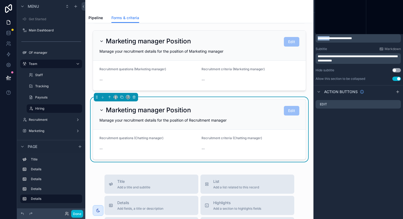
click at [327, 39] on span "**********" at bounding box center [335, 38] width 34 height 3
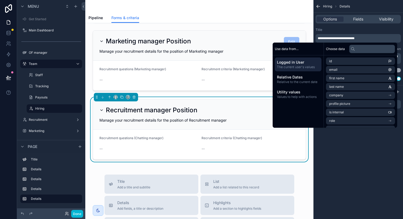
click at [339, 30] on div "Title" at bounding box center [357, 30] width 85 height 4
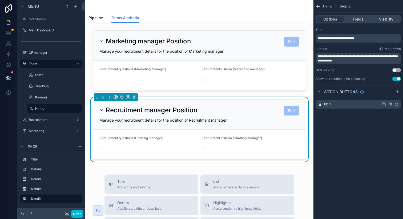
click at [398, 105] on icon "scrollable content" at bounding box center [396, 104] width 4 height 4
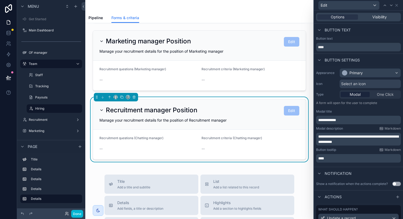
click at [348, 141] on span "**********" at bounding box center [358, 139] width 80 height 9
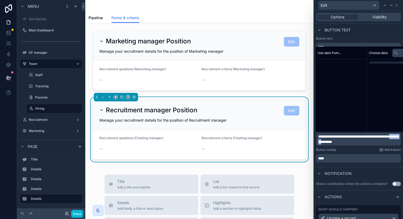
click at [348, 141] on span "**********" at bounding box center [358, 139] width 80 height 9
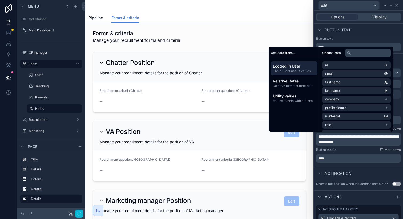
scroll to position [160, 0]
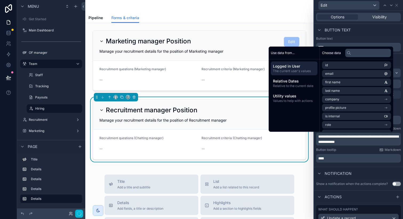
click at [352, 147] on div "**********" at bounding box center [358, 115] width 89 height 99
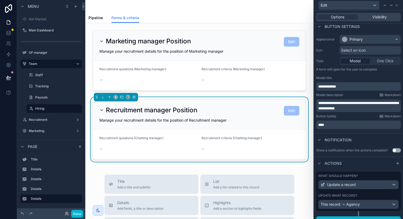
scroll to position [41, 0]
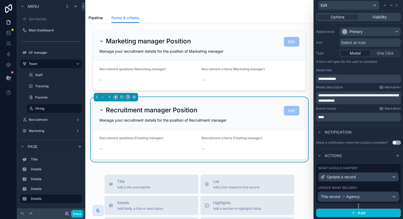
click at [368, 196] on div "This record Agency" at bounding box center [358, 197] width 80 height 9
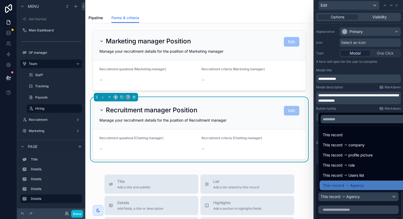
click at [368, 196] on div at bounding box center [358, 109] width 89 height 219
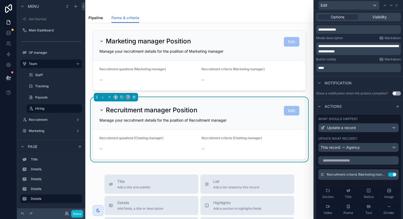
scroll to position [115, 0]
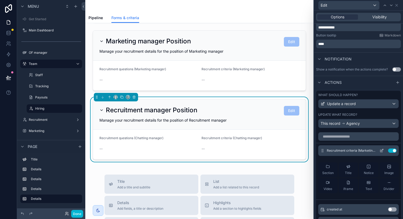
click at [388, 151] on button "Use setting" at bounding box center [392, 151] width 9 height 4
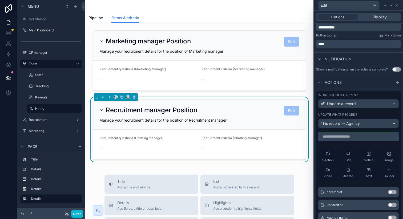
click at [367, 140] on input "text" at bounding box center [358, 136] width 80 height 9
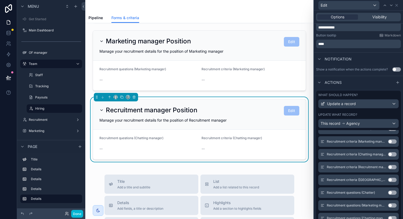
type input "*******"
click at [388, 167] on button "Use setting" at bounding box center [392, 167] width 9 height 4
click at [292, 128] on div "Recruitment manager Position Edit Manage your recruitment details for the posit…" at bounding box center [199, 115] width 213 height 30
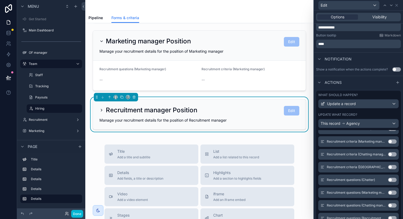
click at [281, 120] on div "Manage your recruitment details for the position of Recruitment manager" at bounding box center [199, 120] width 200 height 5
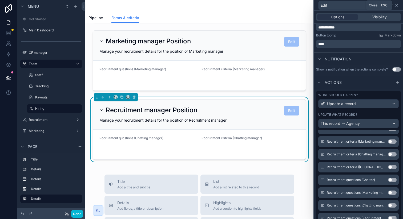
click at [396, 5] on icon at bounding box center [396, 5] width 4 height 4
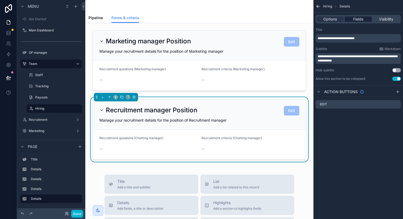
click at [360, 18] on span "Fields" at bounding box center [358, 19] width 10 height 5
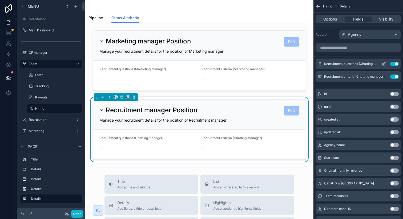
click at [393, 63] on button "Use setting" at bounding box center [394, 64] width 9 height 4
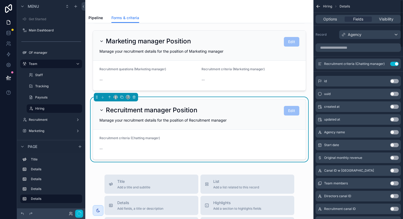
click at [393, 63] on button "Use setting" at bounding box center [394, 64] width 9 height 4
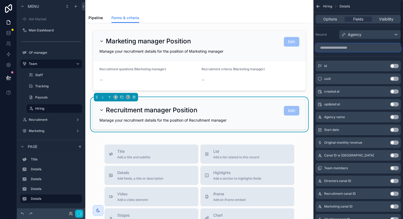
click at [363, 46] on input "scrollable content" at bounding box center [357, 47] width 85 height 9
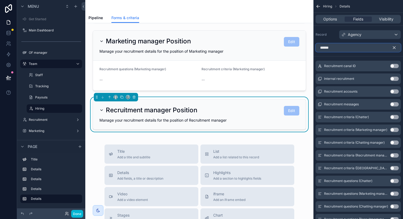
type input "******"
click at [395, 156] on button "Use setting" at bounding box center [394, 155] width 9 height 4
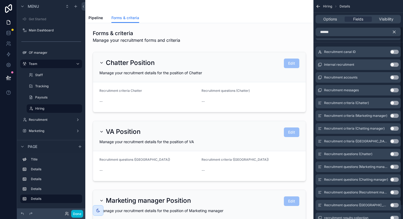
scroll to position [35, 0]
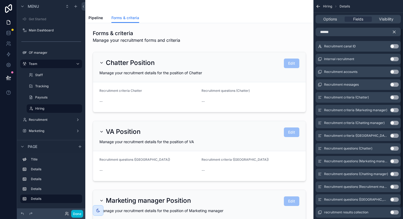
click at [394, 187] on button "Use setting" at bounding box center [394, 187] width 9 height 4
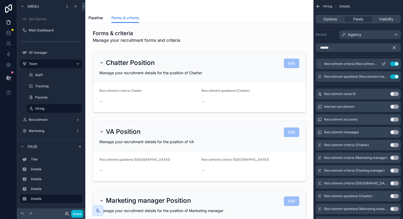
drag, startPoint x: 320, startPoint y: 77, endPoint x: 320, endPoint y: 61, distance: 16.3
click at [320, 61] on div "Recruitment criteria (Recruitment manager) Use setting Recruitment questions (R…" at bounding box center [358, 70] width 90 height 23
click at [394, 47] on icon "scrollable content" at bounding box center [394, 48] width 2 height 2
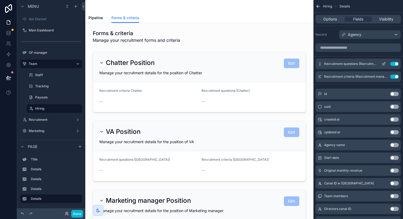
click at [384, 64] on icon "scrollable content" at bounding box center [384, 64] width 4 height 4
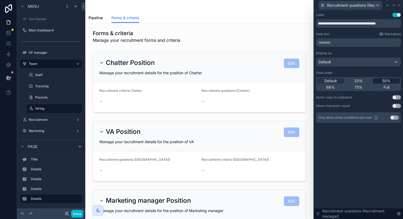
click at [383, 80] on span "50%" at bounding box center [386, 80] width 8 height 5
click at [393, 4] on icon at bounding box center [394, 5] width 4 height 4
click at [386, 80] on span "50%" at bounding box center [386, 80] width 8 height 5
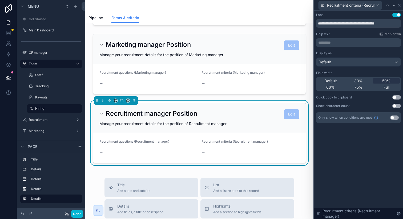
scroll to position [160, 0]
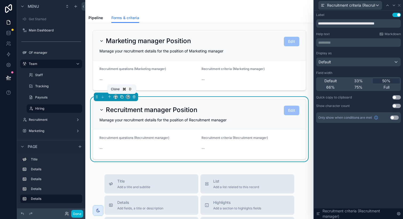
click at [122, 96] on icon "scrollable content" at bounding box center [122, 97] width 4 height 4
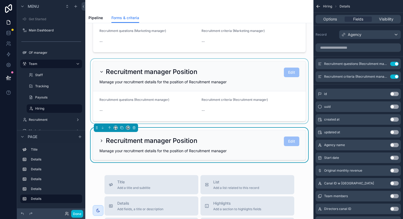
scroll to position [210, 0]
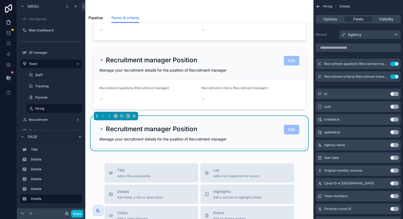
click at [157, 130] on h2 "Recruitment manager Position" at bounding box center [151, 129] width 91 height 9
click at [330, 19] on span "Options" at bounding box center [330, 19] width 14 height 5
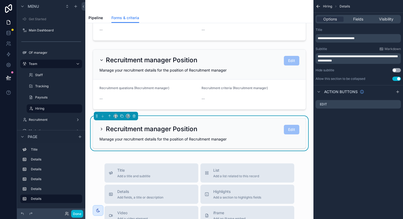
click at [327, 38] on span "**********" at bounding box center [336, 38] width 37 height 3
click at [346, 31] on div "Title" at bounding box center [357, 30] width 85 height 4
click at [330, 59] on span "**********" at bounding box center [358, 58] width 80 height 7
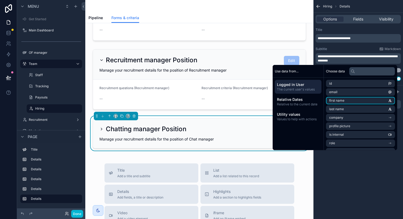
click at [350, 187] on div "**********" at bounding box center [358, 109] width 90 height 219
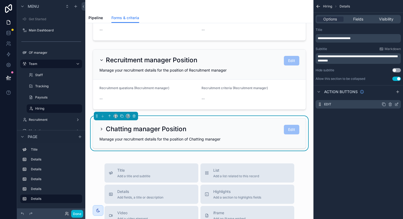
click at [396, 105] on icon "scrollable content" at bounding box center [397, 104] width 2 height 2
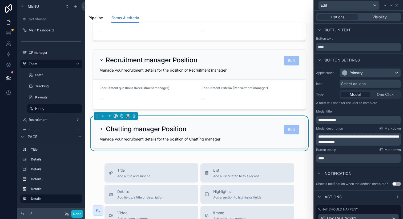
click at [349, 140] on span "**********" at bounding box center [358, 139] width 80 height 9
click at [361, 150] on div "Button tooltip Markdown" at bounding box center [358, 150] width 85 height 4
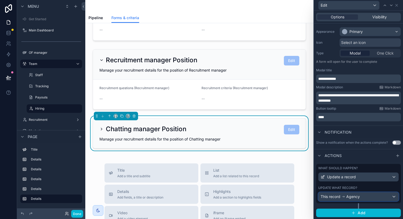
click at [355, 197] on span "Agency" at bounding box center [353, 196] width 14 height 5
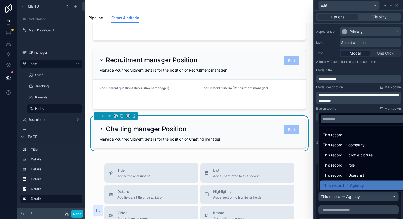
click at [355, 197] on div at bounding box center [358, 109] width 89 height 219
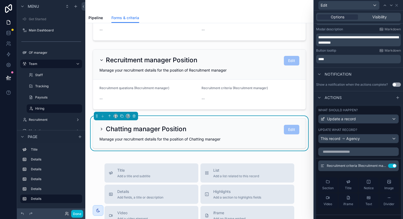
scroll to position [125, 0]
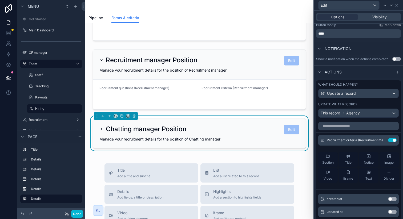
click at [388, 140] on button "Use setting" at bounding box center [392, 140] width 9 height 4
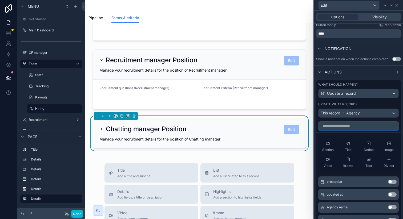
click at [362, 127] on input "text" at bounding box center [358, 126] width 80 height 9
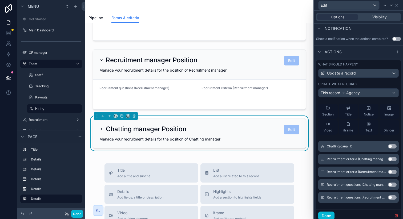
scroll to position [150, 0]
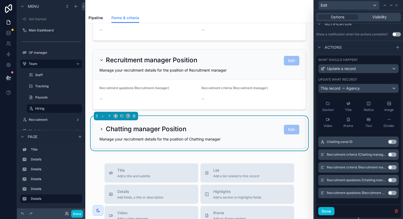
type input "********"
click at [388, 155] on button "Use setting" at bounding box center [392, 155] width 9 height 4
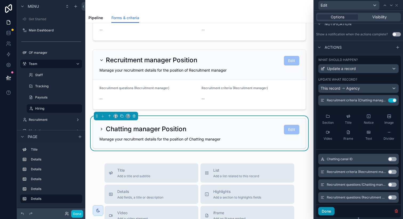
click at [327, 210] on button "Done" at bounding box center [326, 211] width 16 height 9
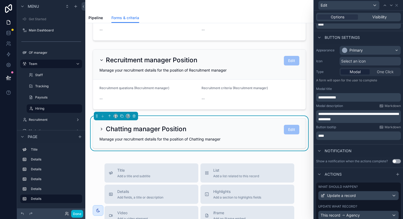
scroll to position [0, 0]
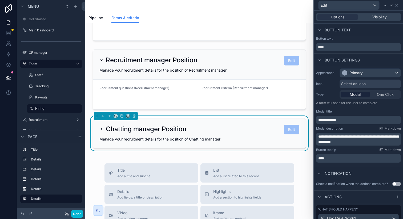
click at [265, 131] on div "Chatting manager Position Edit" at bounding box center [199, 130] width 200 height 10
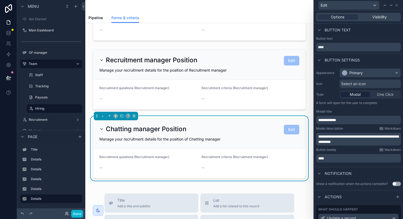
click at [217, 159] on div "Recruitment criteria (Recruitment manager)" at bounding box center [250, 158] width 98 height 6
click at [395, 5] on icon at bounding box center [396, 5] width 4 height 4
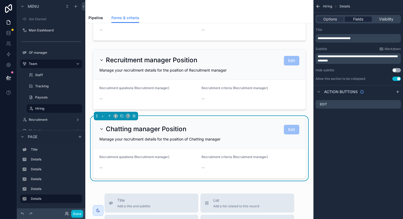
click at [362, 19] on span "Fields" at bounding box center [358, 19] width 10 height 5
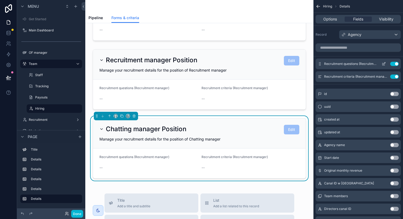
click at [396, 62] on button "Use setting" at bounding box center [394, 64] width 9 height 4
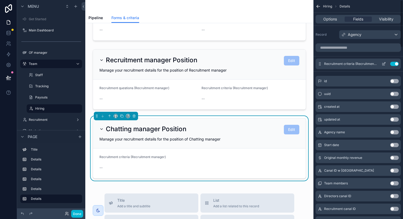
click at [396, 63] on button "Use setting" at bounding box center [394, 64] width 9 height 4
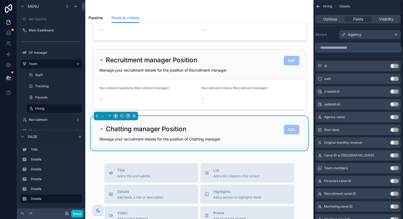
click at [362, 47] on input "scrollable content" at bounding box center [357, 47] width 85 height 9
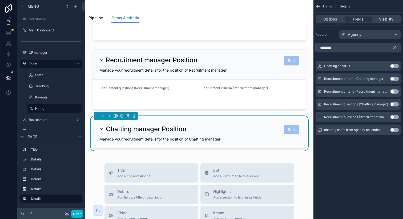
type input "********"
click at [395, 104] on button "Use setting" at bounding box center [394, 104] width 9 height 4
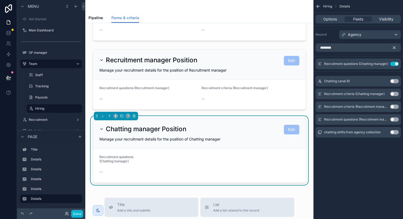
click at [394, 94] on button "Use setting" at bounding box center [394, 94] width 9 height 4
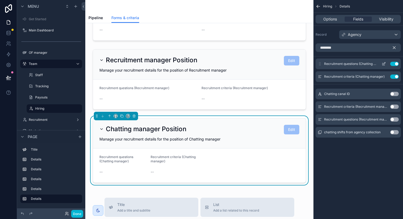
click at [384, 63] on icon "scrollable content" at bounding box center [384, 64] width 4 height 4
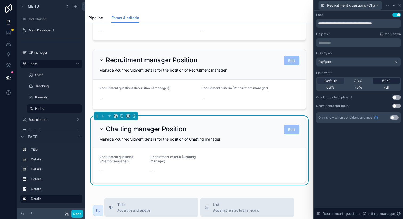
click at [384, 80] on span "50%" at bounding box center [386, 80] width 8 height 5
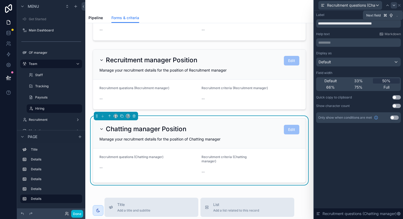
click at [395, 4] on icon at bounding box center [394, 5] width 4 height 4
click at [388, 82] on span "50%" at bounding box center [386, 80] width 8 height 5
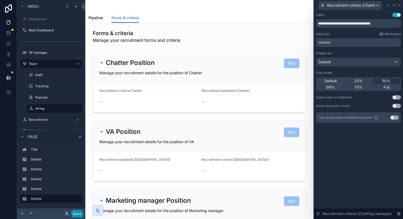
click at [79, 213] on button "Done" at bounding box center [77, 214] width 12 height 8
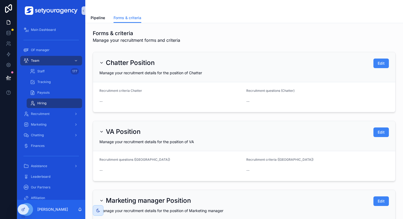
click at [106, 64] on h2 "Chatter Position" at bounding box center [130, 63] width 49 height 9
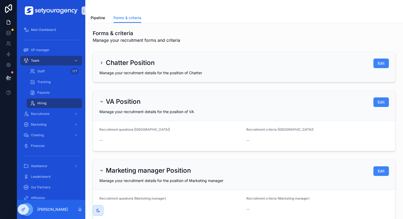
click at [111, 100] on h2 "VA Position" at bounding box center [123, 102] width 35 height 9
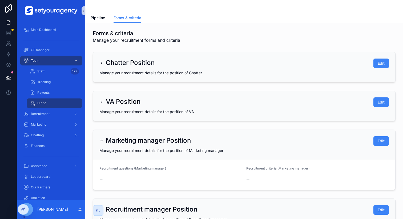
click at [112, 139] on h2 "Marketing manager Position" at bounding box center [148, 140] width 85 height 9
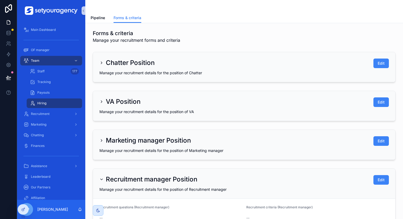
click at [120, 182] on h2 "Recruitment manager Position" at bounding box center [151, 179] width 91 height 9
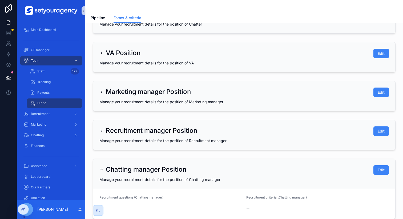
click at [128, 172] on h2 "Chatting manager Position" at bounding box center [146, 169] width 80 height 9
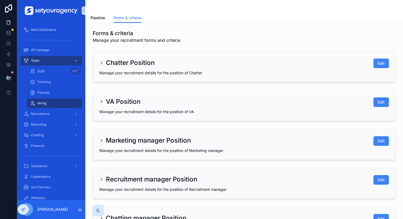
click at [136, 64] on h2 "Chatter Position" at bounding box center [130, 63] width 49 height 9
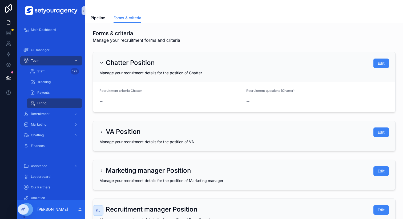
click at [136, 64] on h2 "Chatter Position" at bounding box center [130, 63] width 49 height 9
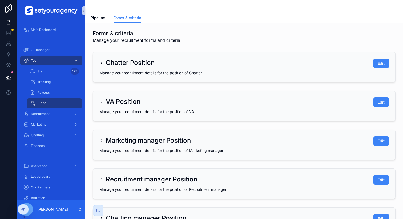
click at [136, 64] on h2 "Chatter Position" at bounding box center [130, 63] width 49 height 9
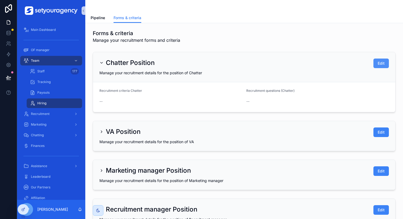
click at [378, 64] on span "Edit" at bounding box center [381, 63] width 7 height 5
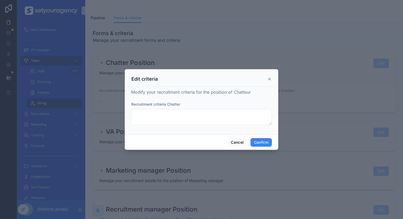
click at [269, 79] on icon at bounding box center [269, 79] width 2 height 2
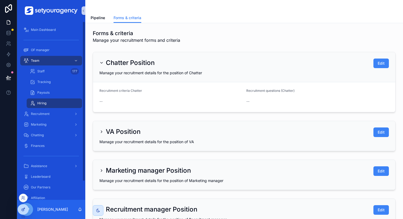
click at [20, 211] on div at bounding box center [23, 210] width 11 height 10
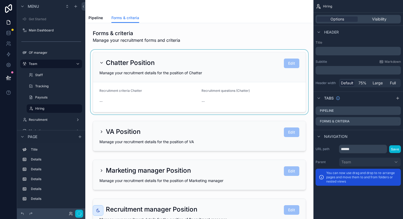
click at [264, 74] on div "scrollable content" at bounding box center [200, 82] width 220 height 65
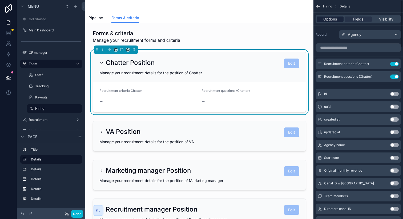
click at [336, 20] on span "Options" at bounding box center [330, 19] width 14 height 5
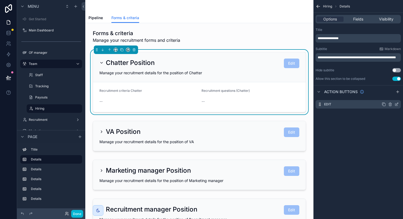
click at [395, 104] on icon "scrollable content" at bounding box center [396, 104] width 4 height 4
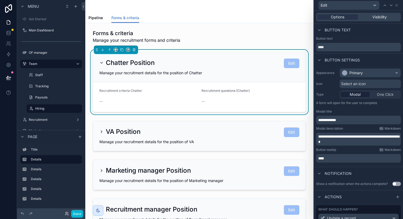
click at [351, 141] on span "**********" at bounding box center [359, 139] width 82 height 9
click at [76, 213] on button "Done" at bounding box center [77, 214] width 12 height 8
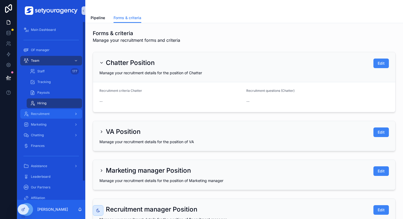
click at [52, 113] on div "Recruitment" at bounding box center [50, 114] width 55 height 9
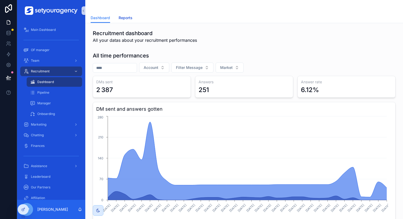
click at [124, 17] on span "Reports" at bounding box center [126, 17] width 14 height 5
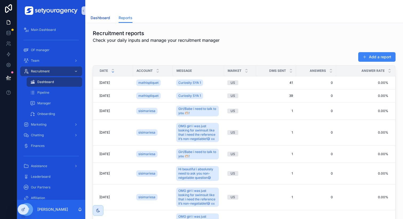
click at [93, 16] on span "Dashboard" at bounding box center [100, 17] width 19 height 5
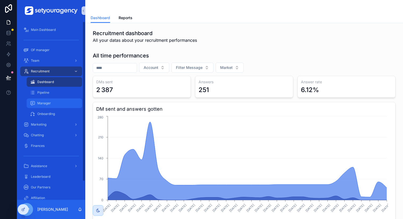
click at [49, 104] on span "Manager" at bounding box center [44, 103] width 14 height 4
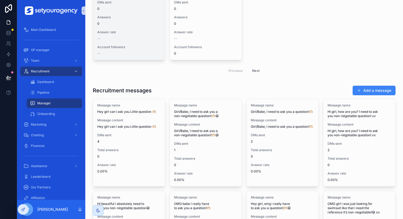
scroll to position [255, 0]
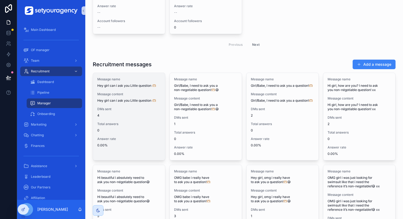
click at [132, 91] on div "Message name Hey girl can i ask you Little question 🫶🏼 Message content Hey girl…" at bounding box center [129, 112] width 72 height 79
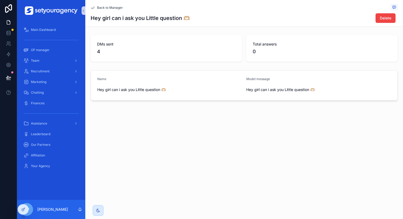
click at [113, 8] on span "Back to Manager" at bounding box center [110, 8] width 26 height 4
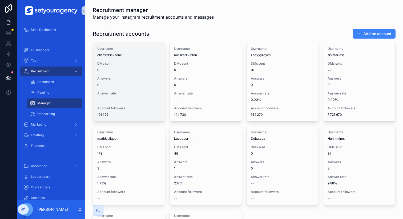
click at [141, 59] on div "Username ellafredricksonx DMs sent 0 Answers 0 Answer rate -- Account followers…" at bounding box center [129, 81] width 72 height 79
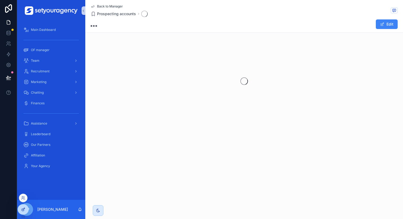
click at [23, 211] on icon at bounding box center [23, 210] width 4 height 4
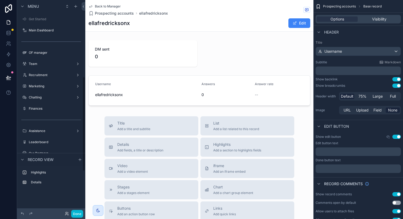
scroll to position [173, 0]
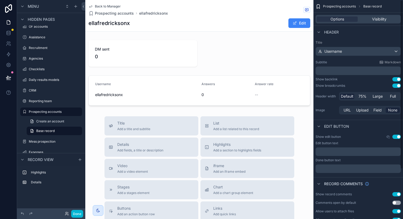
click at [398, 85] on button "Use setting" at bounding box center [396, 86] width 9 height 4
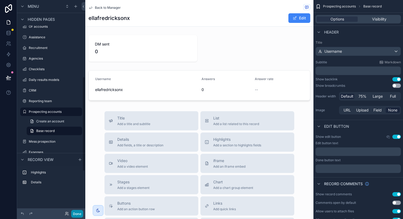
click at [74, 213] on button "Done" at bounding box center [77, 214] width 12 height 8
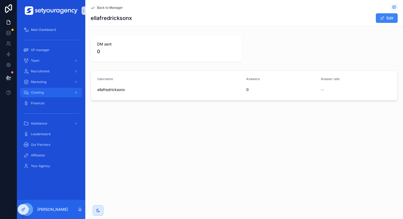
click at [47, 90] on div "Chatting" at bounding box center [50, 92] width 55 height 9
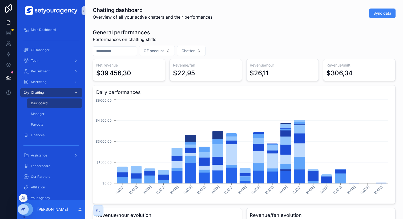
click at [19, 212] on div at bounding box center [23, 210] width 11 height 10
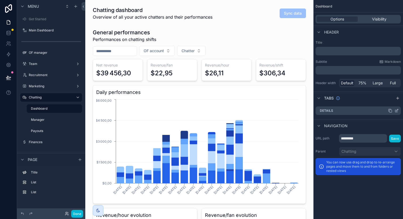
click at [396, 111] on icon "scrollable content" at bounding box center [397, 110] width 2 height 2
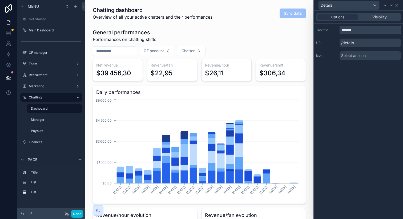
click at [349, 29] on input "*******" at bounding box center [369, 30] width 61 height 9
type input "*********"
click at [359, 96] on div "Options Visibility Tab title ********* URL /details Icon Select an icon" at bounding box center [358, 115] width 89 height 209
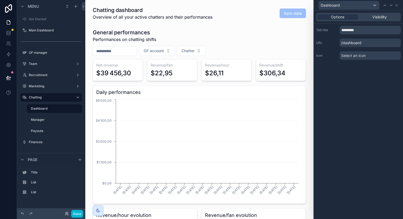
click at [396, 6] on icon at bounding box center [396, 5] width 4 height 4
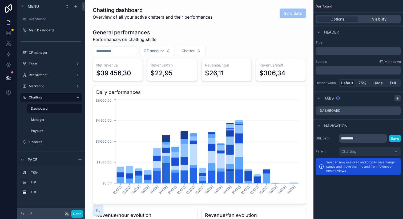
click at [398, 100] on icon "scrollable content" at bounding box center [397, 98] width 4 height 4
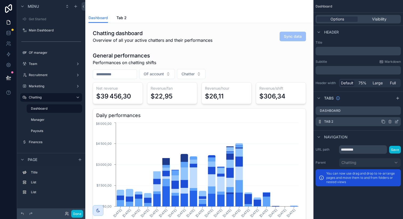
click at [395, 122] on icon "scrollable content" at bounding box center [396, 122] width 4 height 4
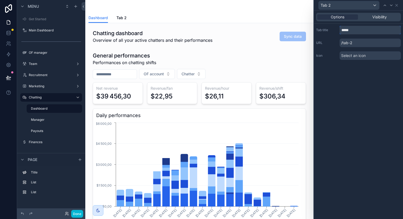
click at [354, 30] on input "*****" at bounding box center [369, 30] width 61 height 9
click at [396, 4] on icon at bounding box center [396, 5] width 4 height 4
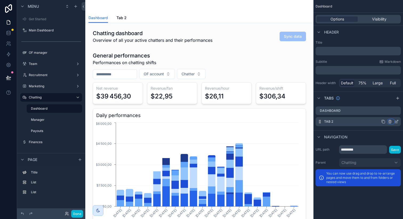
click at [388, 121] on icon "scrollable content" at bounding box center [390, 122] width 4 height 4
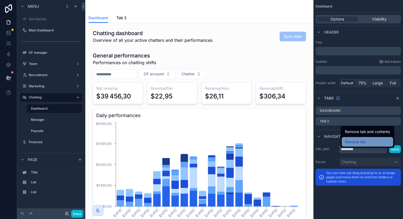
click at [373, 139] on div "Remove tab" at bounding box center [367, 142] width 45 height 6
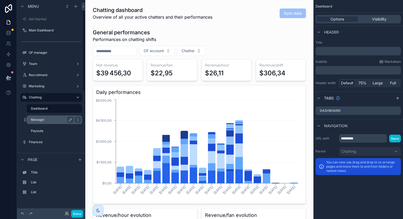
click at [52, 120] on label "Manager" at bounding box center [51, 120] width 41 height 4
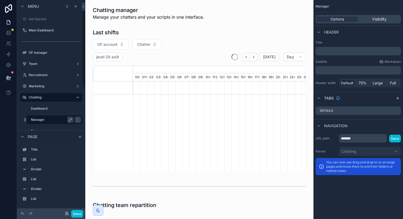
scroll to position [0, 1181]
click at [394, 110] on icon "scrollable content" at bounding box center [396, 111] width 4 height 4
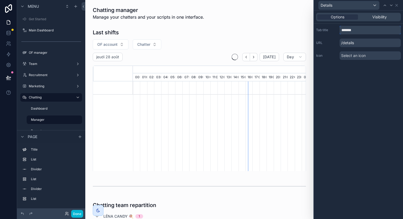
click at [353, 29] on input "*******" at bounding box center [369, 30] width 61 height 9
type input "******"
click at [367, 85] on div "Options Visibility Tab title ****** URL /details Icon Select an icon" at bounding box center [358, 115] width 89 height 209
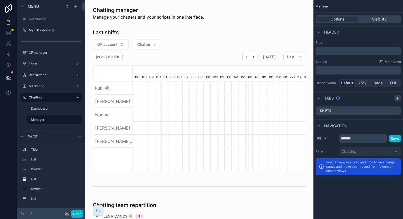
click at [397, 98] on icon "scrollable content" at bounding box center [397, 98] width 4 height 4
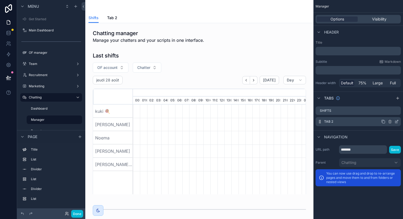
scroll to position [0, 1181]
click at [395, 122] on icon "scrollable content" at bounding box center [396, 122] width 2 height 2
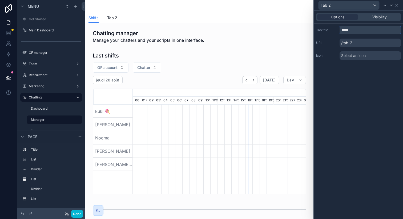
click at [353, 30] on input "*****" at bounding box center [369, 30] width 61 height 9
type input "*******"
click at [354, 87] on div "Options Visibility Tab title ******* URL /tab-2 Icon Select an icon" at bounding box center [358, 115] width 89 height 209
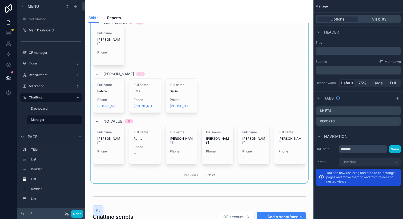
scroll to position [270, 0]
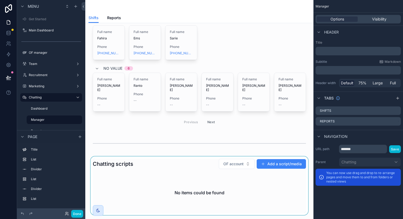
click at [153, 174] on div "scrollable content" at bounding box center [200, 186] width 220 height 59
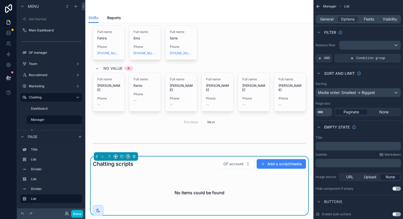
scroll to position [0, 1181]
click at [134, 158] on icon "scrollable content" at bounding box center [134, 157] width 2 height 2
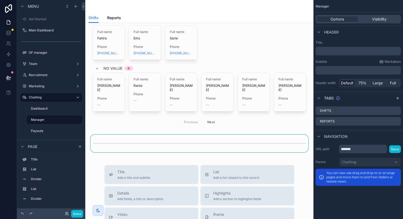
click at [146, 147] on div "scrollable content" at bounding box center [200, 144] width 220 height 18
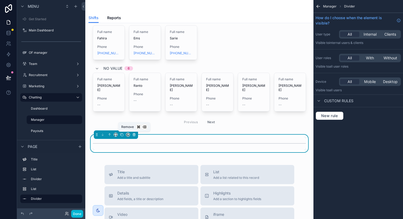
click at [134, 135] on icon "scrollable content" at bounding box center [134, 135] width 0 height 1
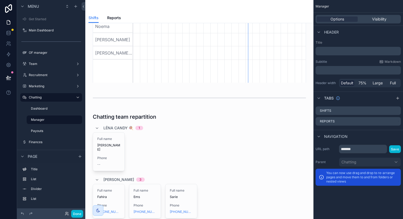
scroll to position [0, 0]
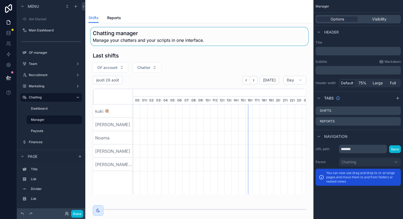
click at [128, 44] on div "scrollable content" at bounding box center [200, 36] width 220 height 18
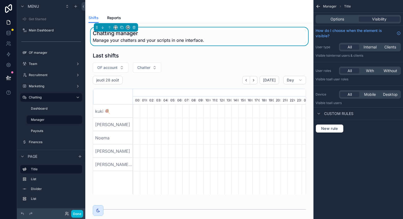
scroll to position [0, 1181]
click at [339, 18] on span "Options" at bounding box center [337, 19] width 14 height 5
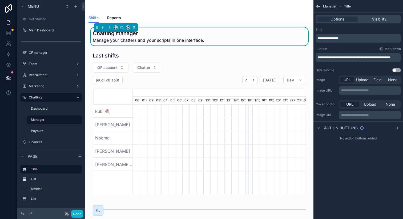
click at [325, 37] on span "**********" at bounding box center [328, 38] width 21 height 3
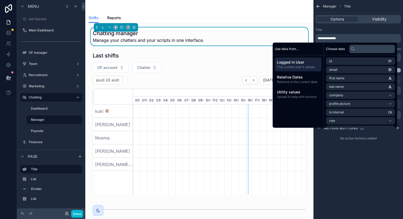
click at [352, 30] on div "Title" at bounding box center [357, 30] width 85 height 4
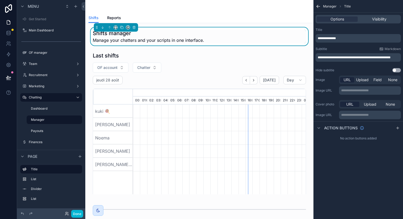
click at [343, 57] on span "**********" at bounding box center [354, 57] width 73 height 3
click at [344, 57] on span "**********" at bounding box center [354, 57] width 73 height 3
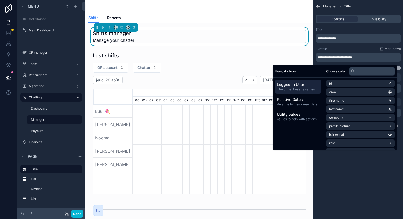
scroll to position [0, 0]
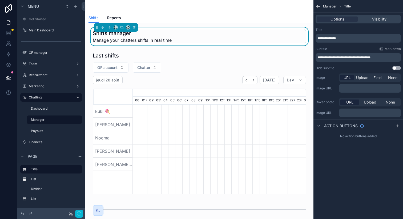
click at [348, 52] on div "**********" at bounding box center [357, 54] width 85 height 15
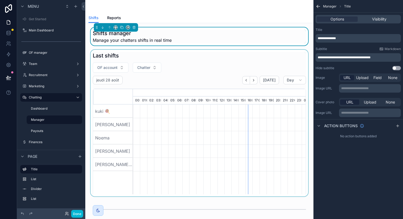
click at [220, 67] on div "scrollable content" at bounding box center [200, 123] width 220 height 147
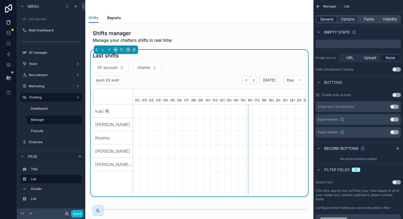
click at [329, 18] on span "General" at bounding box center [326, 19] width 13 height 5
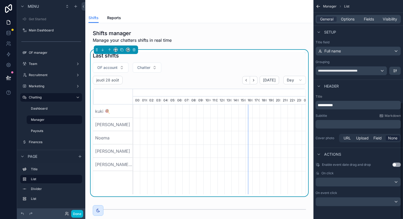
click at [339, 103] on p "**********" at bounding box center [359, 105] width 82 height 5
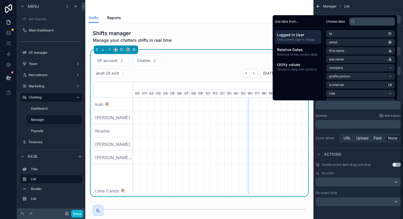
click at [343, 113] on div "Title ﻿ Subtitle Markdown ﻿ Cover photo URL Upload Field None" at bounding box center [358, 118] width 90 height 53
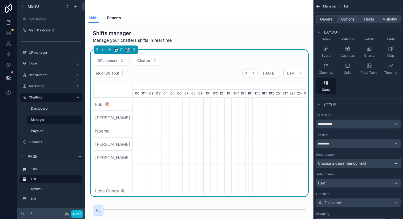
click at [344, 163] on span "Choose a dependency field" at bounding box center [342, 163] width 48 height 5
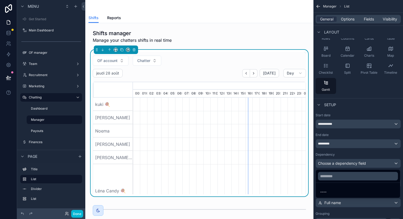
click at [344, 163] on div "scrollable content" at bounding box center [201, 109] width 403 height 219
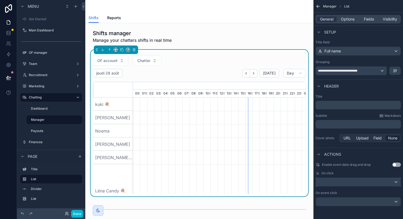
click at [341, 179] on div "scrollable content" at bounding box center [358, 182] width 85 height 9
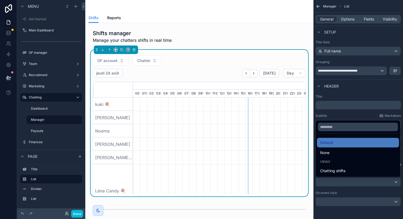
click at [247, 102] on div "scrollable content" at bounding box center [217, 104] width 2530 height 13
click at [242, 76] on button "scrollable content" at bounding box center [246, 73] width 8 height 8
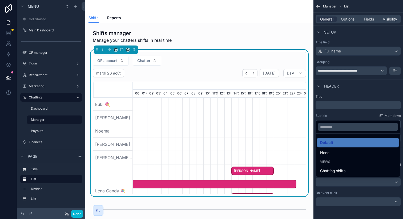
click at [244, 169] on span "[PERSON_NAME]" at bounding box center [252, 171] width 41 height 9
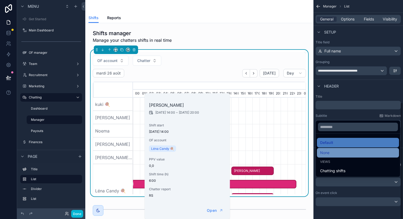
click at [329, 154] on span "None" at bounding box center [324, 153] width 9 height 6
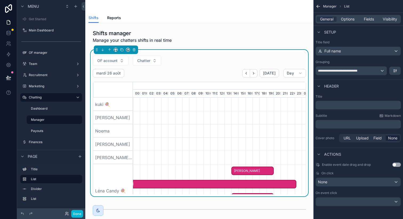
click at [239, 169] on span "[PERSON_NAME]" at bounding box center [252, 171] width 41 height 9
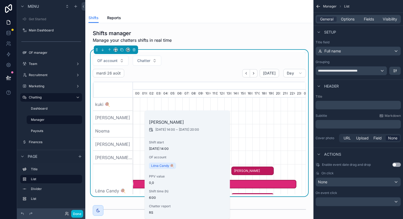
click at [196, 171] on div "Rinah Razafy 26/08/2025 14:00 - 26/08/2025 20:00 Shift start 26/08/2025 14:00 O…" at bounding box center [187, 165] width 85 height 109
click at [333, 198] on div "scrollable content" at bounding box center [358, 202] width 85 height 9
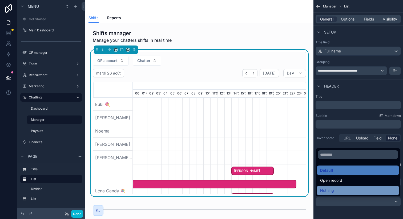
click at [334, 191] on span "Nothing" at bounding box center [327, 191] width 14 height 6
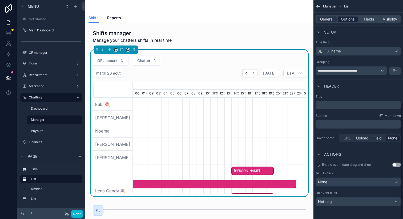
click at [349, 19] on span "Options" at bounding box center [348, 19] width 14 height 5
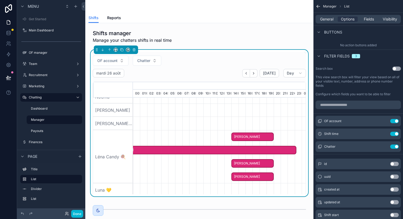
click at [254, 133] on span "[PERSON_NAME]" at bounding box center [252, 137] width 41 height 9
click at [254, 135] on span "[PERSON_NAME]" at bounding box center [252, 137] width 41 height 9
click at [254, 140] on span "[PERSON_NAME]" at bounding box center [252, 137] width 41 height 9
click at [327, 20] on span "General" at bounding box center [326, 19] width 13 height 5
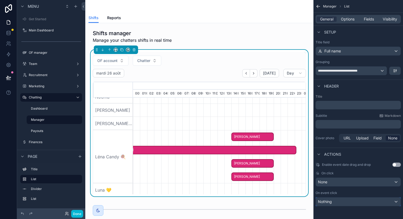
click at [335, 200] on div "Nothing" at bounding box center [358, 202] width 85 height 9
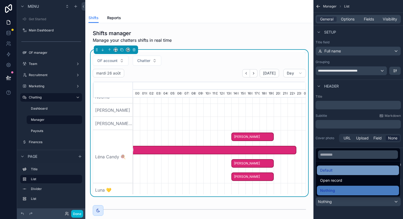
click at [334, 172] on div "Default" at bounding box center [358, 170] width 76 height 6
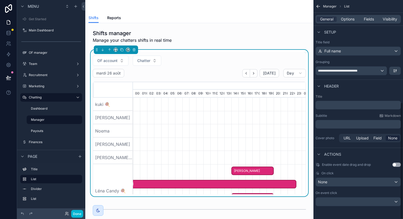
click at [251, 171] on span "[PERSON_NAME]" at bounding box center [252, 171] width 41 height 9
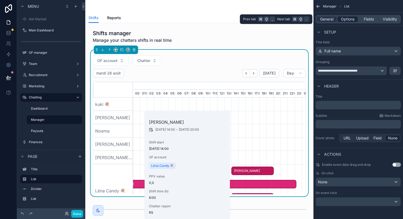
click at [348, 19] on span "Options" at bounding box center [348, 19] width 14 height 5
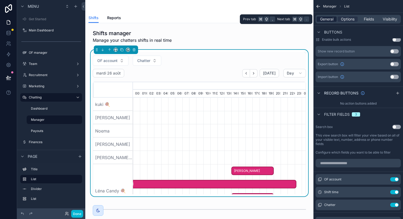
click at [326, 20] on span "General" at bounding box center [326, 19] width 13 height 5
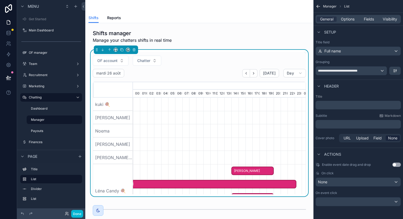
click at [246, 168] on span "[PERSON_NAME]" at bounding box center [252, 171] width 41 height 9
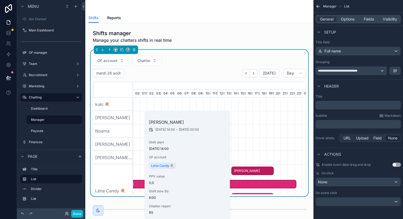
click at [242, 182] on span "[PERSON_NAME]" at bounding box center [201, 184] width 191 height 9
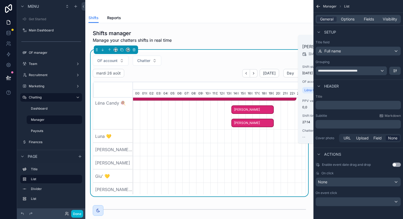
scroll to position [88, 0]
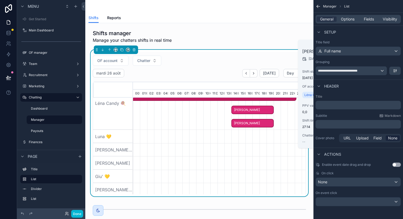
click at [250, 121] on span "[PERSON_NAME]" at bounding box center [252, 123] width 41 height 9
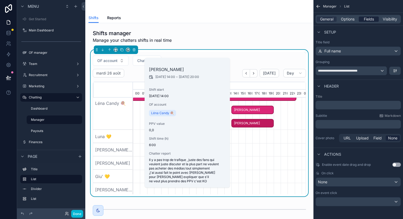
click at [366, 19] on span "Fields" at bounding box center [369, 19] width 10 height 5
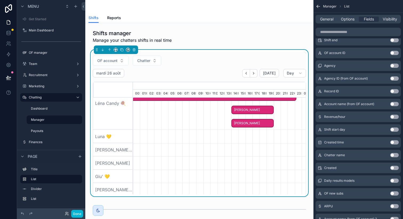
scroll to position [0, 0]
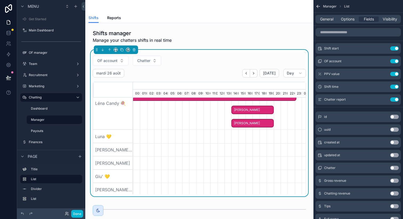
click at [255, 110] on span "[PERSON_NAME]" at bounding box center [252, 110] width 41 height 9
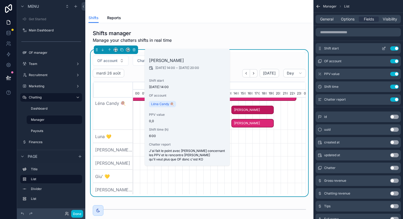
click at [394, 47] on button "Use setting" at bounding box center [394, 48] width 9 height 4
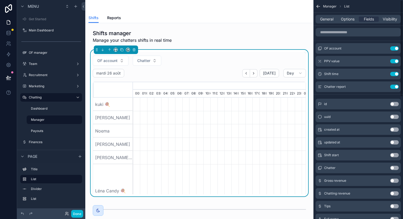
scroll to position [0, 1181]
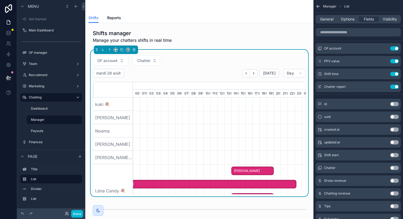
click at [256, 171] on span "[PERSON_NAME]" at bounding box center [252, 171] width 41 height 9
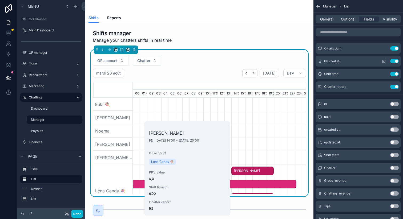
click at [381, 61] on button "scrollable content" at bounding box center [383, 61] width 9 height 4
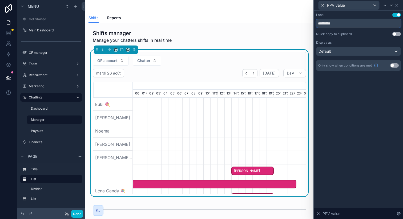
click at [338, 24] on input "*********" at bounding box center [358, 23] width 85 height 9
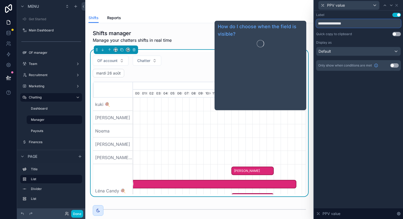
type input "**********"
click at [351, 105] on div "**********" at bounding box center [358, 115] width 89 height 209
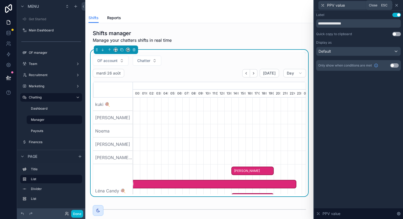
click at [397, 5] on icon at bounding box center [396, 5] width 2 height 2
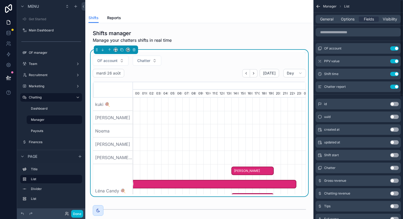
click at [245, 167] on span "[PERSON_NAME]" at bounding box center [252, 171] width 41 height 9
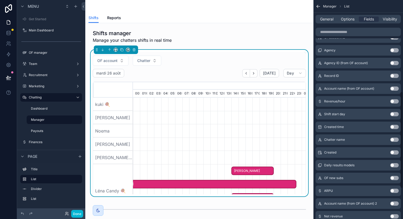
scroll to position [261, 0]
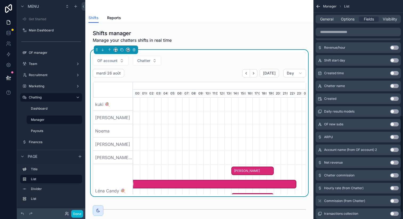
click at [250, 171] on span "[PERSON_NAME]" at bounding box center [252, 171] width 41 height 9
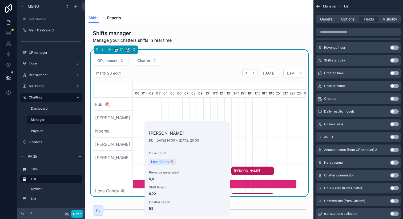
click at [250, 171] on span "[PERSON_NAME]" at bounding box center [252, 171] width 41 height 9
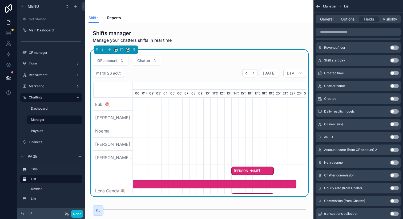
click at [275, 121] on div "scrollable content" at bounding box center [217, 117] width 2530 height 13
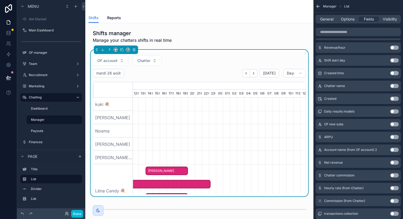
scroll to position [0, 1271]
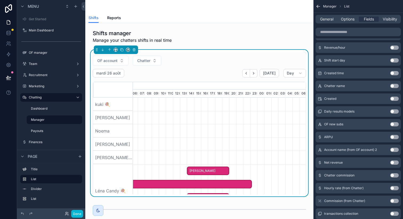
drag, startPoint x: 282, startPoint y: 120, endPoint x: 232, endPoint y: 117, distance: 51.0
click at [232, 117] on div "scrollable content" at bounding box center [173, 117] width 2530 height 13
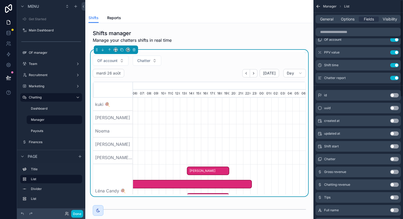
scroll to position [0, 0]
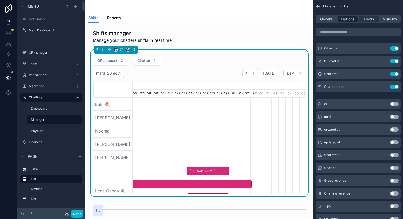
click at [355, 19] on div "Options" at bounding box center [348, 19] width 20 height 5
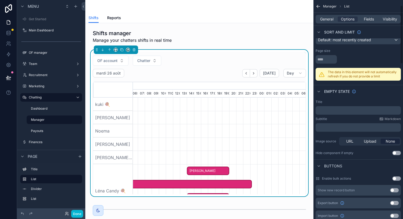
scroll to position [86, 0]
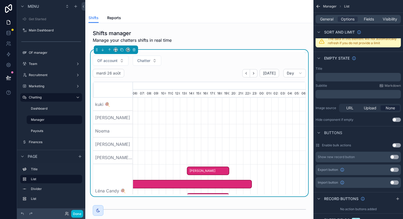
click at [395, 159] on div "Show new record button Use setting" at bounding box center [357, 157] width 85 height 11
click at [394, 158] on button "Use setting" at bounding box center [394, 157] width 9 height 4
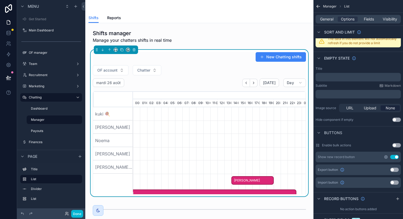
click at [385, 156] on icon "scrollable content" at bounding box center [386, 157] width 4 height 4
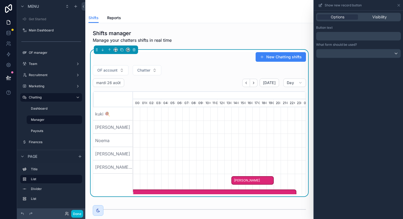
click at [337, 36] on p "﻿" at bounding box center [359, 36] width 82 height 6
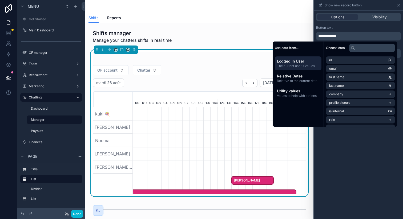
click at [350, 30] on div "**********" at bounding box center [358, 33] width 85 height 15
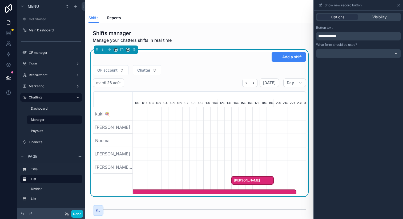
click at [324, 35] on span "**********" at bounding box center [327, 36] width 18 height 4
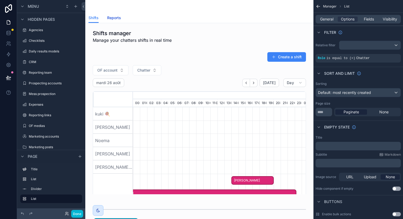
click at [116, 15] on span "Reports" at bounding box center [114, 17] width 14 height 5
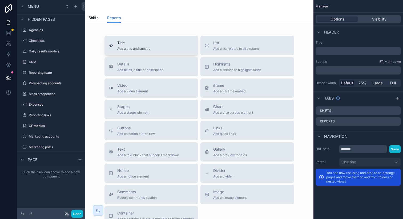
click at [125, 44] on span "Title" at bounding box center [133, 42] width 33 height 5
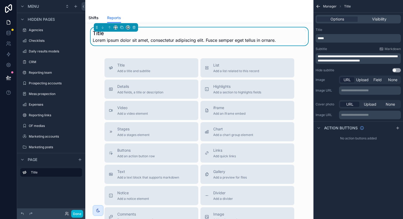
click at [337, 39] on p "*****" at bounding box center [359, 38] width 82 height 4
click at [351, 29] on div "Title" at bounding box center [357, 30] width 85 height 4
click at [342, 56] on span "**********" at bounding box center [358, 58] width 80 height 7
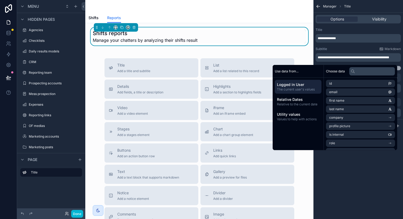
click at [355, 51] on div "Subtitle Markdown" at bounding box center [357, 49] width 85 height 4
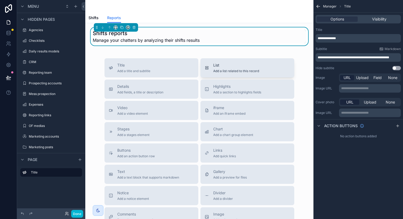
click at [223, 66] on span "List" at bounding box center [236, 65] width 46 height 5
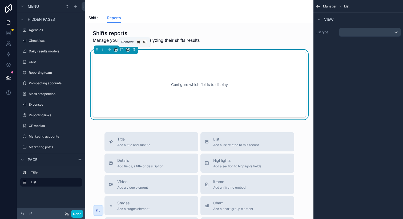
click at [134, 48] on icon "scrollable content" at bounding box center [134, 50] width 4 height 4
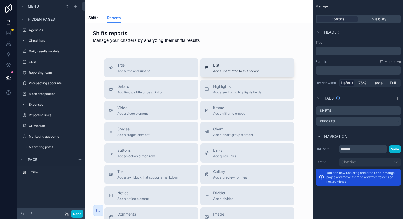
click at [233, 70] on span "Add a list related to this record" at bounding box center [236, 71] width 46 height 4
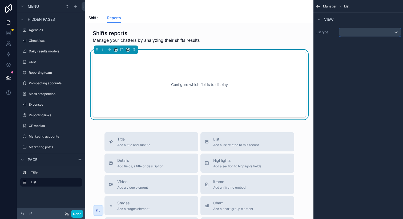
click at [359, 34] on div "scrollable content" at bounding box center [369, 32] width 61 height 9
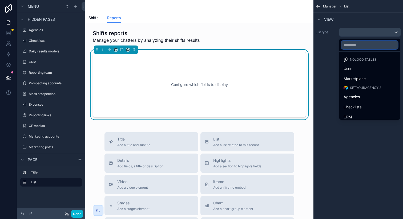
click at [358, 44] on input "text" at bounding box center [369, 45] width 56 height 9
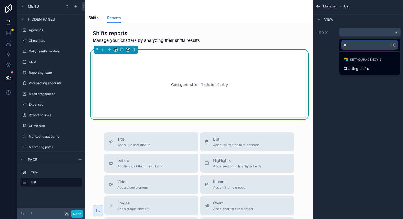
type input "***"
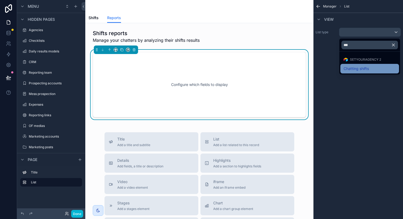
click at [353, 67] on span "Chatting shifts" at bounding box center [355, 69] width 25 height 6
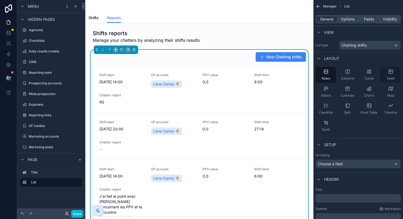
click at [388, 77] on span "Table" at bounding box center [390, 78] width 8 height 4
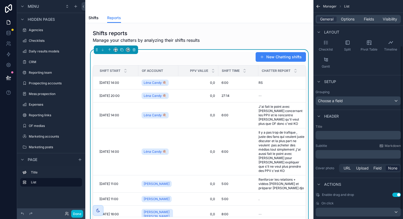
scroll to position [74, 0]
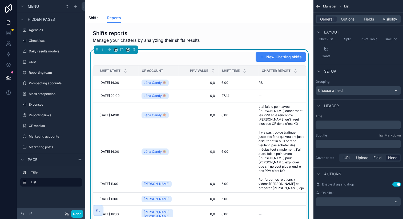
click at [395, 184] on button "Use setting" at bounding box center [396, 185] width 9 height 4
click at [384, 201] on div "scrollable content" at bounding box center [358, 202] width 85 height 9
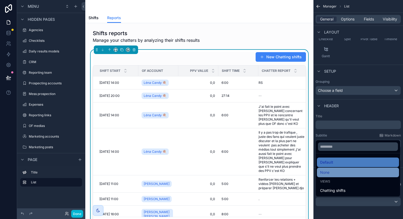
click at [347, 172] on div "None" at bounding box center [358, 172] width 76 height 6
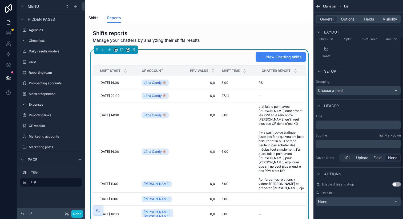
scroll to position [0, 0]
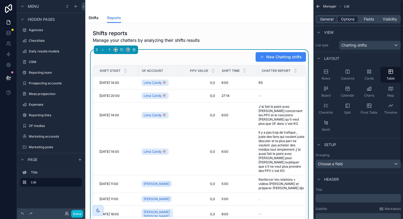
click at [354, 21] on span "Options" at bounding box center [348, 19] width 14 height 5
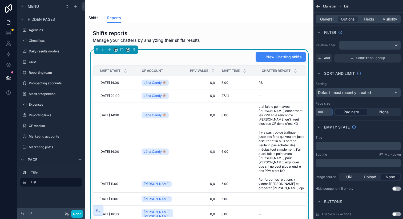
click at [325, 110] on input "**" at bounding box center [323, 112] width 17 height 9
type input "*"
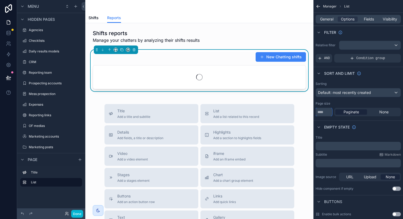
type input "**"
click at [345, 105] on div "Page size" at bounding box center [357, 104] width 85 height 4
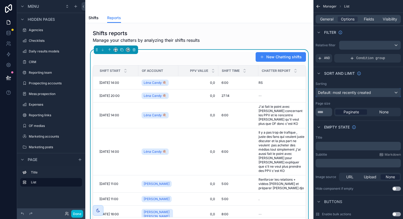
click at [347, 93] on span "Default: most recently created" at bounding box center [344, 92] width 53 height 5
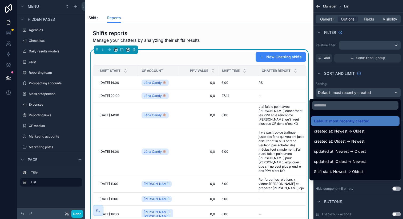
click at [347, 93] on div "scrollable content" at bounding box center [201, 109] width 403 height 219
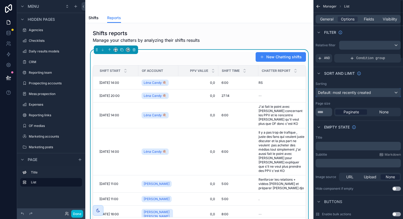
click at [347, 93] on span "Default: most recently created" at bounding box center [344, 92] width 53 height 5
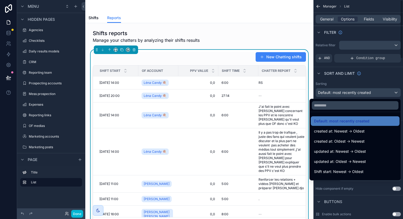
click at [347, 93] on div "scrollable content" at bounding box center [201, 109] width 403 height 219
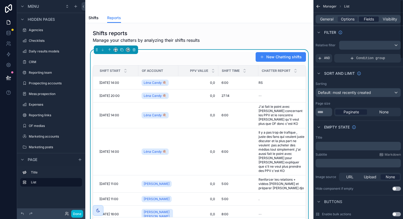
click at [365, 20] on span "Fields" at bounding box center [369, 19] width 10 height 5
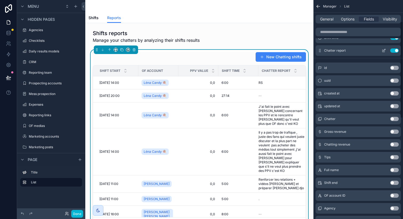
scroll to position [49, 0]
click at [393, 144] on button "Use setting" at bounding box center [394, 144] width 9 height 4
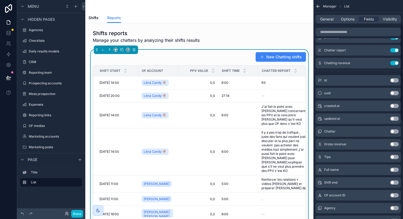
scroll to position [60, 0]
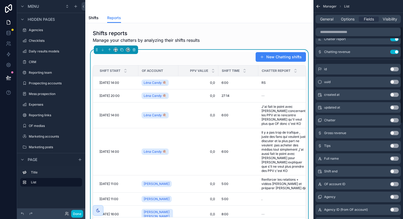
click at [393, 145] on button "Use setting" at bounding box center [394, 146] width 9 height 4
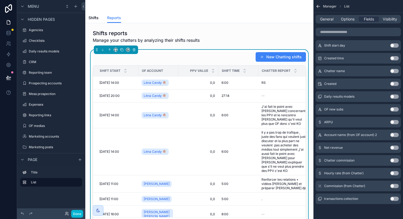
scroll to position [269, 0]
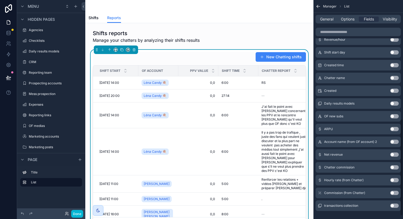
click at [393, 168] on button "Use setting" at bounding box center [394, 167] width 9 height 4
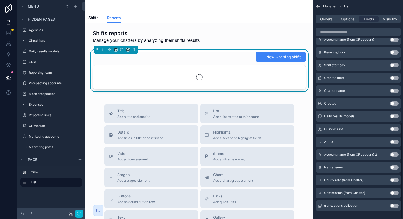
scroll to position [276, 0]
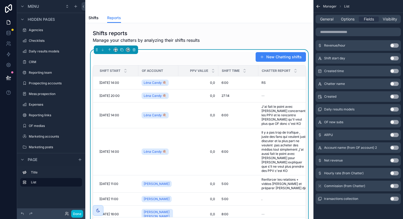
click at [394, 160] on button "Use setting" at bounding box center [394, 161] width 9 height 4
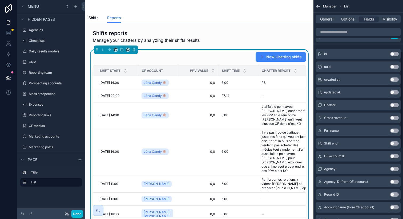
scroll to position [100, 0]
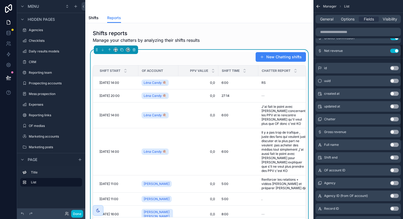
click at [395, 120] on button "Use setting" at bounding box center [394, 119] width 9 height 4
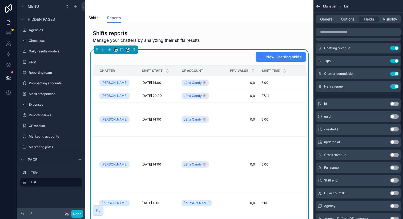
scroll to position [80, 0]
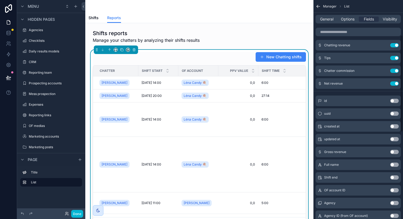
click at [394, 178] on button "Use setting" at bounding box center [394, 178] width 9 height 4
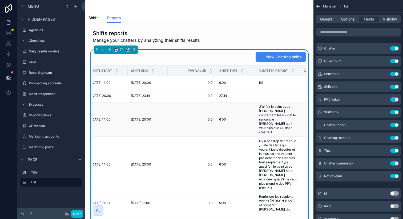
scroll to position [0, 96]
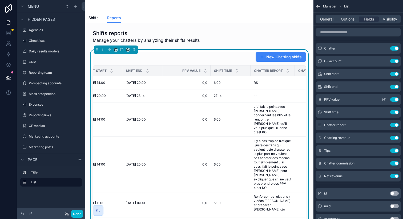
click at [394, 98] on button "Use setting" at bounding box center [394, 100] width 9 height 4
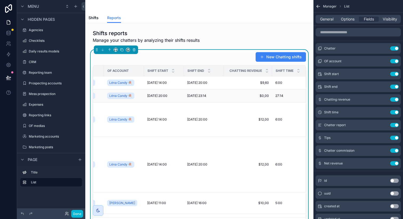
scroll to position [0, 56]
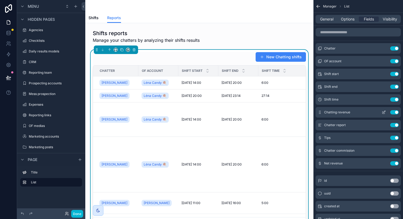
click at [393, 112] on button "Use setting" at bounding box center [394, 112] width 9 height 4
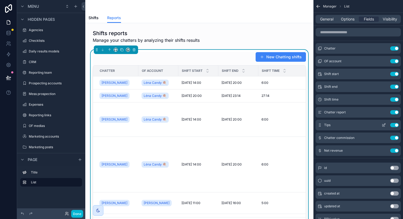
click at [394, 126] on button "Use setting" at bounding box center [394, 125] width 9 height 4
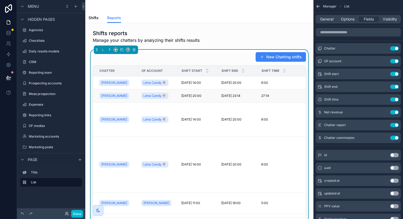
scroll to position [0, 0]
click at [345, 23] on div "General Options Fields Visibility" at bounding box center [357, 19] width 85 height 9
click at [347, 20] on span "Options" at bounding box center [348, 19] width 14 height 5
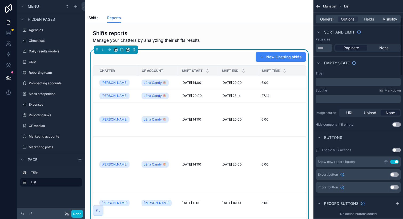
scroll to position [67, 0]
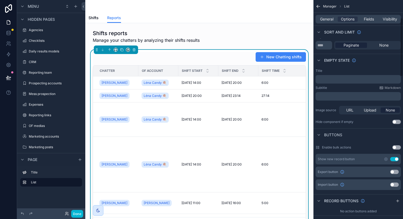
click at [394, 157] on button "Use setting" at bounding box center [394, 159] width 9 height 4
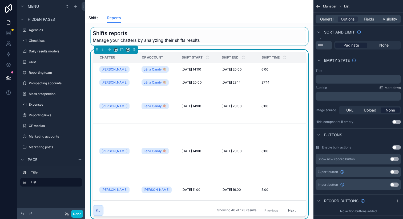
click at [220, 44] on div "scrollable content" at bounding box center [200, 36] width 220 height 18
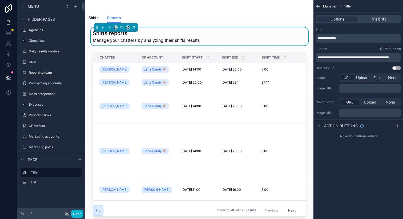
scroll to position [0, 0]
click at [373, 58] on span "**********" at bounding box center [353, 57] width 71 height 3
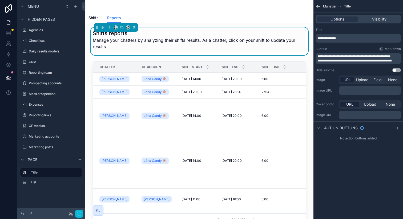
click at [351, 51] on div "Subtitle Markdown" at bounding box center [357, 49] width 85 height 4
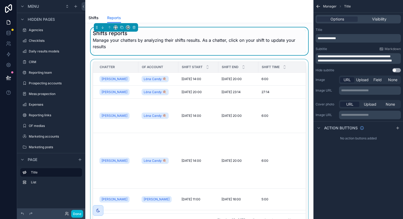
click at [214, 83] on div "scrollable content" at bounding box center [200, 144] width 220 height 171
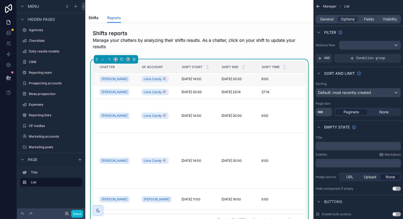
click at [214, 82] on td "[DATE] 14:00 [DATE] 14:00" at bounding box center [198, 79] width 40 height 13
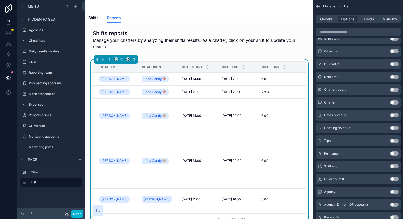
scroll to position [432, 0]
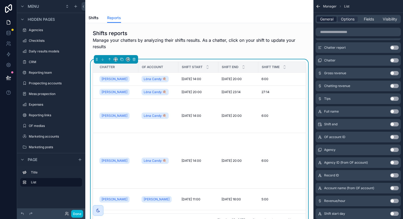
click at [327, 18] on span "General" at bounding box center [326, 19] width 13 height 5
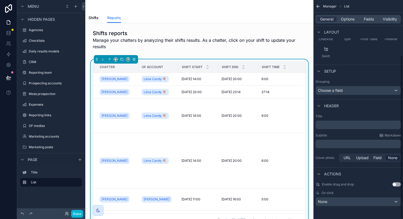
scroll to position [74, 0]
click at [334, 205] on div "None" at bounding box center [358, 202] width 85 height 9
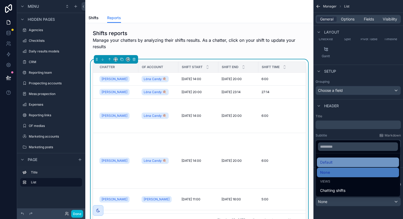
click at [335, 164] on div "Default" at bounding box center [358, 162] width 76 height 6
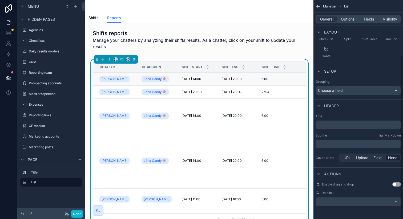
click at [176, 79] on td "Léna Candy 🍭" at bounding box center [158, 79] width 40 height 13
click at [214, 78] on div "[DATE] 14:00 [DATE] 14:00" at bounding box center [198, 79] width 34 height 4
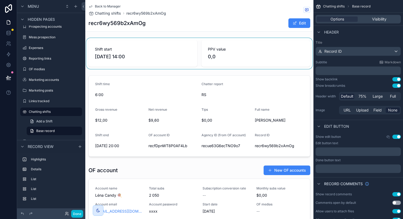
click at [202, 63] on div "scrollable content" at bounding box center [199, 53] width 228 height 31
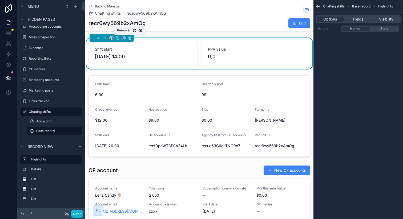
click at [131, 37] on icon "scrollable content" at bounding box center [129, 37] width 2 height 0
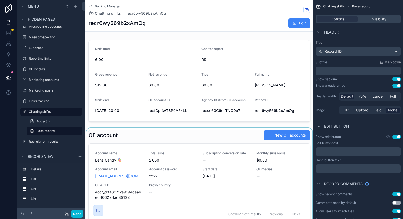
click at [165, 144] on div "scrollable content" at bounding box center [199, 175] width 228 height 95
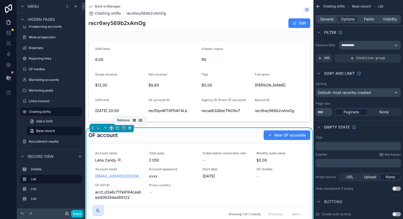
click at [129, 128] on icon "scrollable content" at bounding box center [130, 128] width 4 height 4
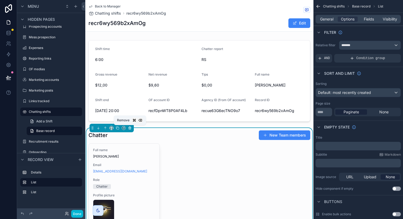
click at [131, 130] on icon "scrollable content" at bounding box center [130, 128] width 4 height 4
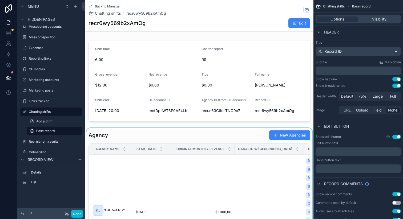
click at [128, 134] on div "scrollable content" at bounding box center [199, 206] width 228 height 157
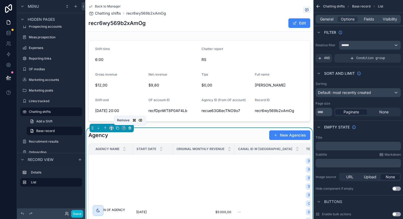
click at [129, 129] on icon "scrollable content" at bounding box center [130, 128] width 2 height 2
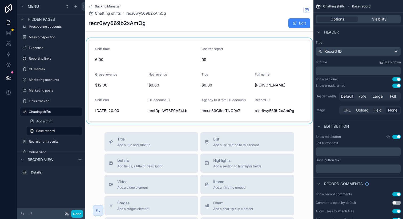
click at [132, 103] on div "scrollable content" at bounding box center [199, 81] width 228 height 86
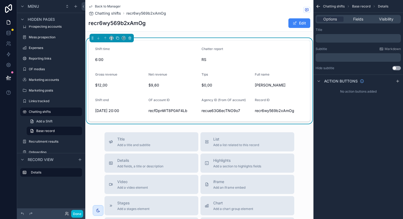
click at [330, 39] on p "﻿" at bounding box center [359, 38] width 82 height 4
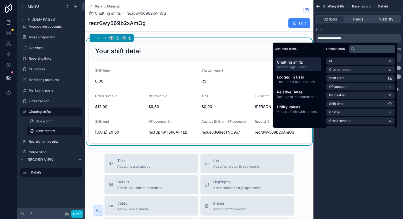
click at [343, 29] on div "Title" at bounding box center [357, 30] width 85 height 4
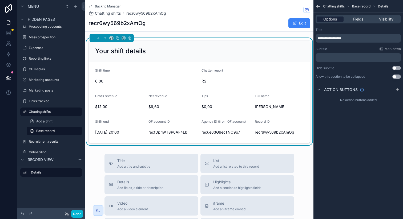
click at [335, 19] on span "Options" at bounding box center [330, 19] width 14 height 5
click at [257, 21] on div "recr6wy569b2xAmOg Edit" at bounding box center [199, 23] width 222 height 10
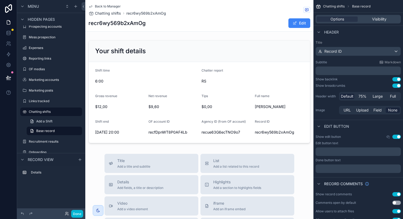
click at [396, 86] on button "Use setting" at bounding box center [396, 86] width 9 height 4
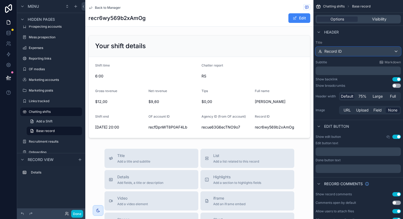
click at [347, 52] on div "Record ID" at bounding box center [358, 51] width 85 height 9
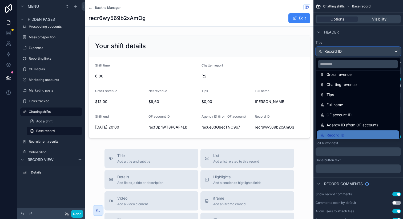
scroll to position [46, 0]
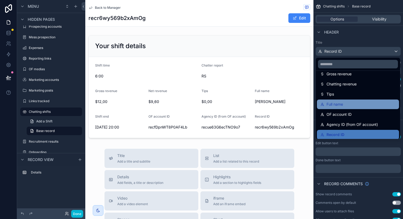
click at [335, 102] on span "Full name" at bounding box center [334, 104] width 17 height 6
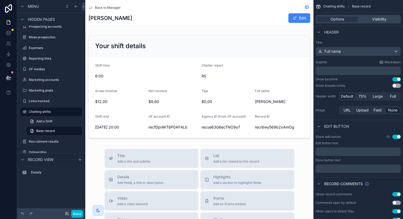
click at [341, 72] on p "﻿" at bounding box center [359, 70] width 82 height 5
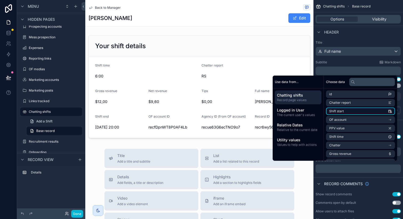
click at [333, 108] on li "Shift start" at bounding box center [360, 111] width 69 height 7
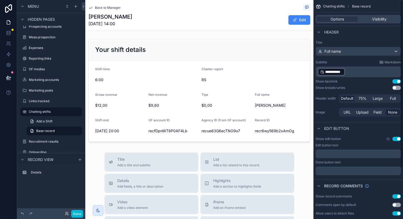
click at [350, 74] on p "**********" at bounding box center [359, 72] width 82 height 9
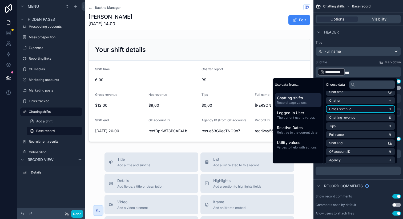
scroll to position [49, 0]
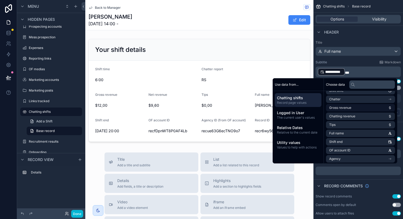
click at [340, 140] on li "Shift end" at bounding box center [360, 141] width 69 height 7
click at [216, 31] on div "Back to Manager [PERSON_NAME] [DATE] 14:00 - [DATE] 20:00 Edit Your shift detai…" at bounding box center [199, 192] width 228 height 385
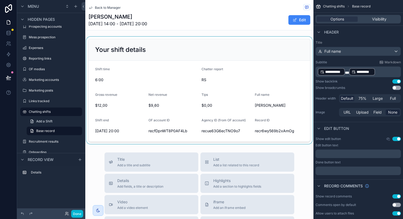
click at [216, 51] on div "scrollable content" at bounding box center [199, 90] width 228 height 107
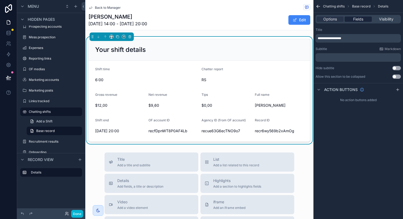
click at [360, 17] on span "Fields" at bounding box center [358, 19] width 10 height 5
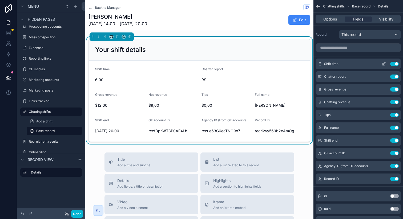
click at [382, 63] on icon "scrollable content" at bounding box center [384, 64] width 4 height 4
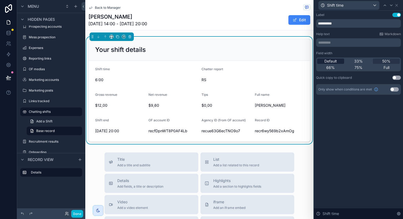
click at [334, 59] on span "Default" at bounding box center [330, 61] width 13 height 5
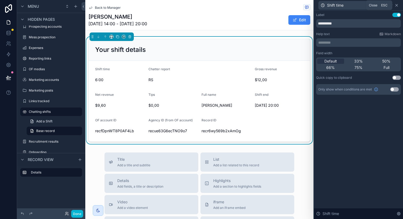
click at [397, 3] on icon at bounding box center [396, 5] width 4 height 4
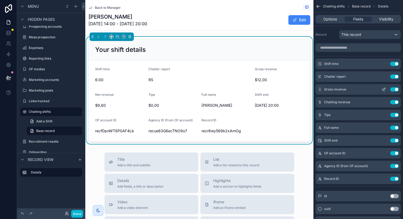
click at [396, 88] on button "Use setting" at bounding box center [394, 89] width 9 height 4
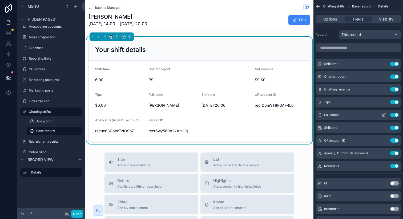
click at [395, 115] on button "Use setting" at bounding box center [394, 115] width 9 height 4
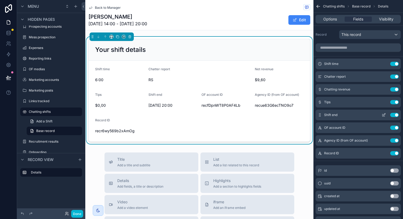
click at [393, 114] on button "Use setting" at bounding box center [394, 115] width 9 height 4
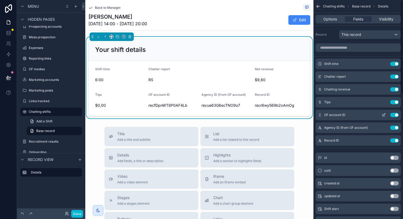
click at [393, 114] on button "Use setting" at bounding box center [394, 115] width 9 height 4
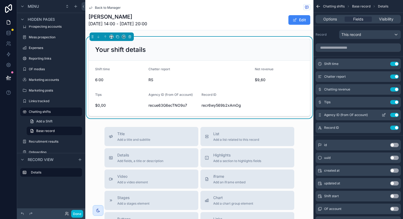
click at [394, 114] on button "Use setting" at bounding box center [394, 115] width 9 height 4
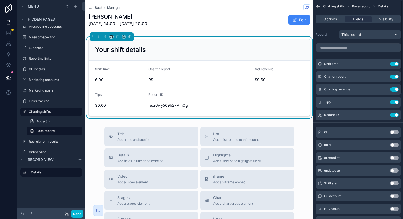
click at [394, 114] on button "Use setting" at bounding box center [394, 115] width 9 height 4
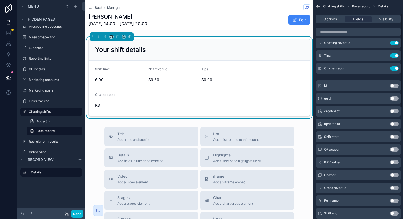
scroll to position [47, 0]
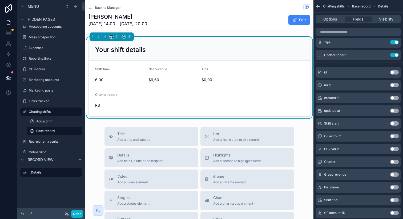
click at [393, 200] on button "Use setting" at bounding box center [394, 200] width 9 height 4
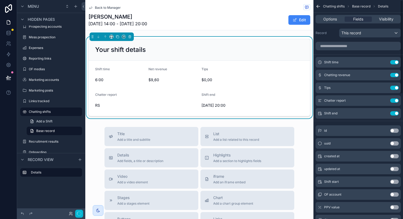
scroll to position [0, 0]
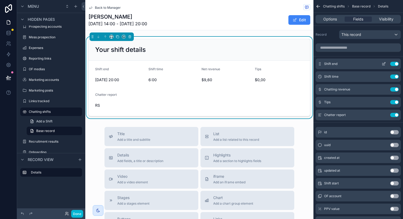
click at [383, 62] on icon "scrollable content" at bounding box center [384, 64] width 4 height 4
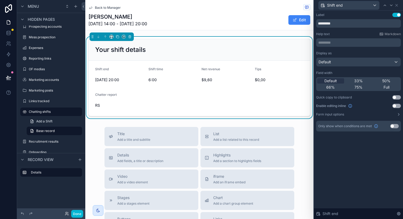
click at [396, 106] on button "Use setting" at bounding box center [396, 106] width 9 height 4
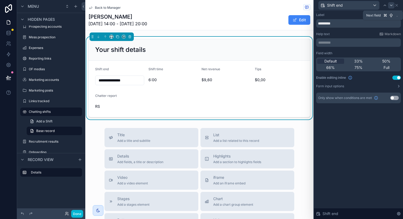
click at [391, 5] on icon at bounding box center [391, 5] width 2 height 1
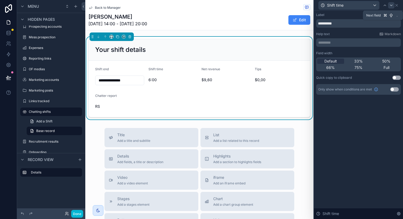
click at [391, 4] on icon at bounding box center [391, 5] width 4 height 4
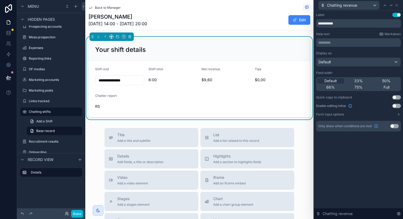
click at [396, 107] on button "Use setting" at bounding box center [396, 106] width 9 height 4
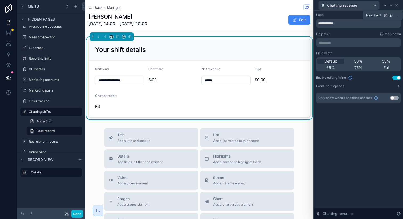
click at [390, 2] on div "Chatting revenue" at bounding box center [356, 5] width 76 height 9
click at [389, 5] on icon at bounding box center [391, 5] width 4 height 4
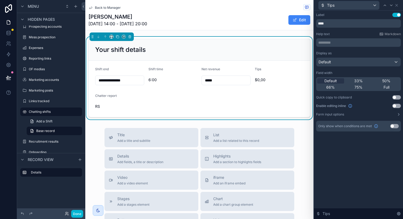
click at [393, 104] on button "Use setting" at bounding box center [396, 106] width 9 height 4
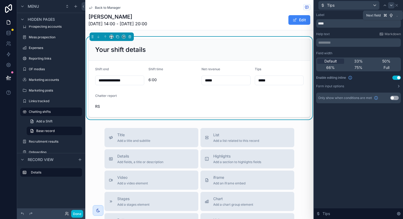
click at [389, 3] on icon at bounding box center [391, 5] width 4 height 4
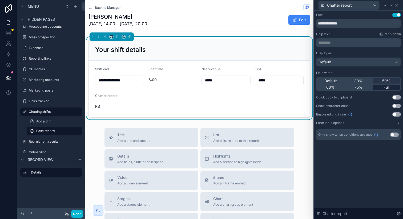
click at [390, 88] on div "Full" at bounding box center [386, 87] width 27 height 5
click at [397, 114] on button "Use setting" at bounding box center [396, 114] width 9 height 4
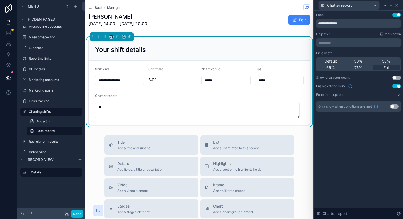
click at [270, 22] on div "Edit" at bounding box center [290, 20] width 40 height 10
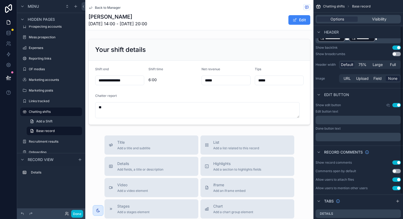
scroll to position [35, 0]
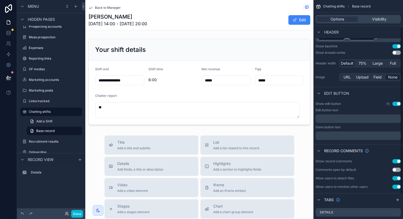
click at [396, 104] on button "Use setting" at bounding box center [396, 104] width 9 height 4
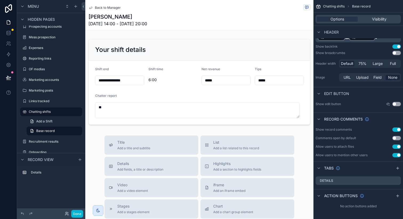
scroll to position [0, 0]
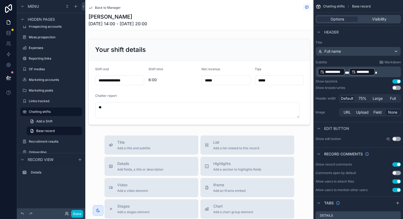
click at [110, 7] on span "Back to Manager" at bounding box center [108, 8] width 26 height 4
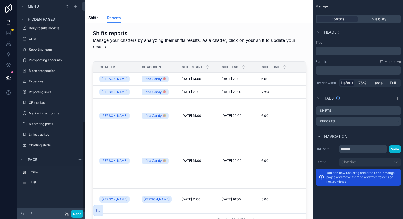
scroll to position [281, 0]
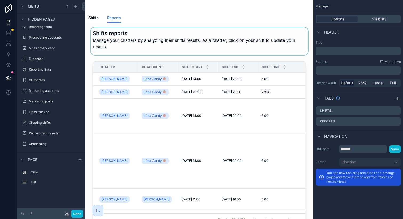
click at [139, 35] on div "scrollable content" at bounding box center [200, 41] width 220 height 28
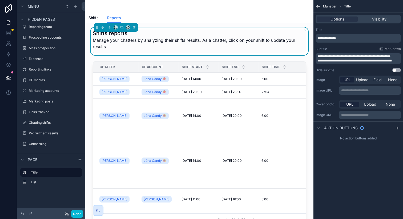
click at [318, 60] on span "**********" at bounding box center [355, 60] width 74 height 3
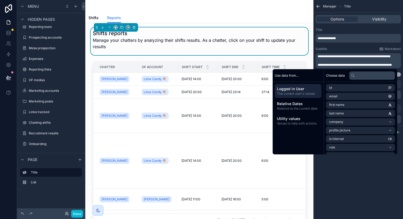
scroll to position [0, 0]
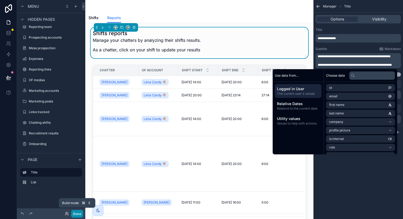
click at [76, 212] on button "Done" at bounding box center [77, 214] width 12 height 8
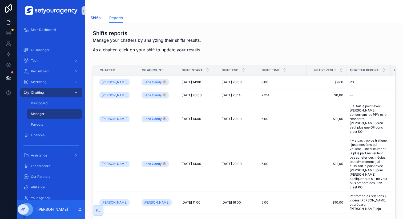
click at [94, 19] on span "Shifts" at bounding box center [96, 17] width 10 height 5
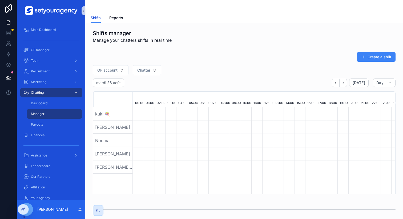
scroll to position [0, 1807]
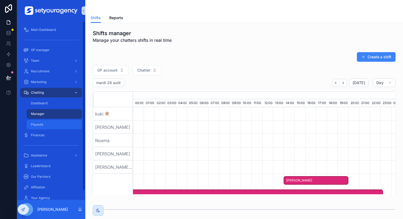
click at [52, 124] on div "Payouts" at bounding box center [54, 124] width 49 height 9
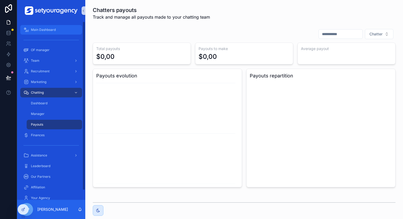
click at [53, 27] on div "Main Dashboard" at bounding box center [50, 30] width 55 height 9
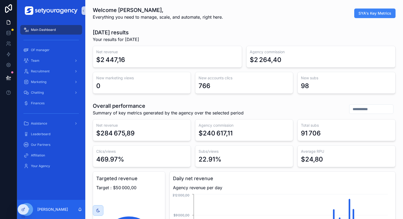
scroll to position [0, 1807]
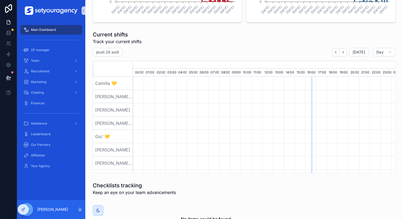
click at [169, 48] on div "jeudi 28 août [DATE] Day" at bounding box center [244, 52] width 303 height 9
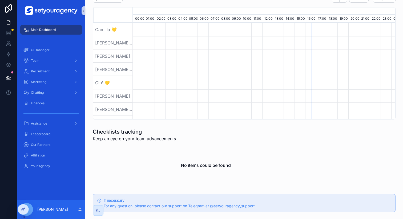
scroll to position [500, 0]
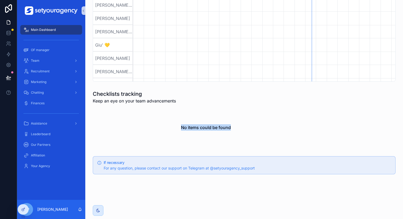
drag, startPoint x: 177, startPoint y: 128, endPoint x: 246, endPoint y: 128, distance: 69.8
click at [246, 128] on div "No items could be found" at bounding box center [206, 127] width 226 height 41
drag, startPoint x: 130, startPoint y: 168, endPoint x: 184, endPoint y: 168, distance: 54.1
click at [184, 168] on span "For any question, please contact our support on Telegram at @setyouragency_supp…" at bounding box center [179, 168] width 151 height 5
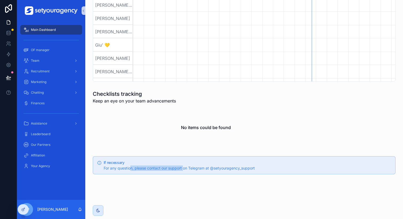
click at [184, 168] on span "For any question, please contact our support on Telegram at @setyouragency_supp…" at bounding box center [179, 168] width 151 height 5
click at [56, 50] on div "OF manager" at bounding box center [50, 50] width 55 height 9
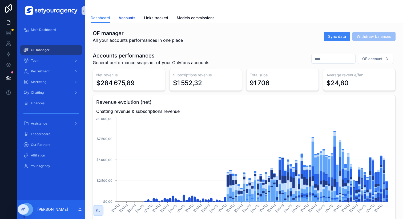
click at [120, 15] on span "Accounts" at bounding box center [127, 17] width 17 height 5
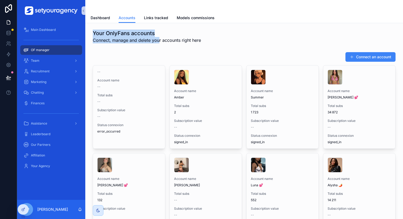
drag, startPoint x: 93, startPoint y: 33, endPoint x: 160, endPoint y: 37, distance: 66.8
click at [160, 37] on div "Your OnlyFans accounts Connect, manage and delete your accounts right here" at bounding box center [147, 37] width 108 height 14
click at [152, 31] on h1 "Your OnlyFans accounts" at bounding box center [147, 33] width 108 height 7
click at [151, 44] on div "Your OnlyFans accounts Connect, manage and delete your accounts right here" at bounding box center [244, 36] width 309 height 18
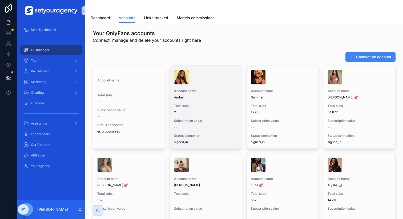
click at [200, 94] on div "Account name [PERSON_NAME]" at bounding box center [205, 94] width 63 height 11
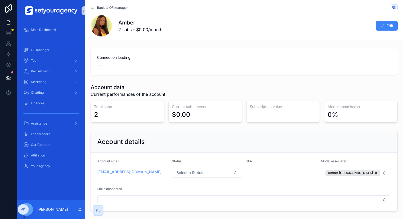
click at [108, 4] on div "Back to OF manager" at bounding box center [244, 7] width 307 height 7
click at [108, 7] on span "Back to OF manager" at bounding box center [112, 8] width 31 height 4
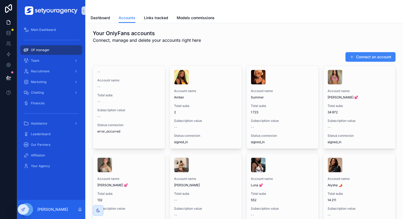
click at [184, 39] on span "Connect, manage and delete your accounts right here" at bounding box center [147, 40] width 108 height 6
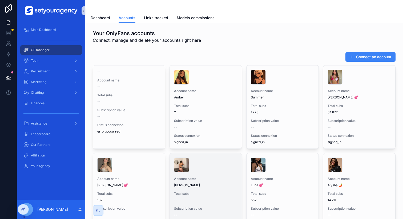
click at [210, 171] on div "scrollable content" at bounding box center [205, 165] width 63 height 15
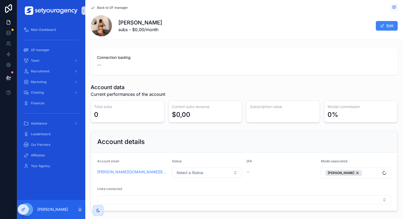
click at [100, 27] on span "scrollable content" at bounding box center [101, 25] width 21 height 21
click at [101, 7] on span "Back to OF manager" at bounding box center [112, 8] width 31 height 4
